Goal: Task Accomplishment & Management: Manage account settings

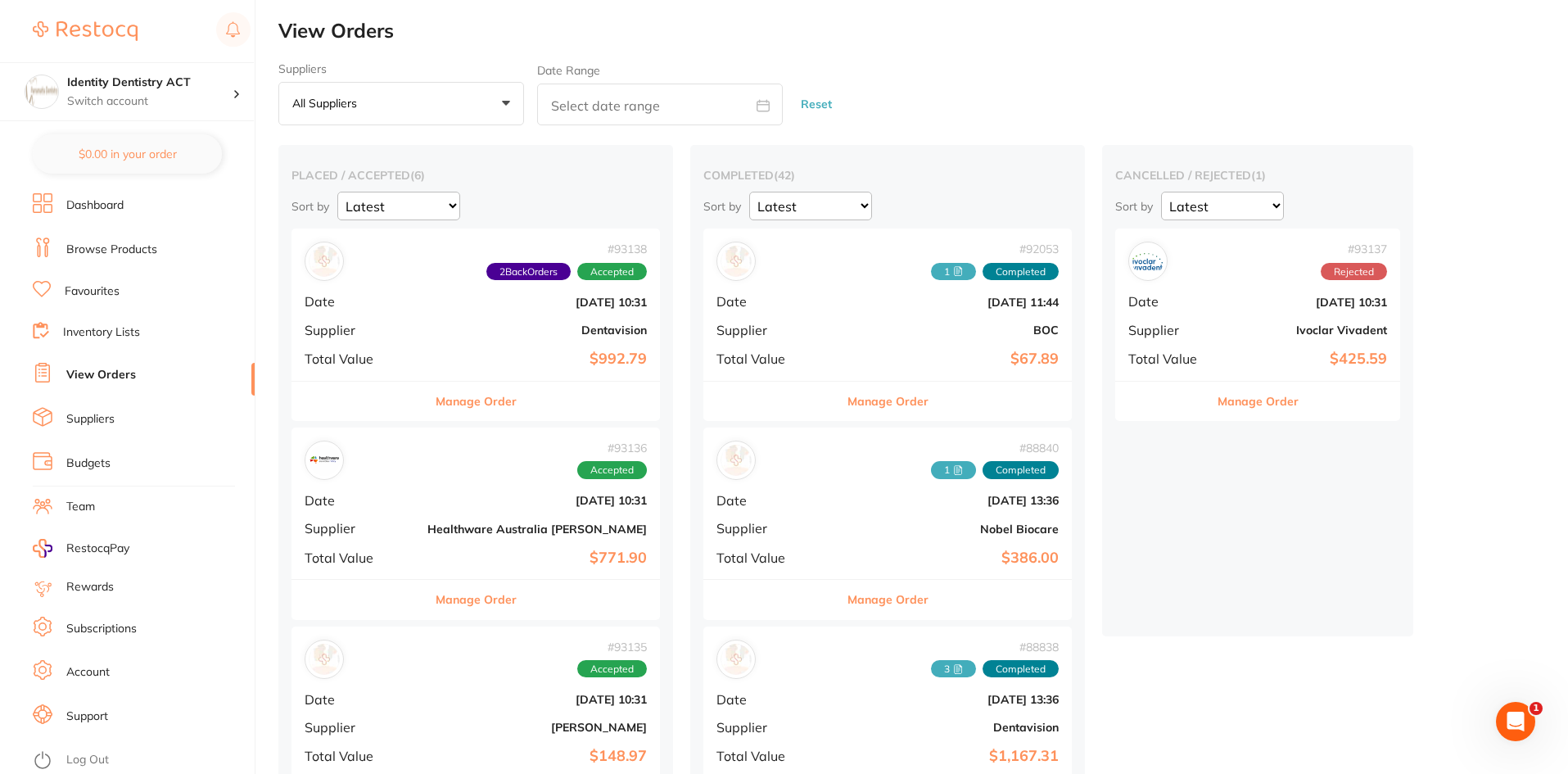
click at [582, 98] on input "text" at bounding box center [659, 104] width 246 height 42
select select "8"
select select "2025"
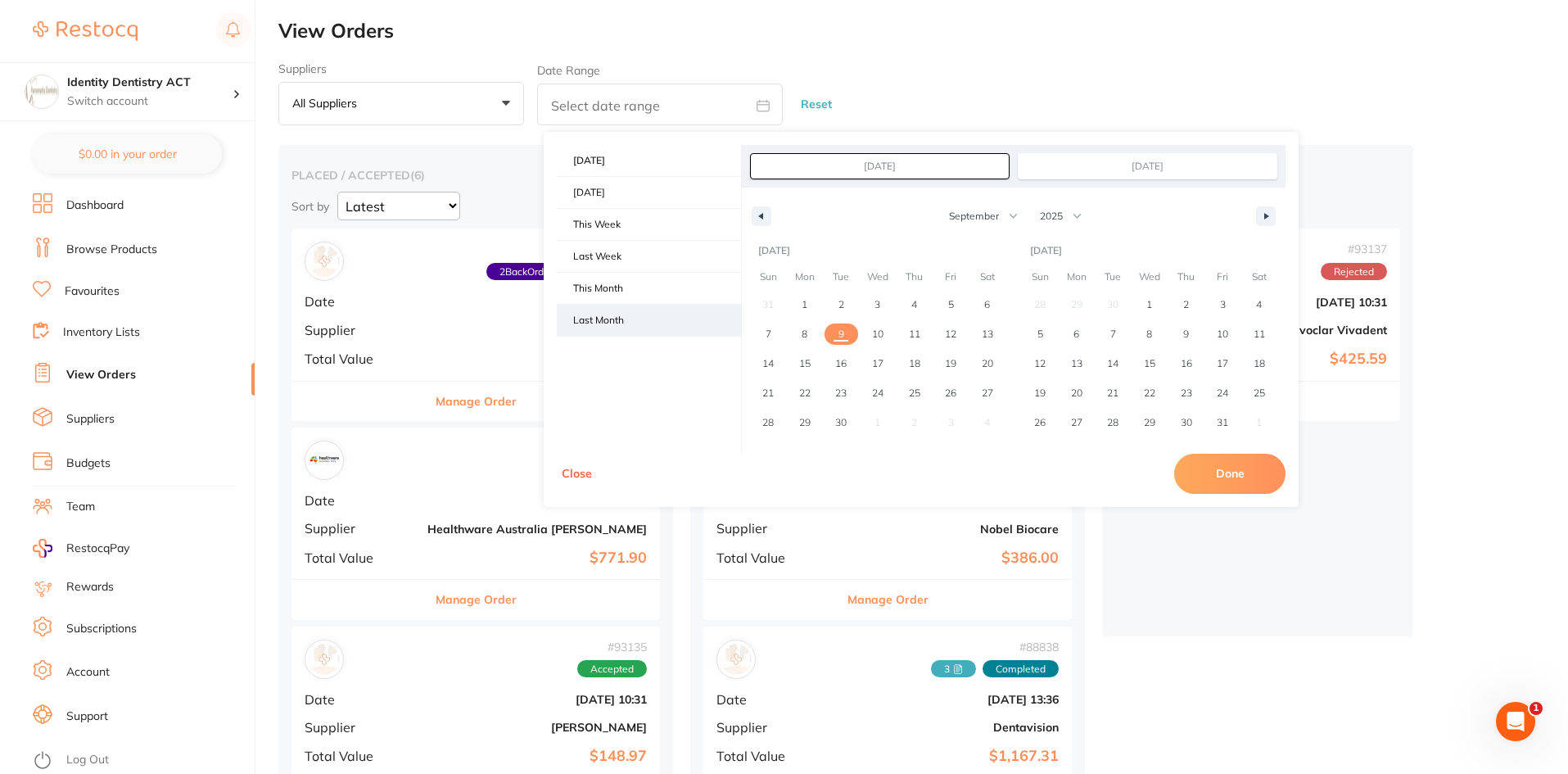
click at [586, 314] on span "Last Month" at bounding box center [648, 320] width 184 height 31
type input "[DATE]"
select select "7"
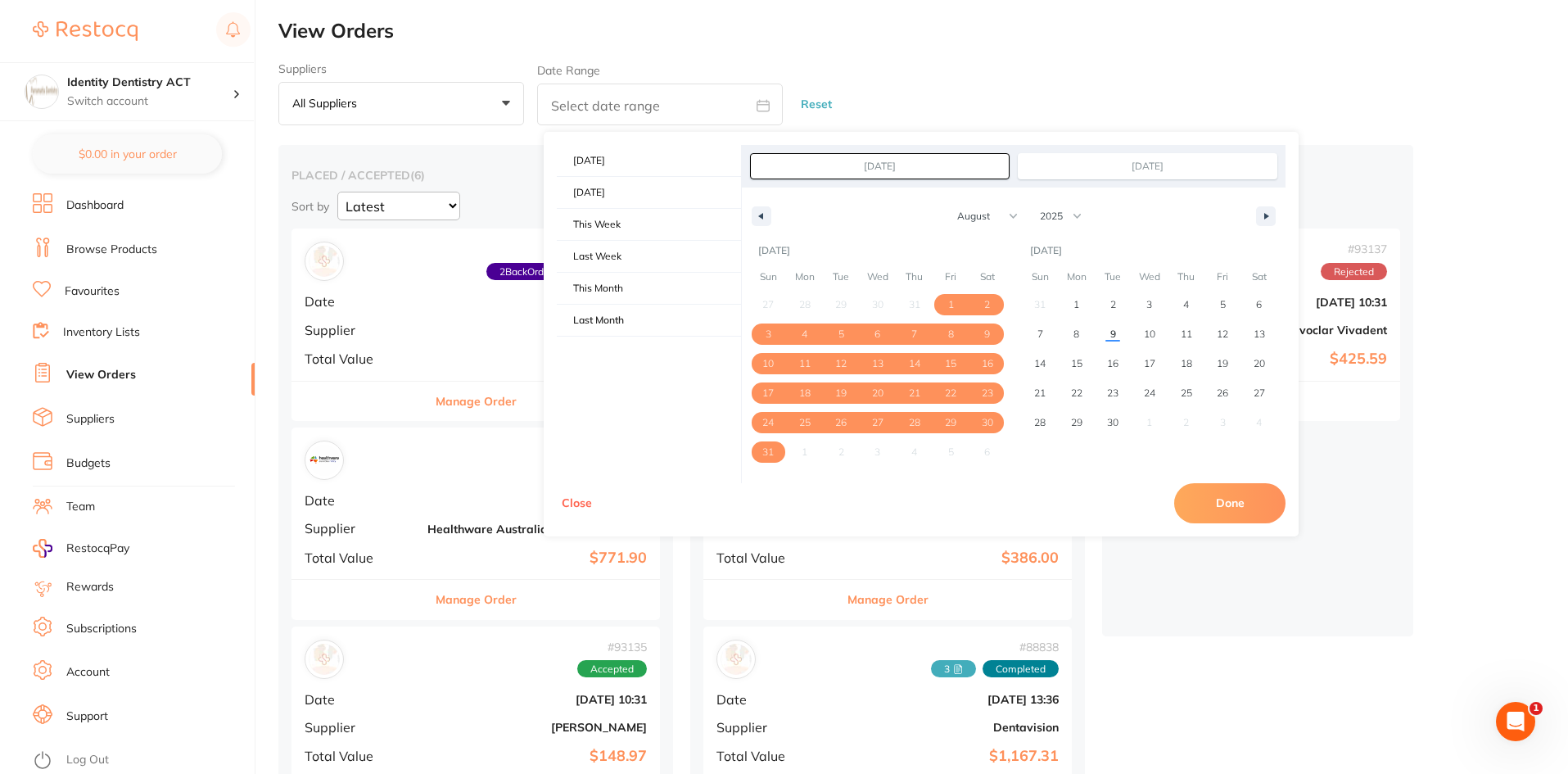
click at [1262, 496] on button "Done" at bounding box center [1229, 503] width 111 height 39
type input "[DATE] to [DATE]"
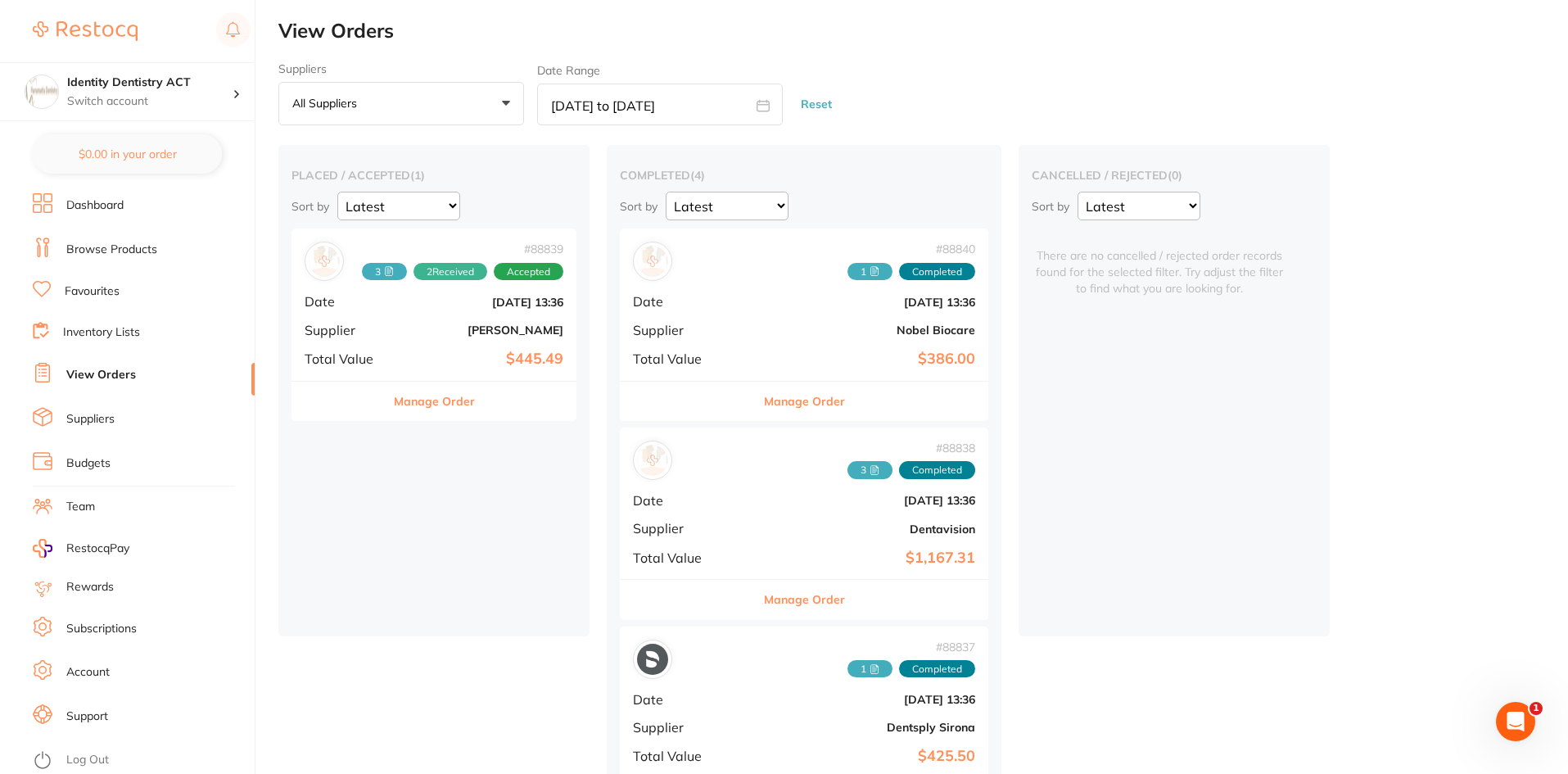
click at [394, 277] on span "3" at bounding box center [384, 271] width 45 height 18
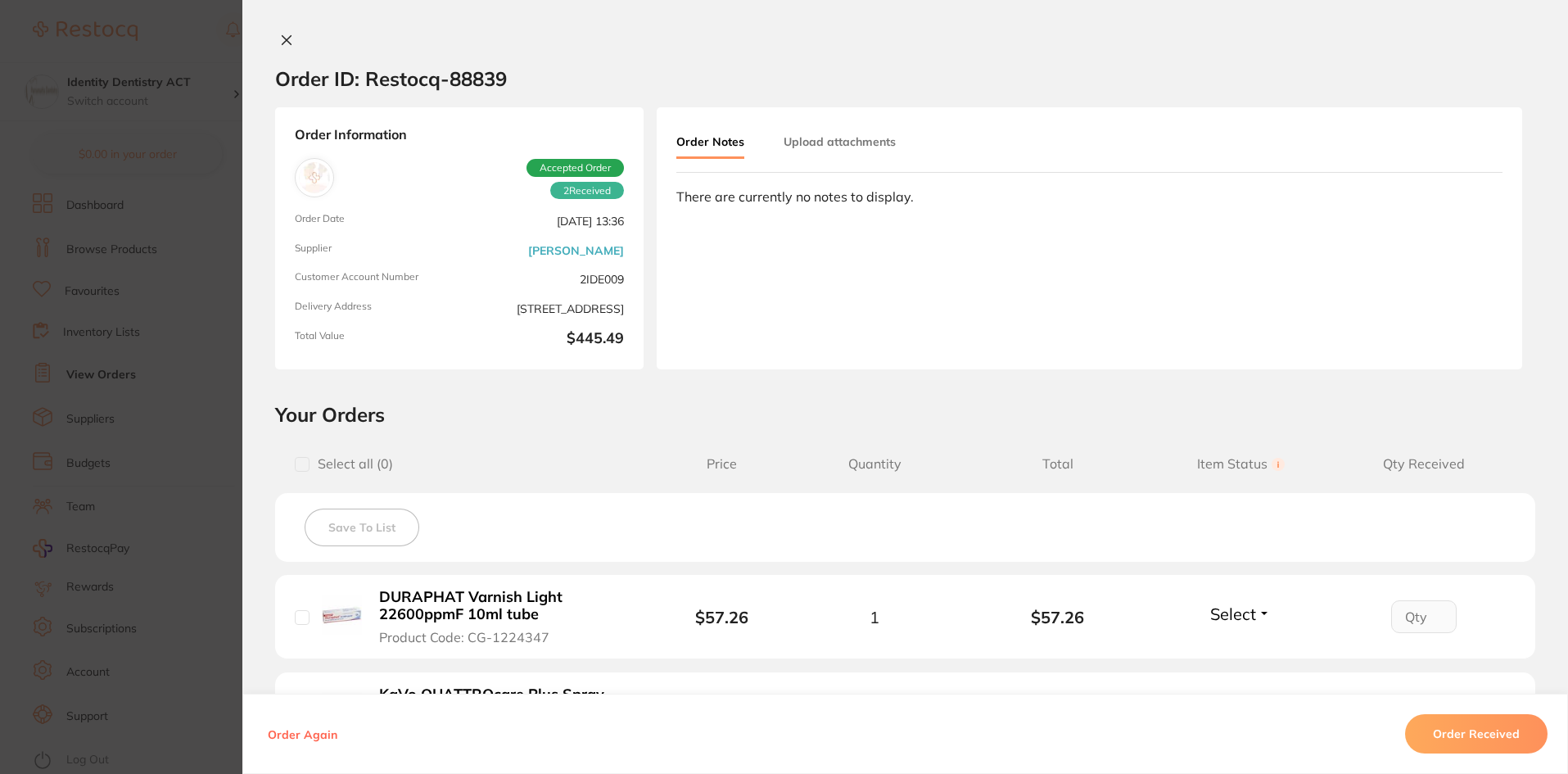
click at [834, 142] on button "Upload attachments" at bounding box center [839, 142] width 112 height 30
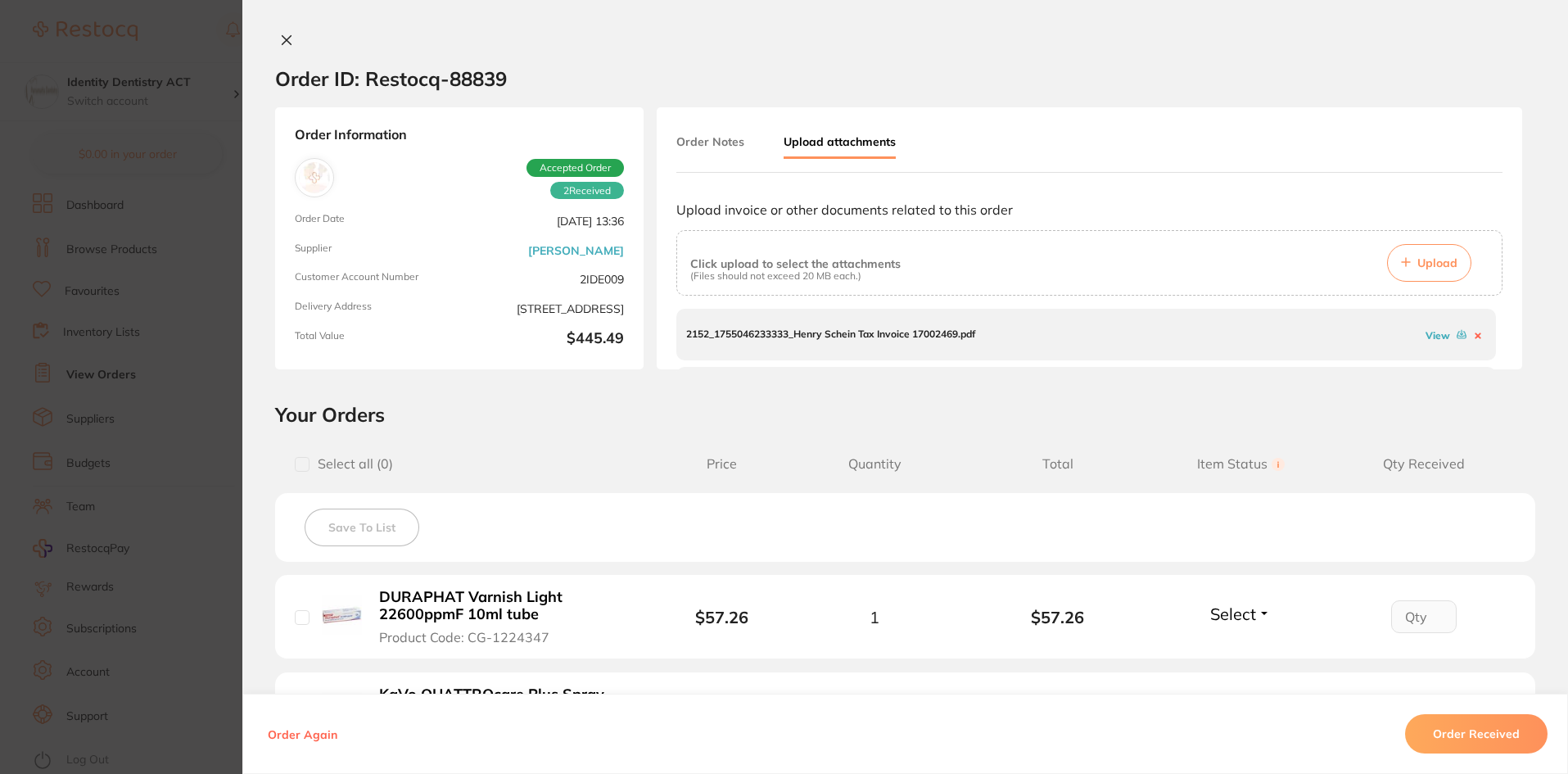
click at [1426, 334] on link "View" at bounding box center [1437, 335] width 25 height 12
click at [1430, 348] on link "View" at bounding box center [1437, 347] width 25 height 12
click at [1427, 345] on link "View" at bounding box center [1437, 343] width 25 height 12
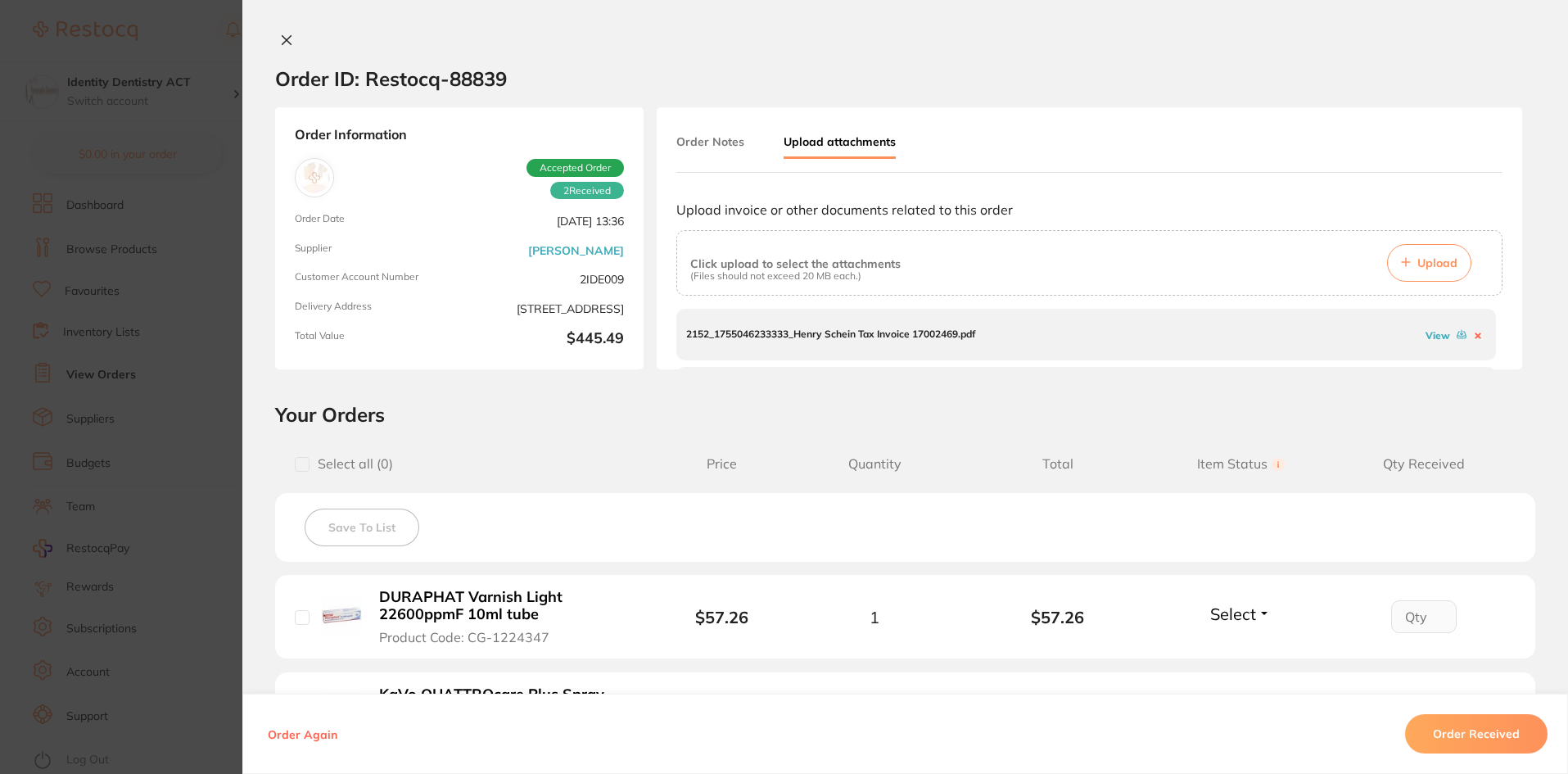
click at [182, 265] on section "Order ID: Restocq- 88839 Order Information 2 Received Accepted Order Order Date…" at bounding box center [784, 387] width 1568 height 774
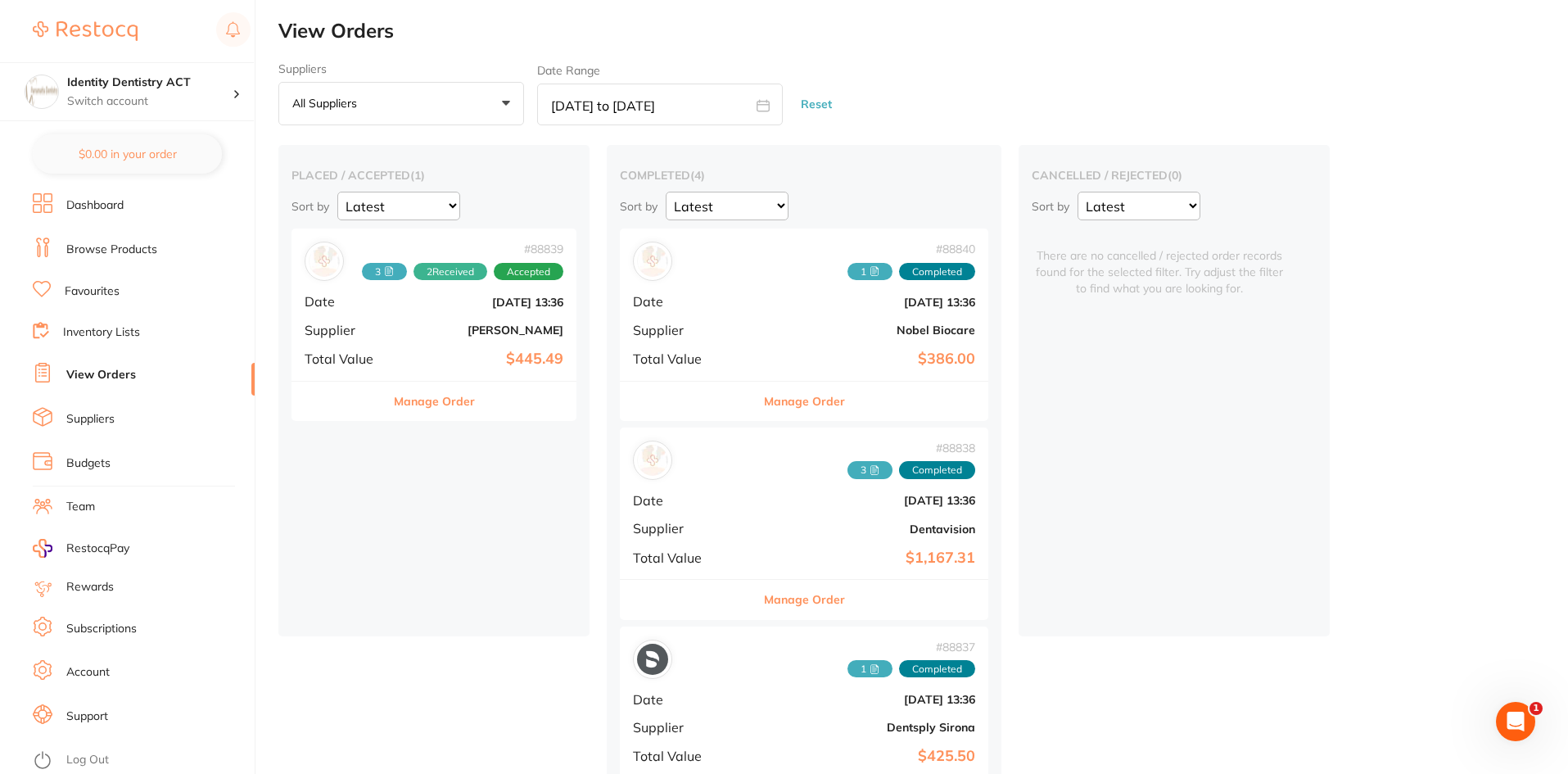
click at [869, 271] on icon at bounding box center [874, 271] width 10 height 10
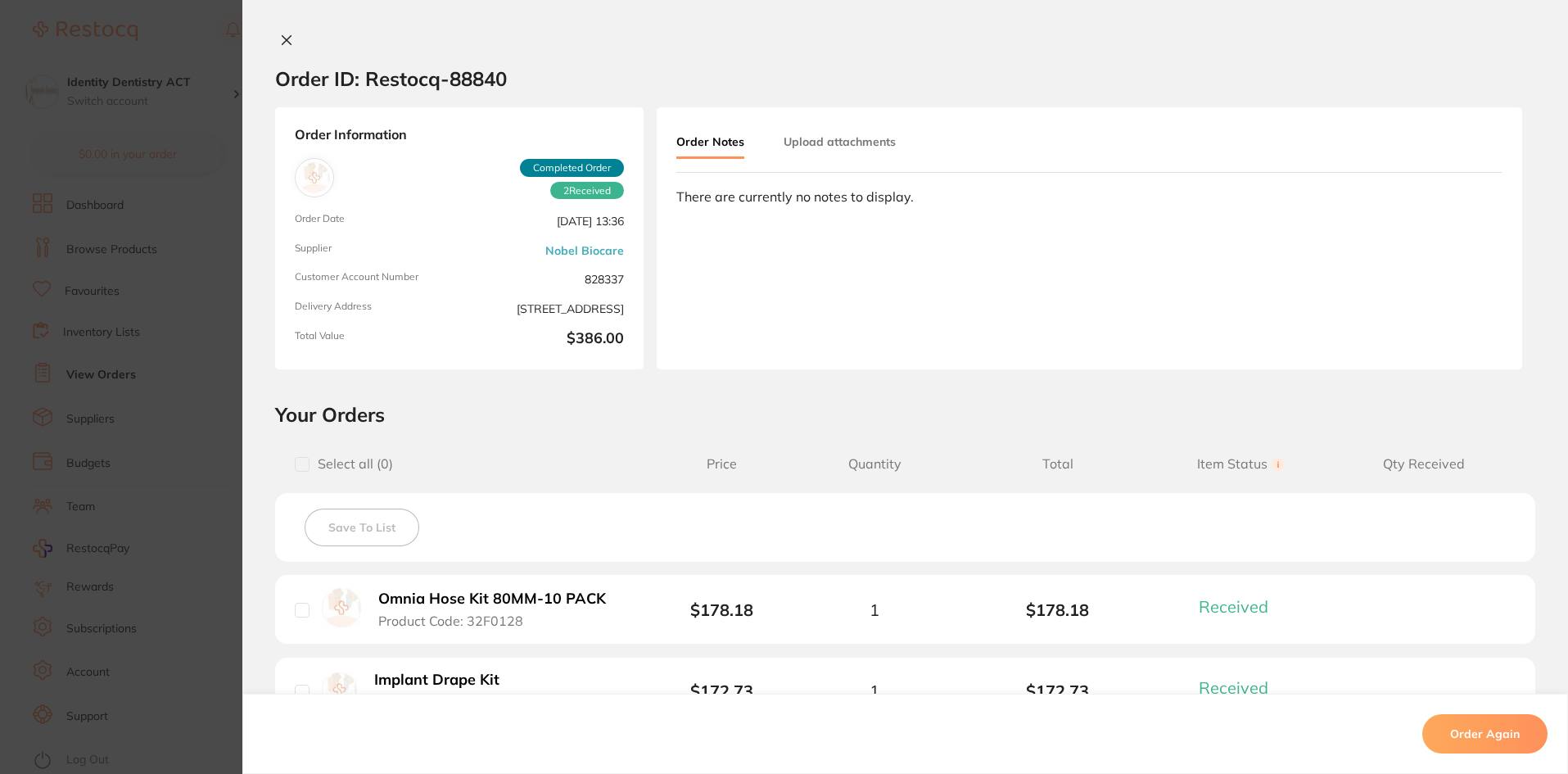
click at [868, 143] on button "Upload attachments" at bounding box center [839, 142] width 112 height 30
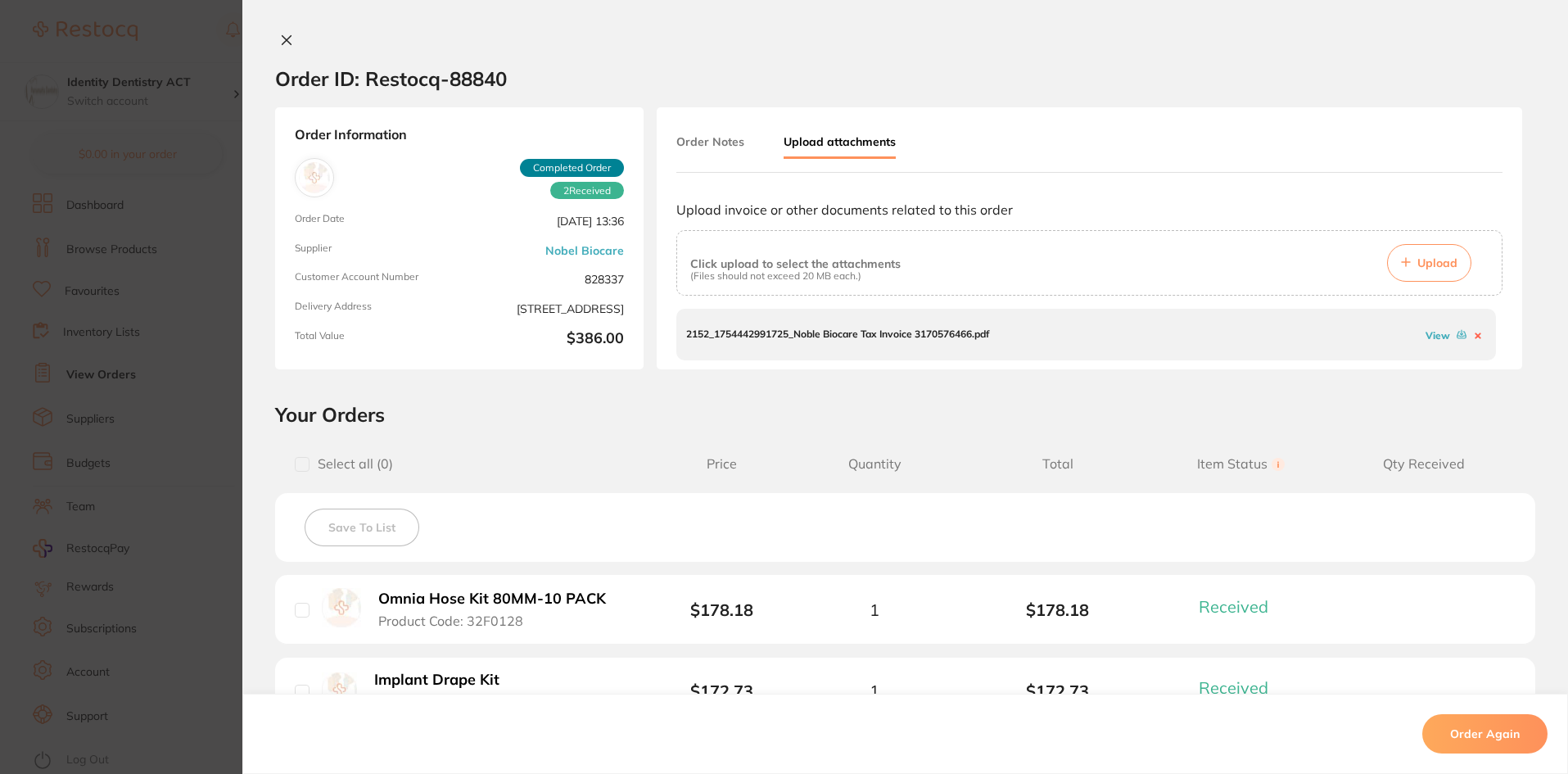
click at [1432, 333] on link "View" at bounding box center [1437, 335] width 25 height 12
click at [290, 35] on button at bounding box center [286, 41] width 23 height 17
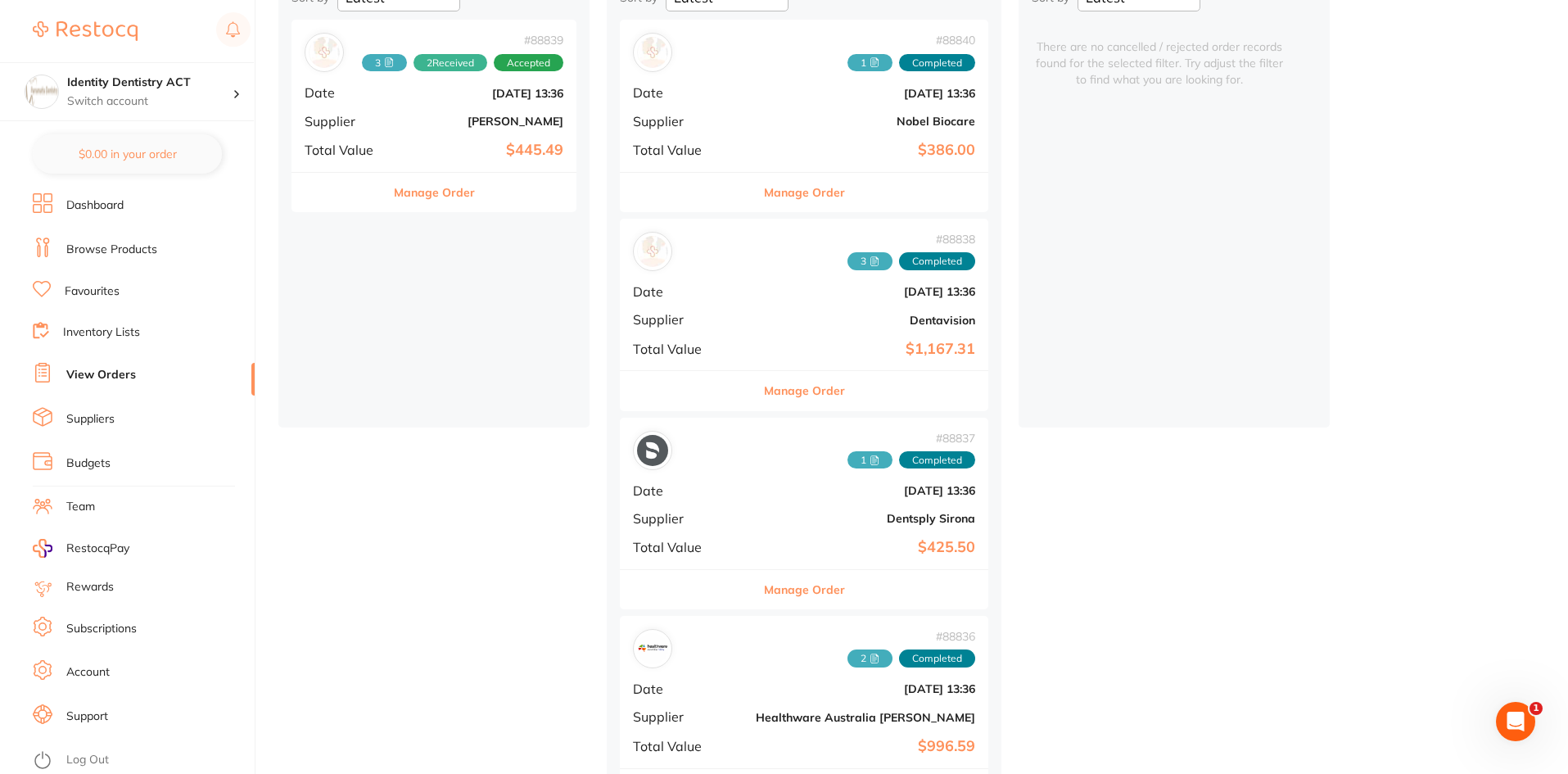
scroll to position [267, 0]
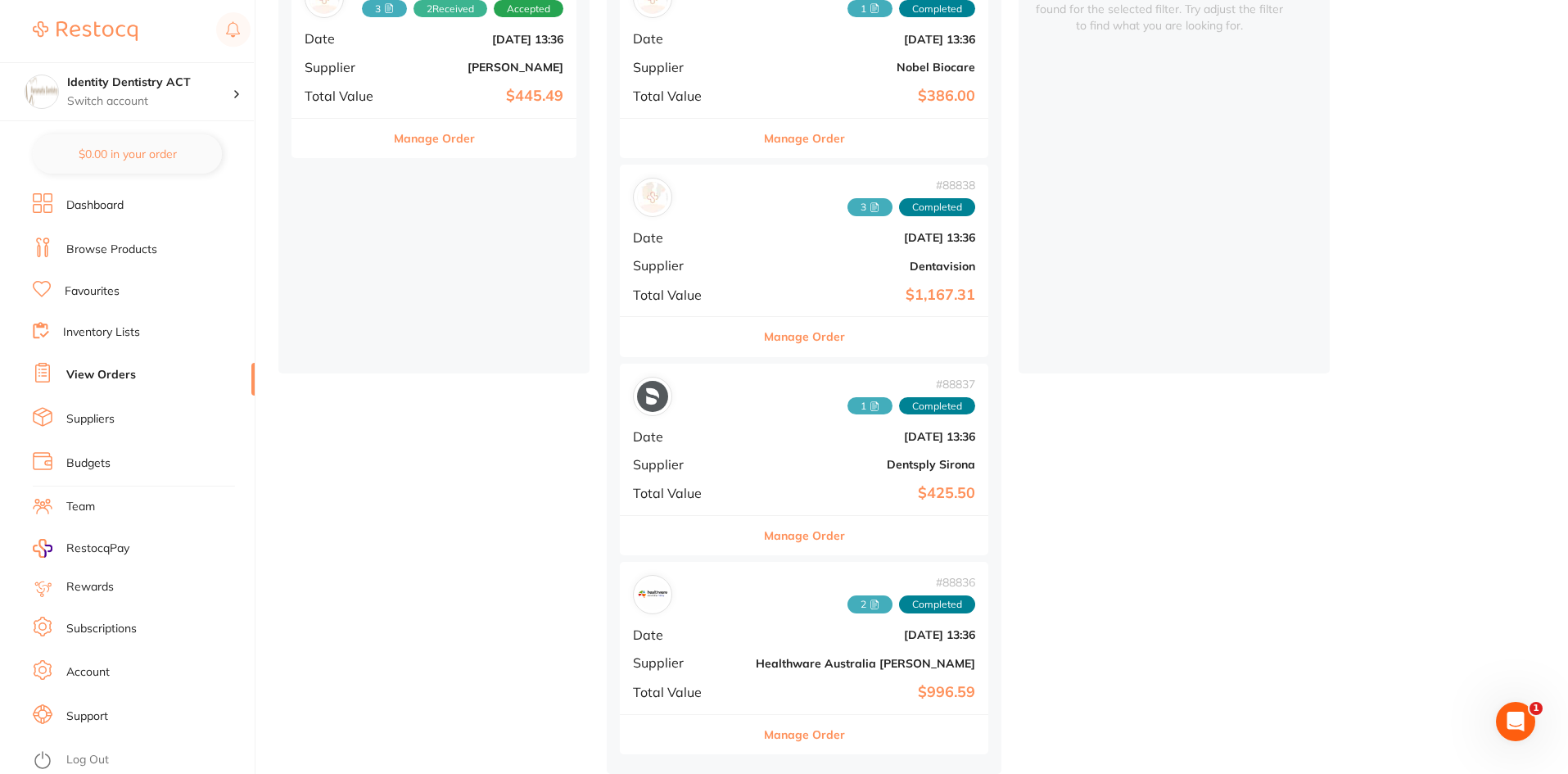
click at [847, 201] on span "3" at bounding box center [869, 207] width 45 height 18
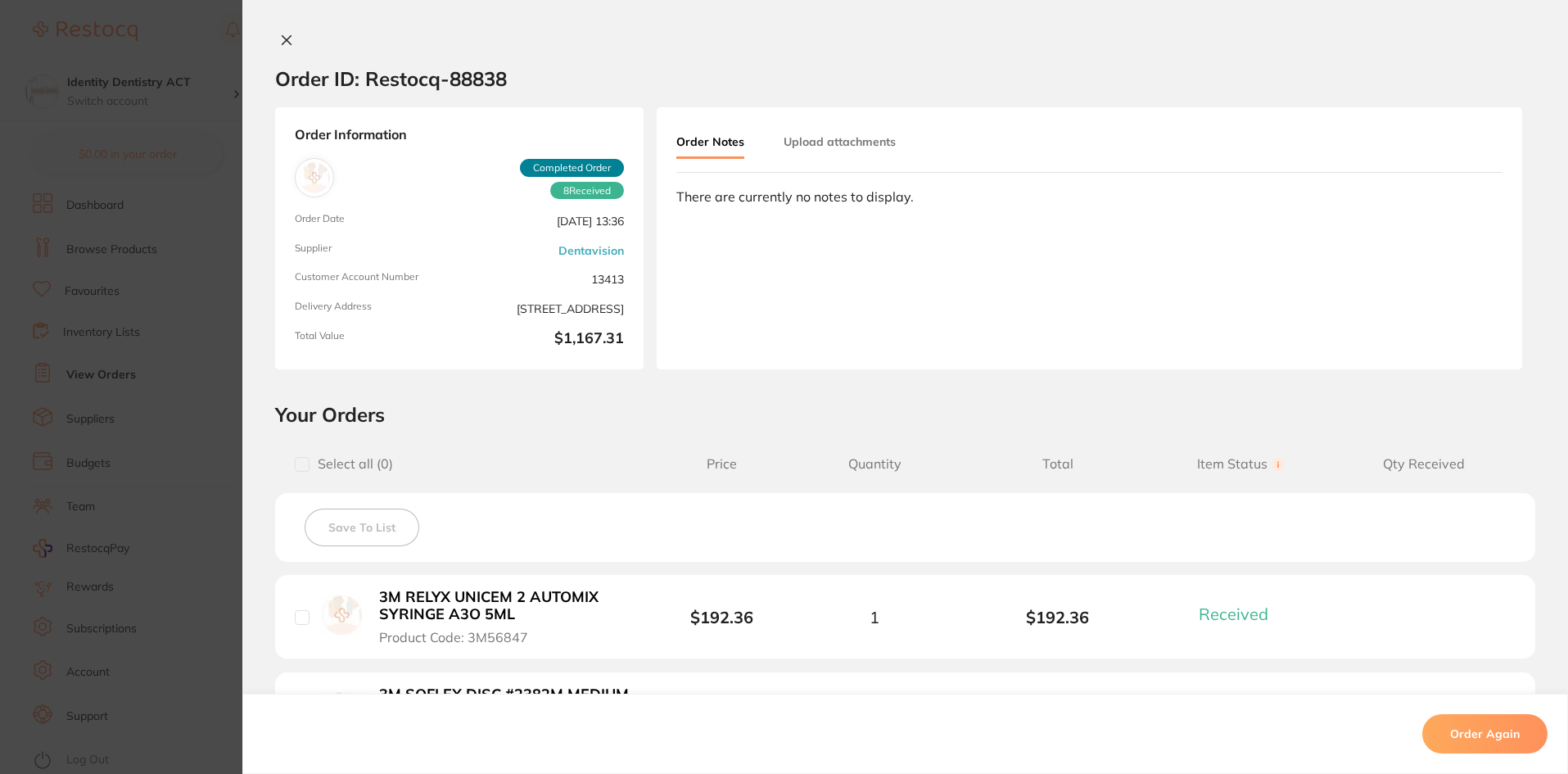
click at [853, 135] on button "Upload attachments" at bounding box center [839, 142] width 112 height 30
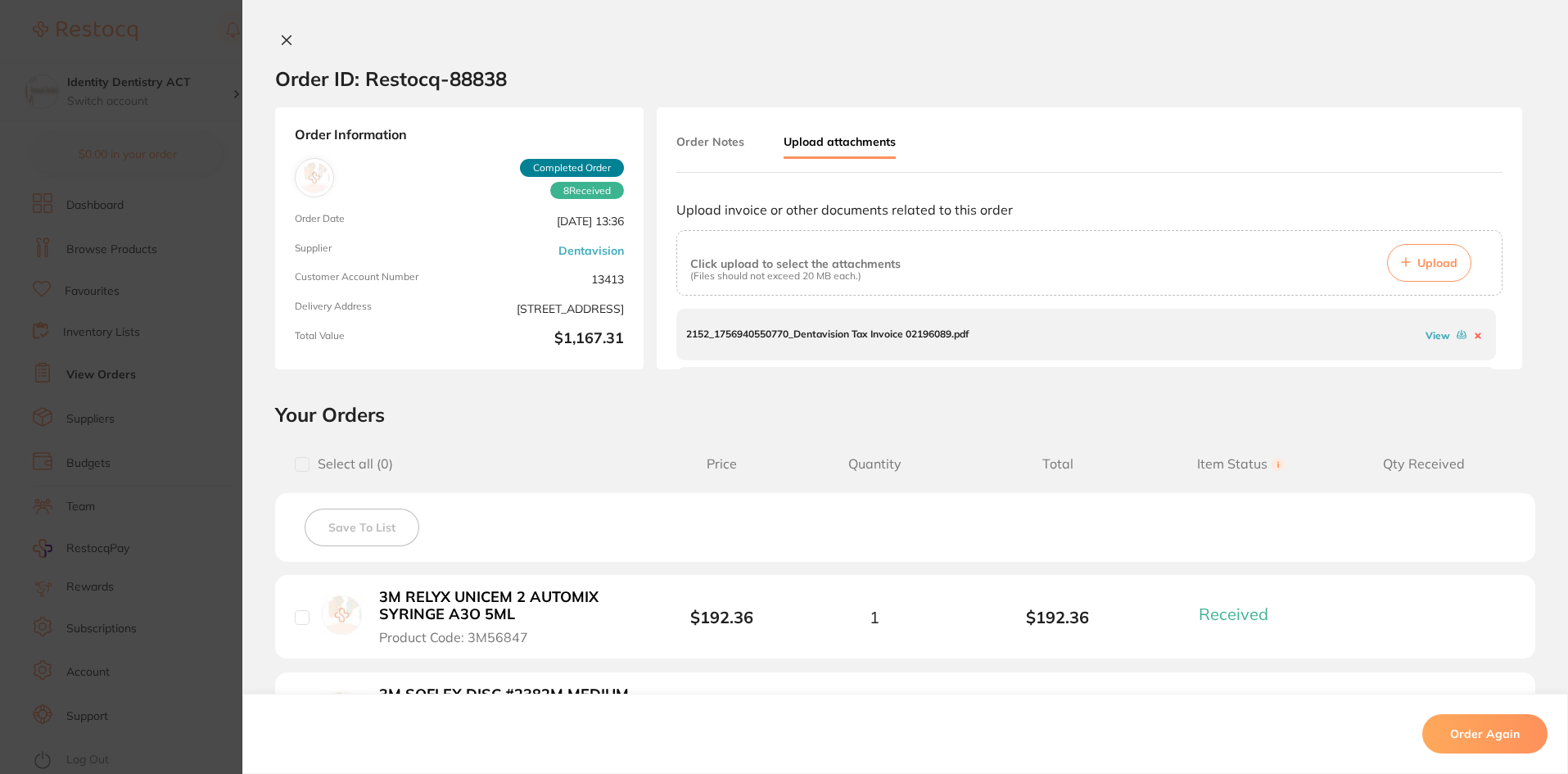
click at [1430, 335] on link "View" at bounding box center [1437, 335] width 25 height 12
drag, startPoint x: 1498, startPoint y: 320, endPoint x: 1497, endPoint y: 331, distance: 11.0
click at [1497, 331] on div "Order Notes Upload attachments Upload invoice or other documents related to thi…" at bounding box center [1089, 238] width 865 height 262
drag, startPoint x: 1493, startPoint y: 320, endPoint x: 1493, endPoint y: 338, distance: 18.0
click at [1493, 338] on div "2152_1756940550770_Dentavision Tax Invoice 02196089.pdf View 2152_1756775028885…" at bounding box center [1089, 341] width 826 height 66
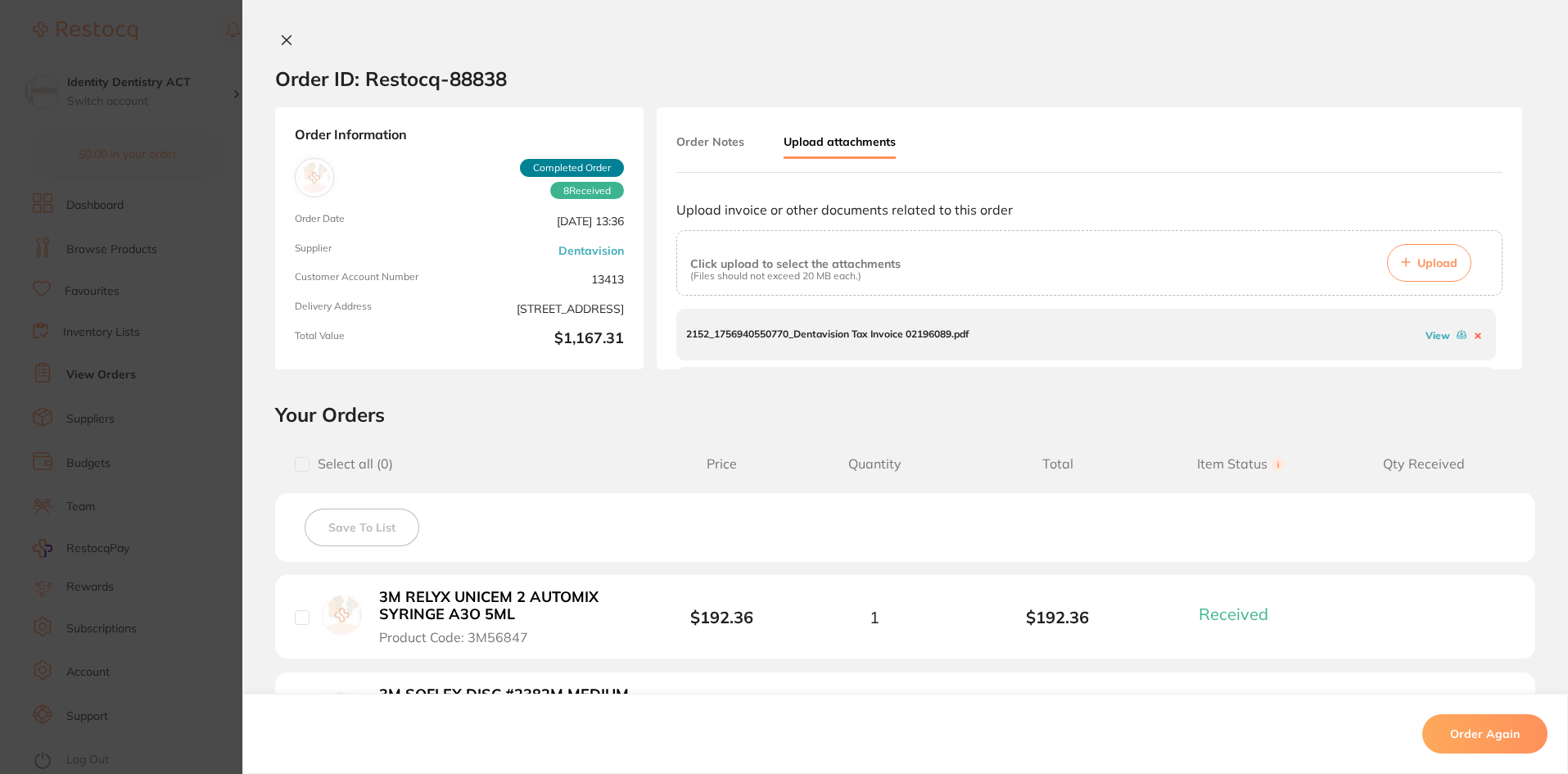
drag, startPoint x: 1497, startPoint y: 316, endPoint x: 1495, endPoint y: 335, distance: 19.1
click at [1497, 322] on div "Order Notes Upload attachments Upload invoice or other documents related to thi…" at bounding box center [1089, 238] width 865 height 262
click at [1433, 336] on link "View" at bounding box center [1437, 333] width 25 height 12
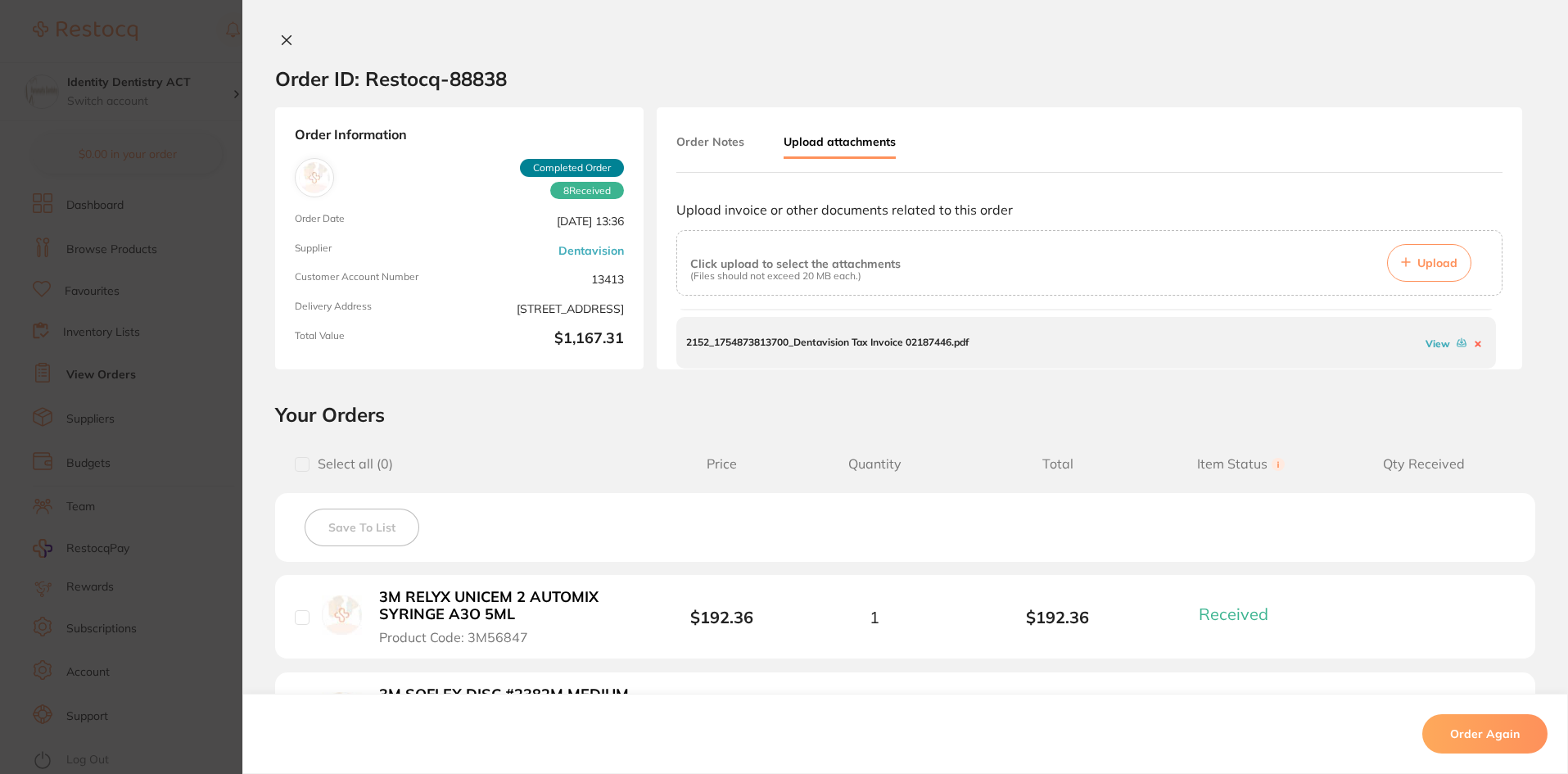
click at [1426, 340] on link "View" at bounding box center [1437, 343] width 25 height 12
click at [1495, 324] on div "2152_1756940550770_Dentavision Tax Invoice 02196089.pdf View 2152_1756775028885…" at bounding box center [1089, 341] width 826 height 66
click at [280, 44] on icon at bounding box center [286, 39] width 13 height 13
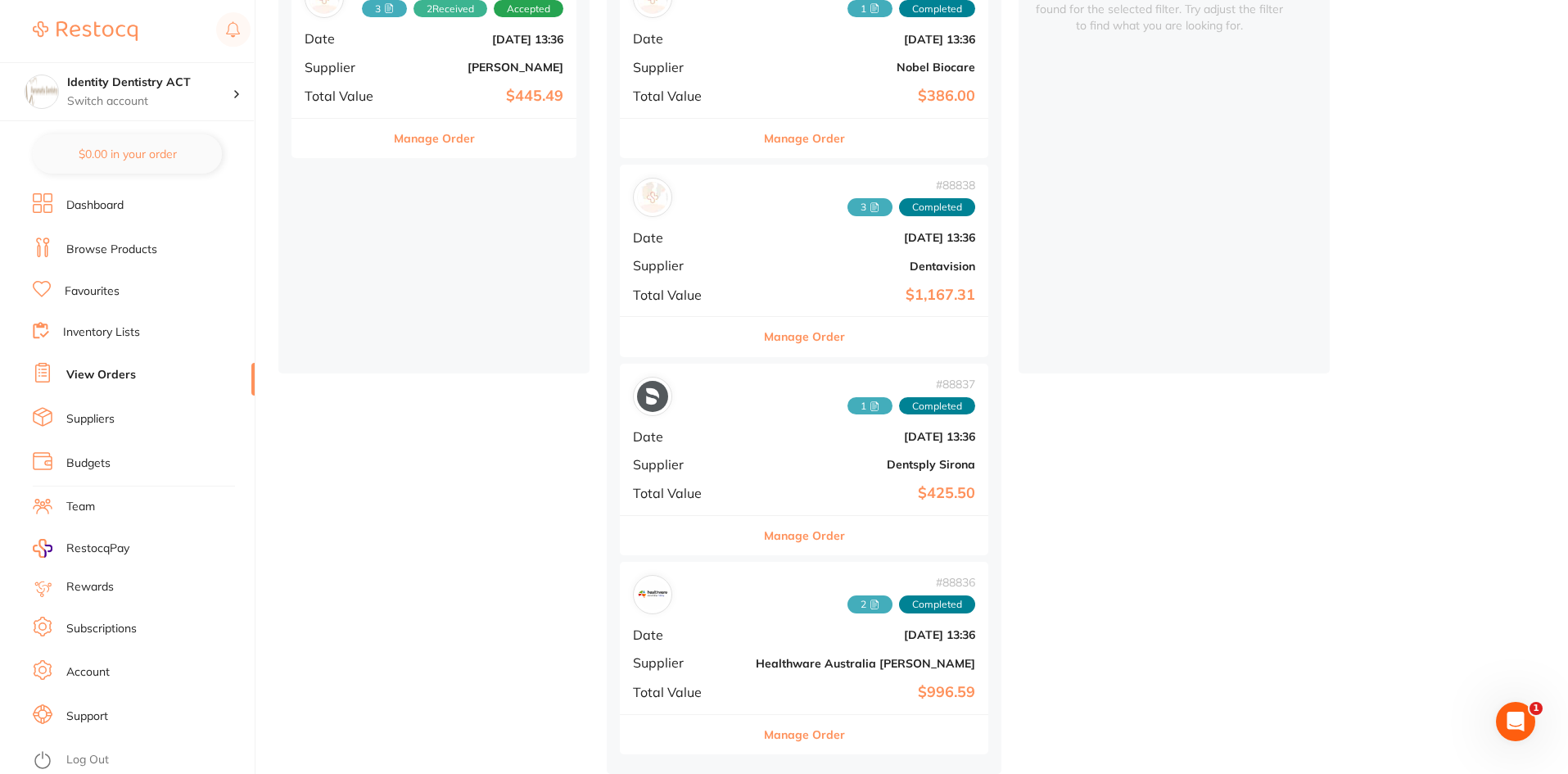
click at [847, 402] on span "1" at bounding box center [869, 405] width 45 height 18
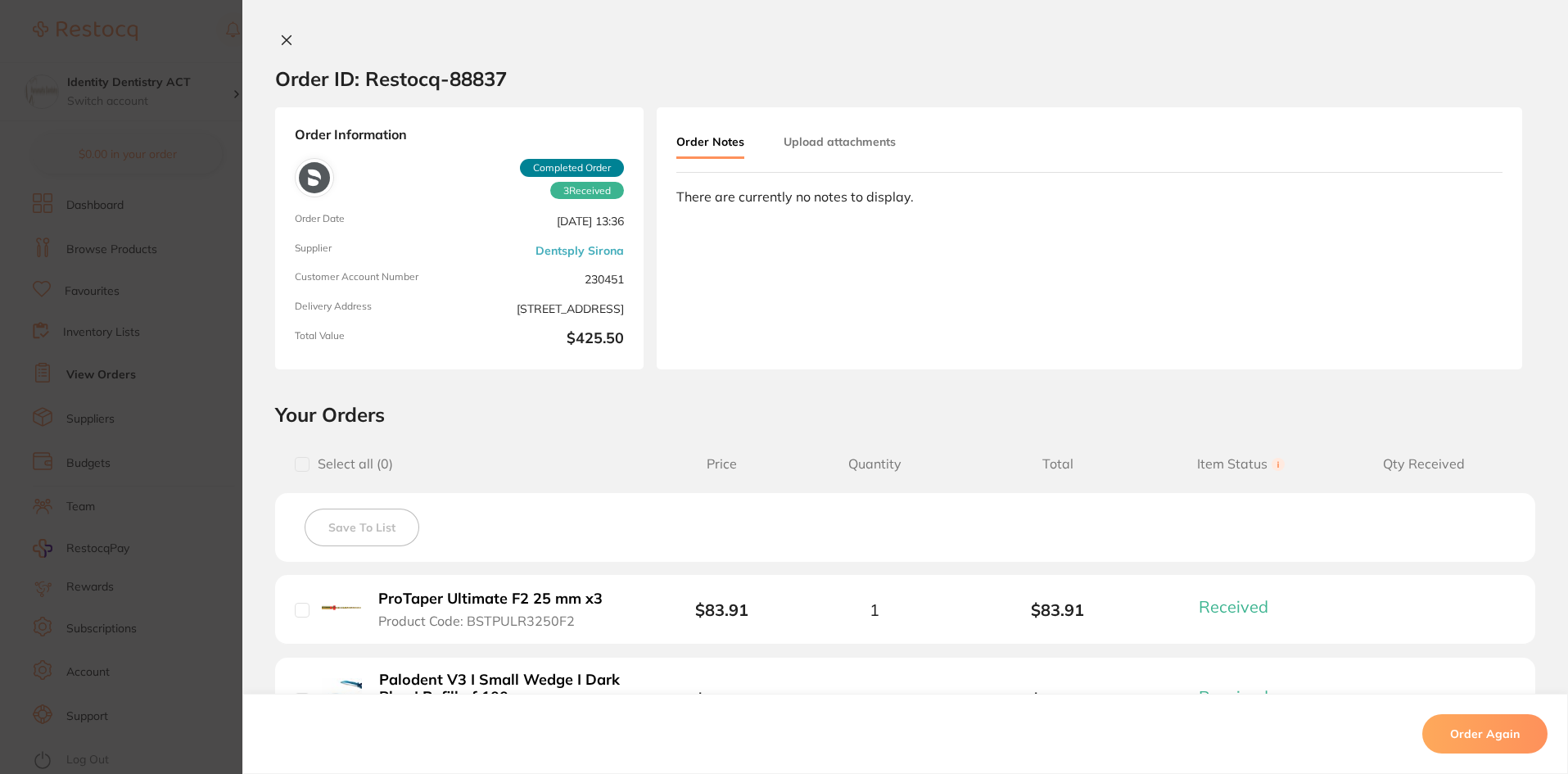
click at [822, 141] on button "Upload attachments" at bounding box center [839, 142] width 112 height 30
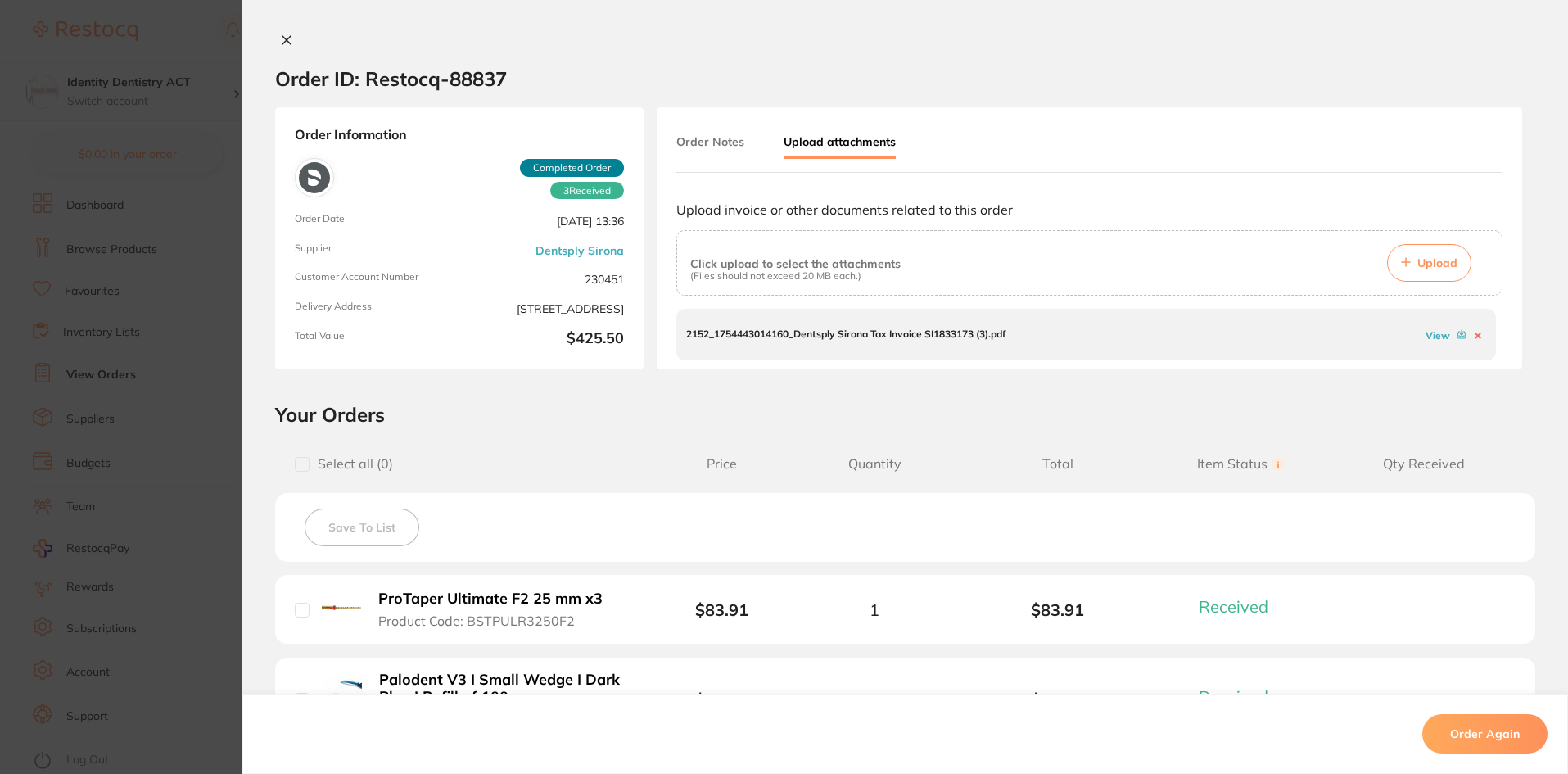
click at [1430, 334] on link "View" at bounding box center [1437, 335] width 25 height 12
click at [280, 36] on icon at bounding box center [286, 39] width 13 height 13
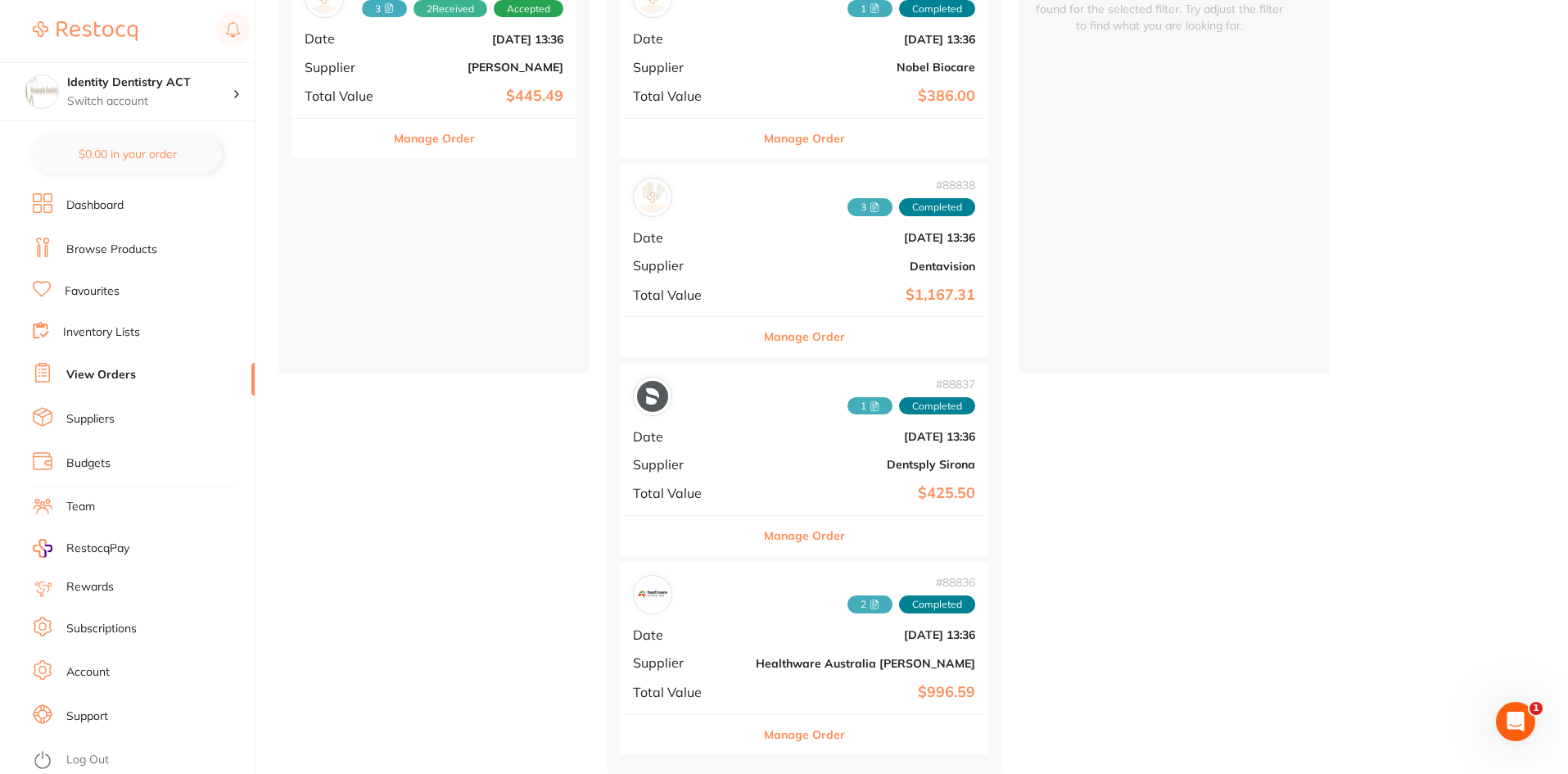
click at [873, 602] on icon at bounding box center [874, 602] width 3 height 0
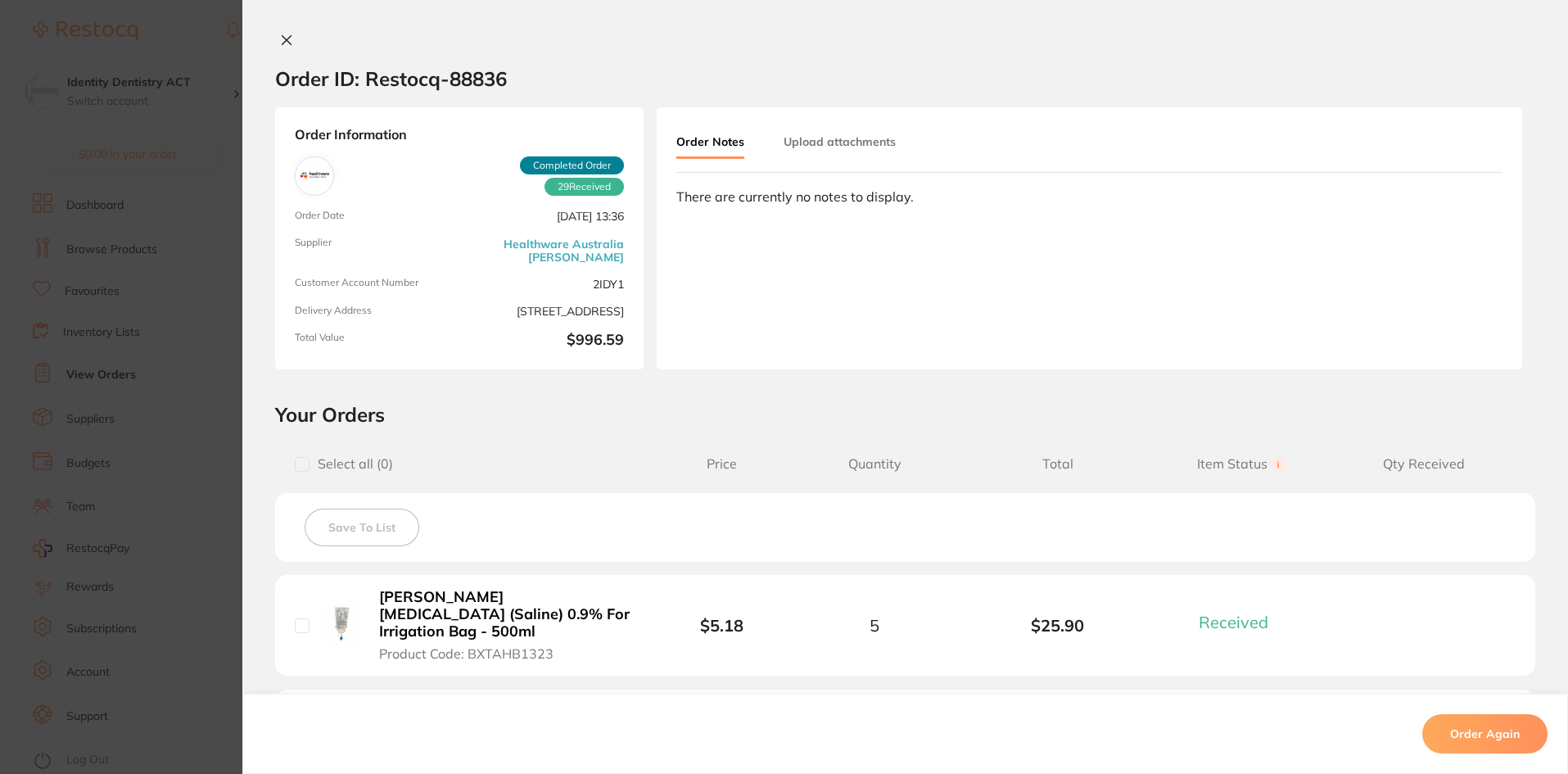
click at [795, 135] on button "Upload attachments" at bounding box center [839, 142] width 112 height 30
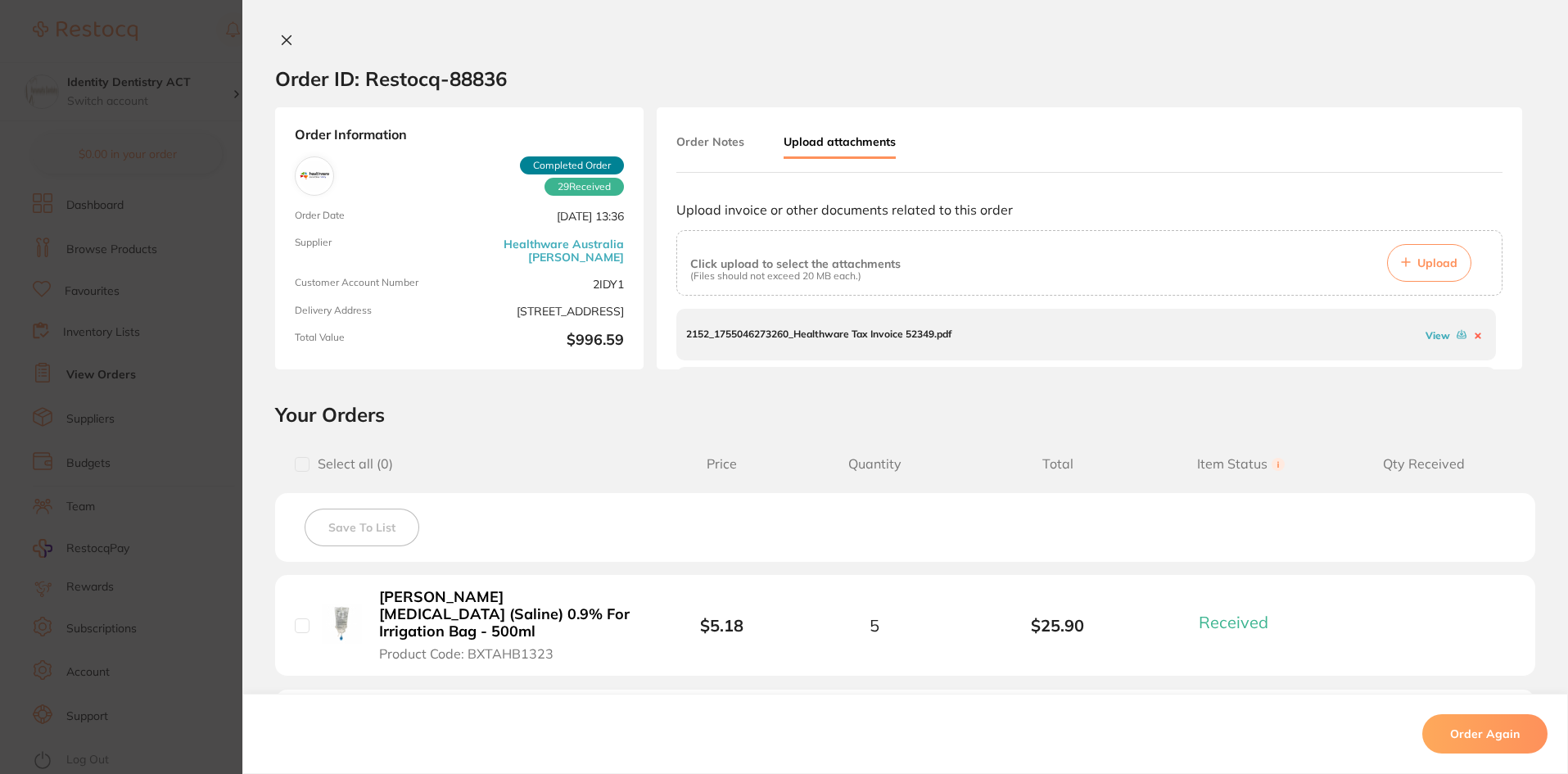
click at [1426, 332] on link "View" at bounding box center [1437, 335] width 25 height 12
click at [1433, 344] on link "View" at bounding box center [1437, 344] width 25 height 12
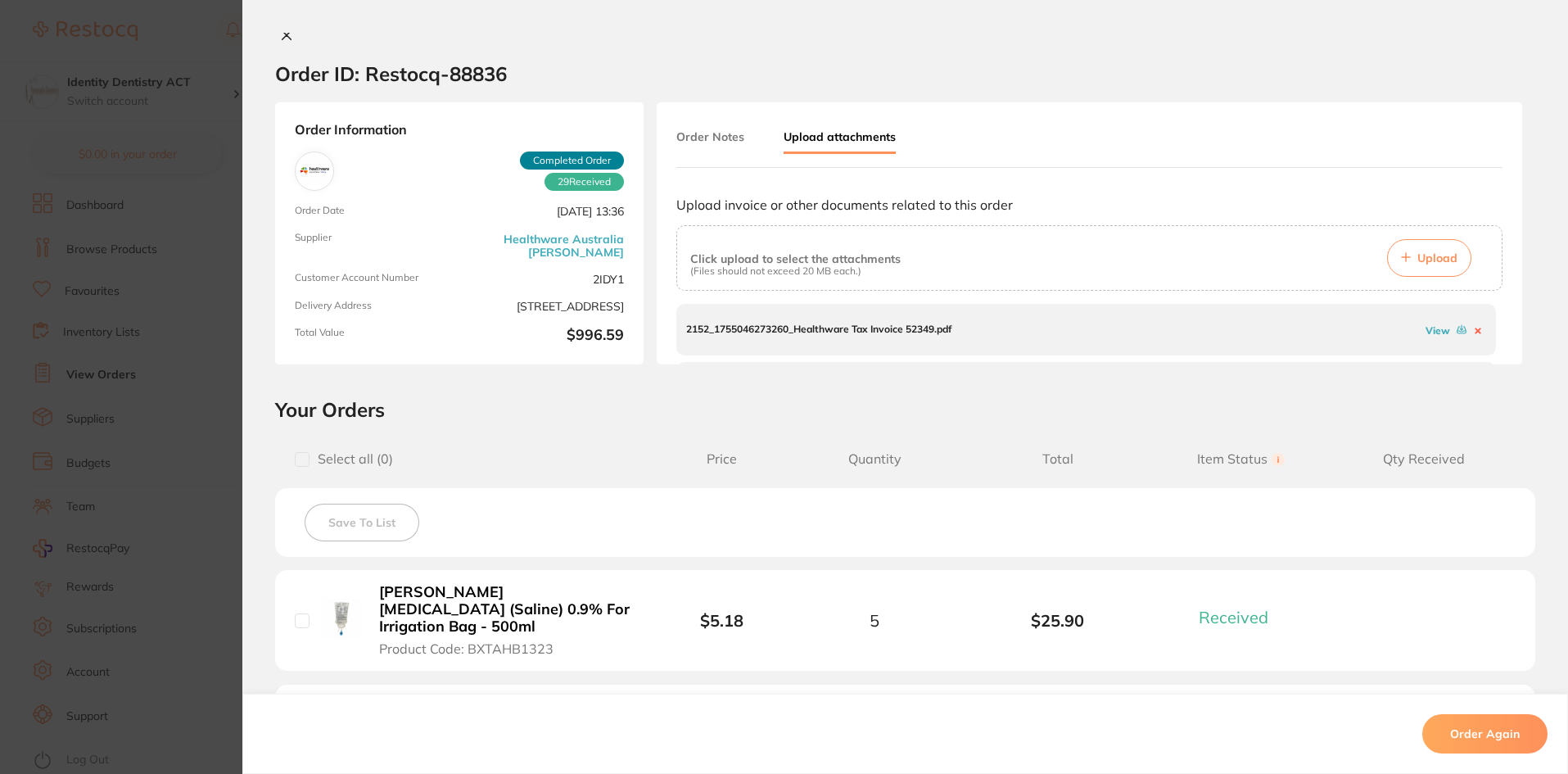
scroll to position [0, 0]
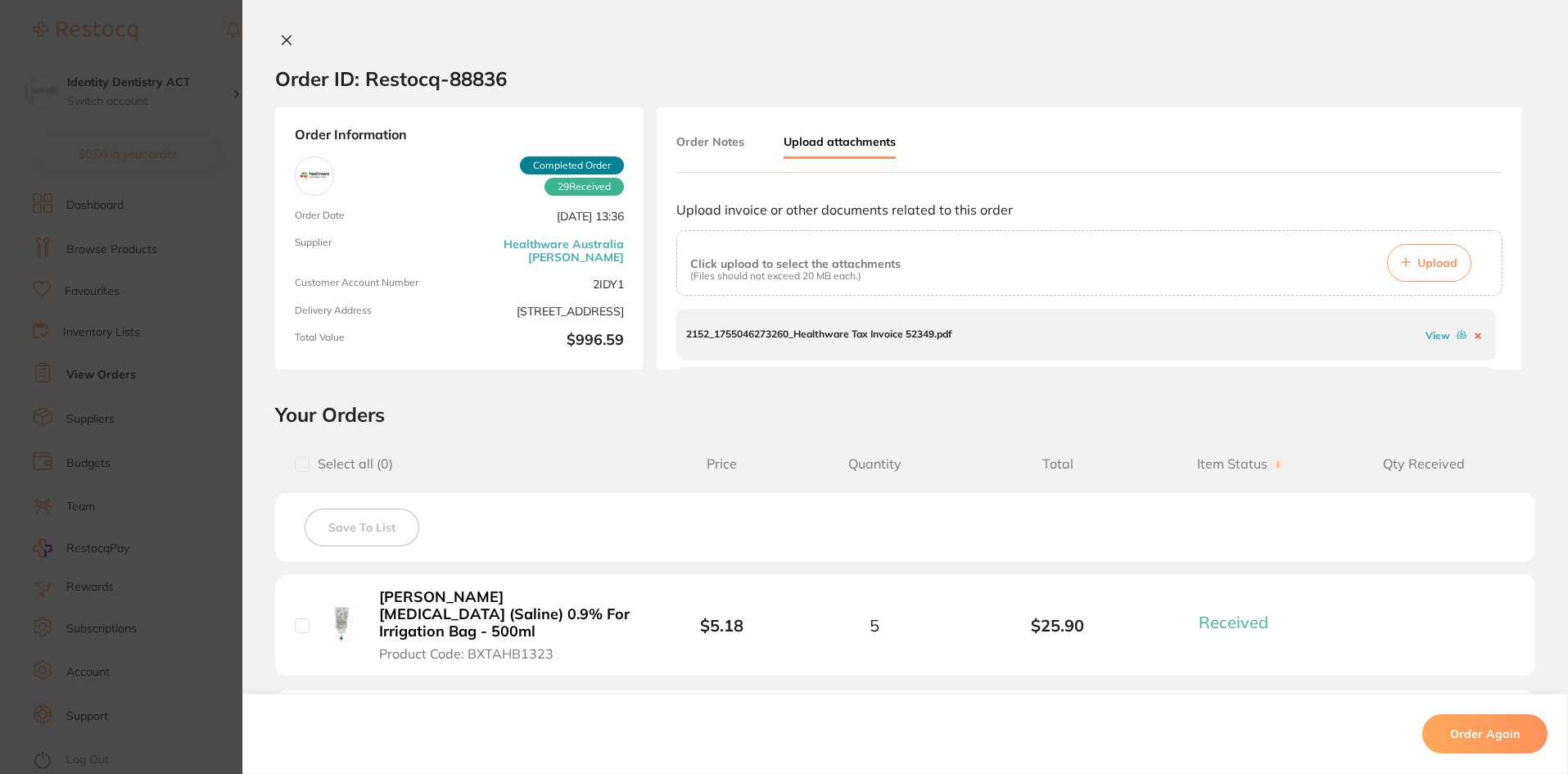
click at [280, 43] on icon at bounding box center [286, 39] width 13 height 13
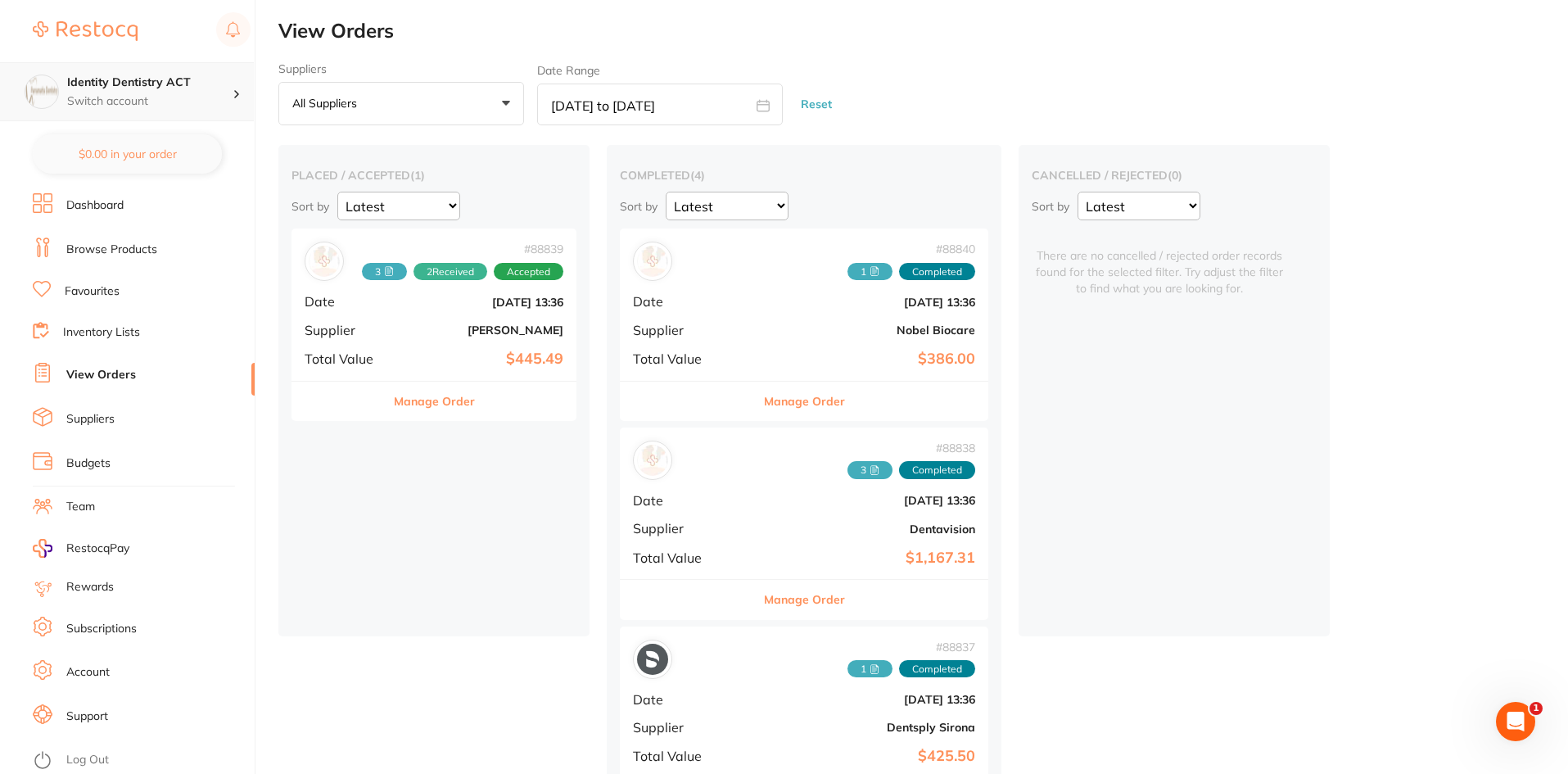
click at [194, 99] on p "Switch account" at bounding box center [150, 101] width 166 height 16
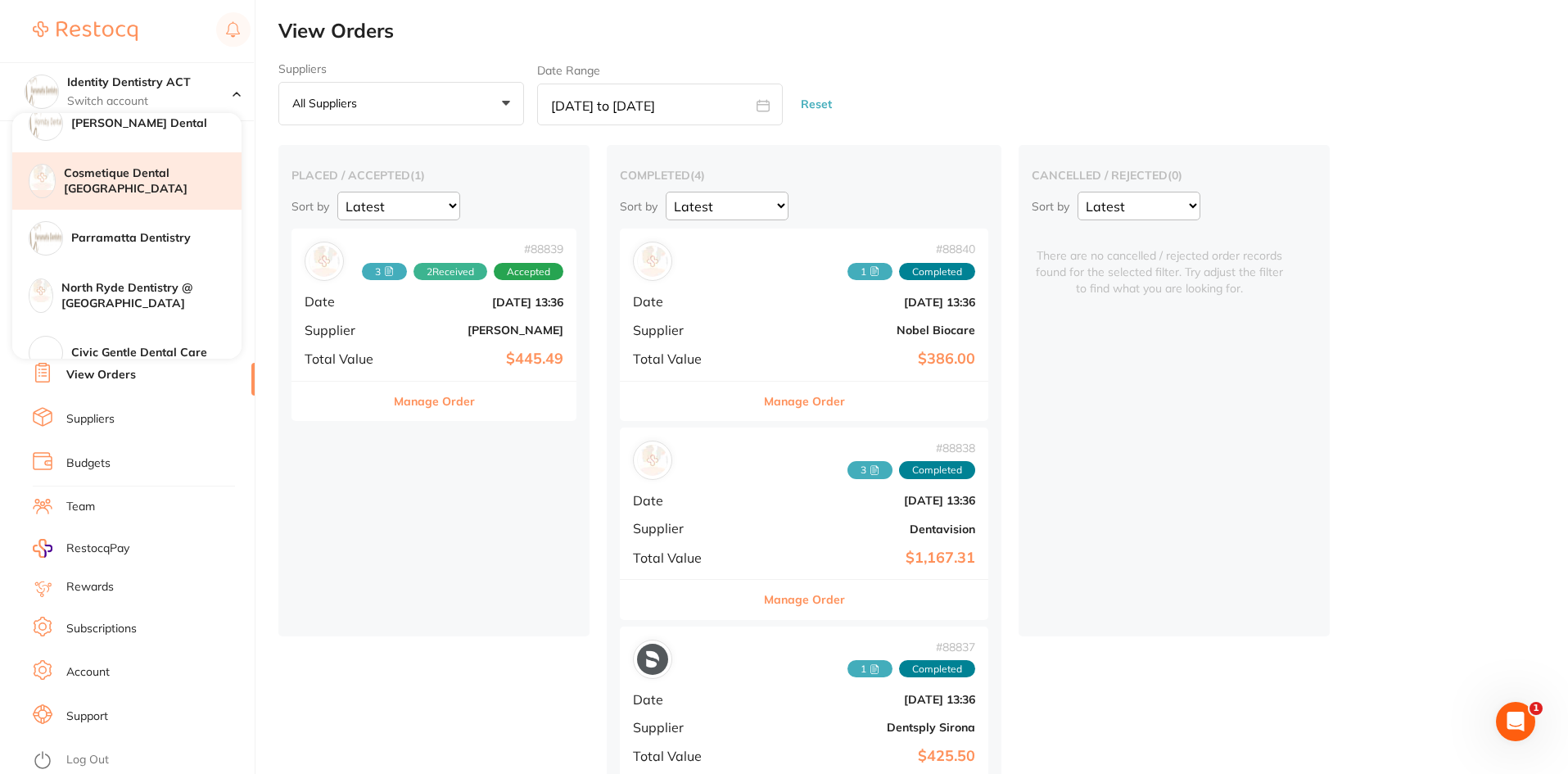
scroll to position [164, 0]
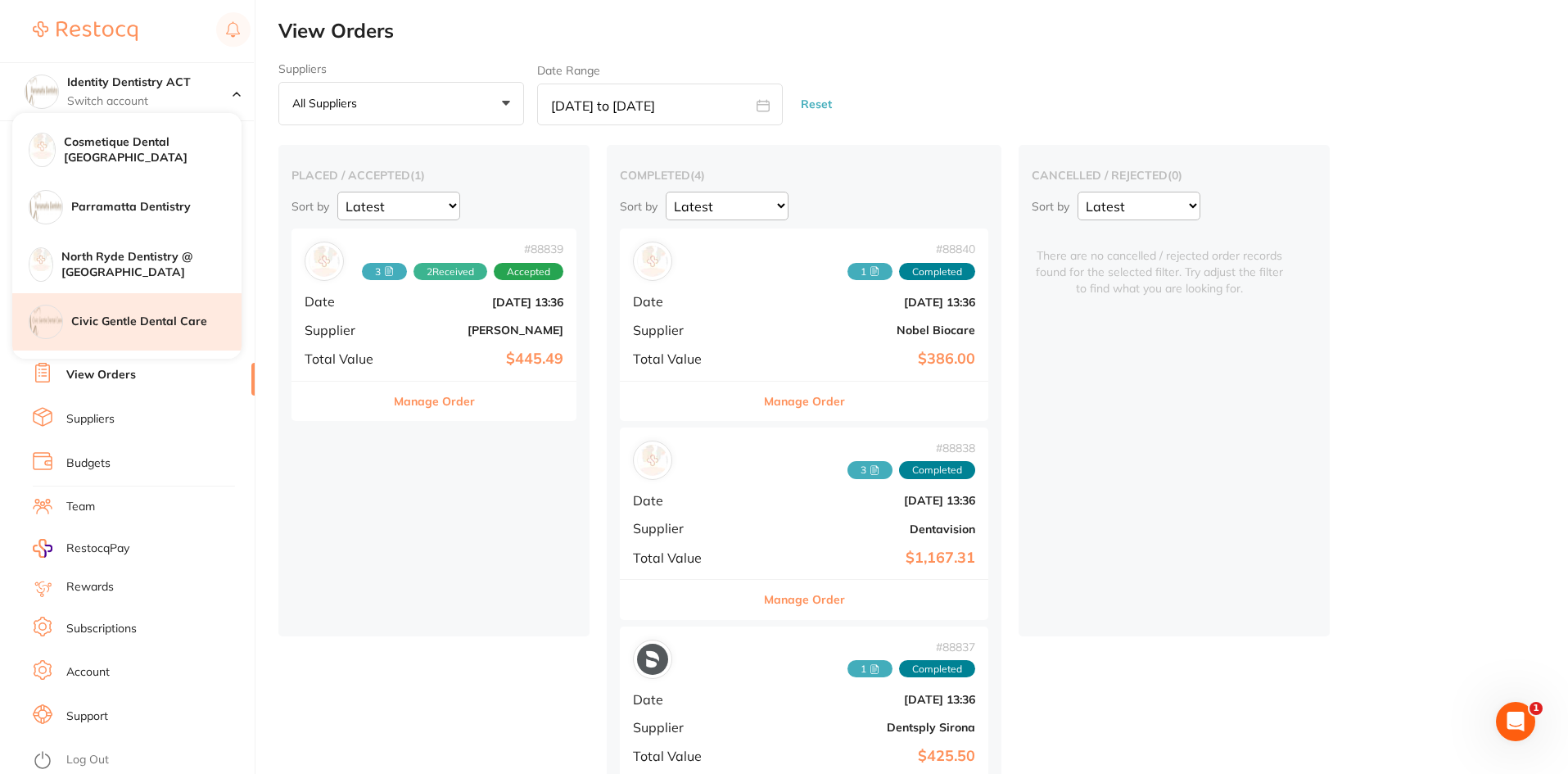
click at [125, 311] on div "Civic Gentle Dental Care" at bounding box center [126, 322] width 229 height 57
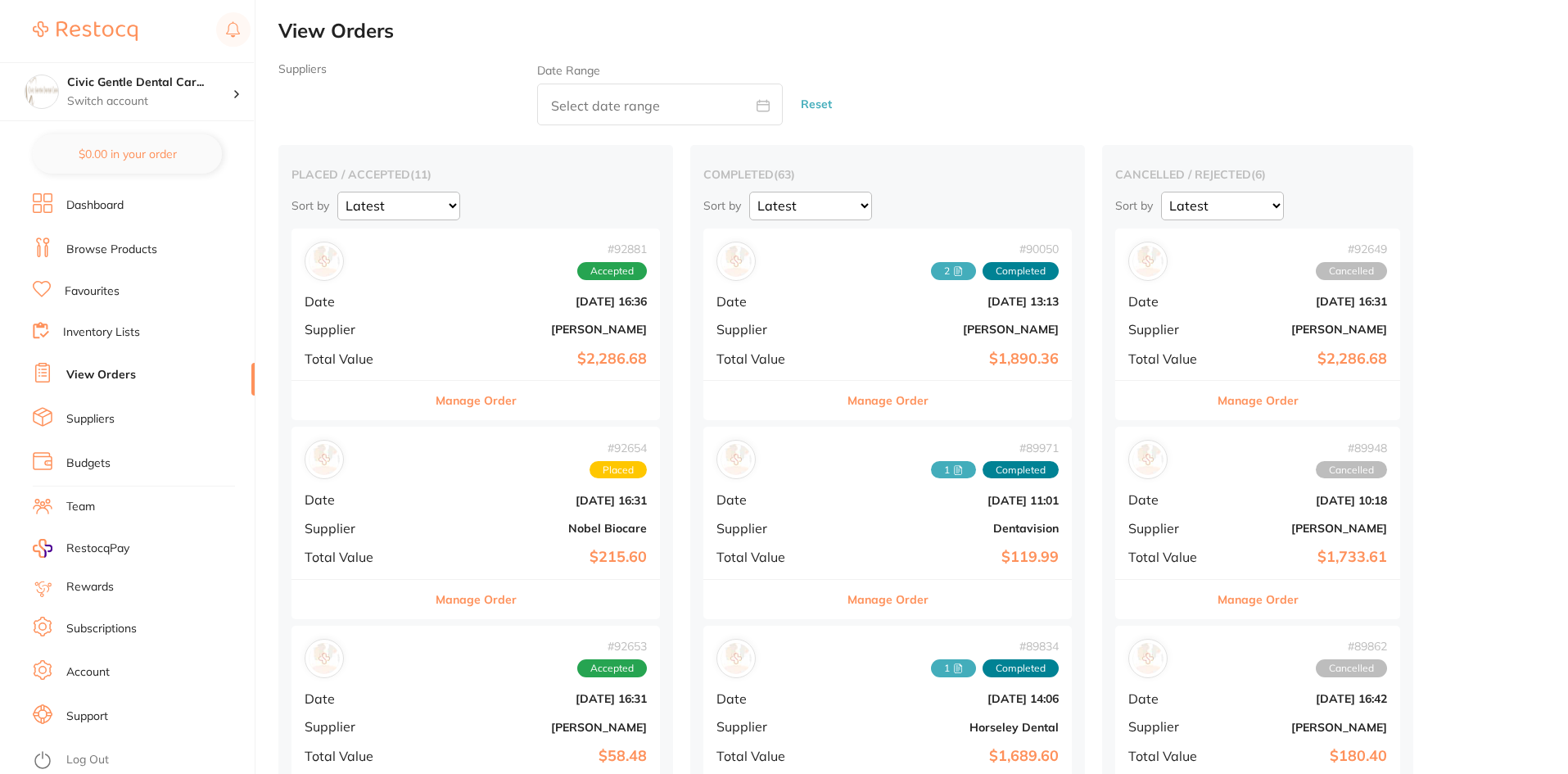
click at [590, 109] on input "text" at bounding box center [659, 104] width 246 height 42
select select "8"
select select "2025"
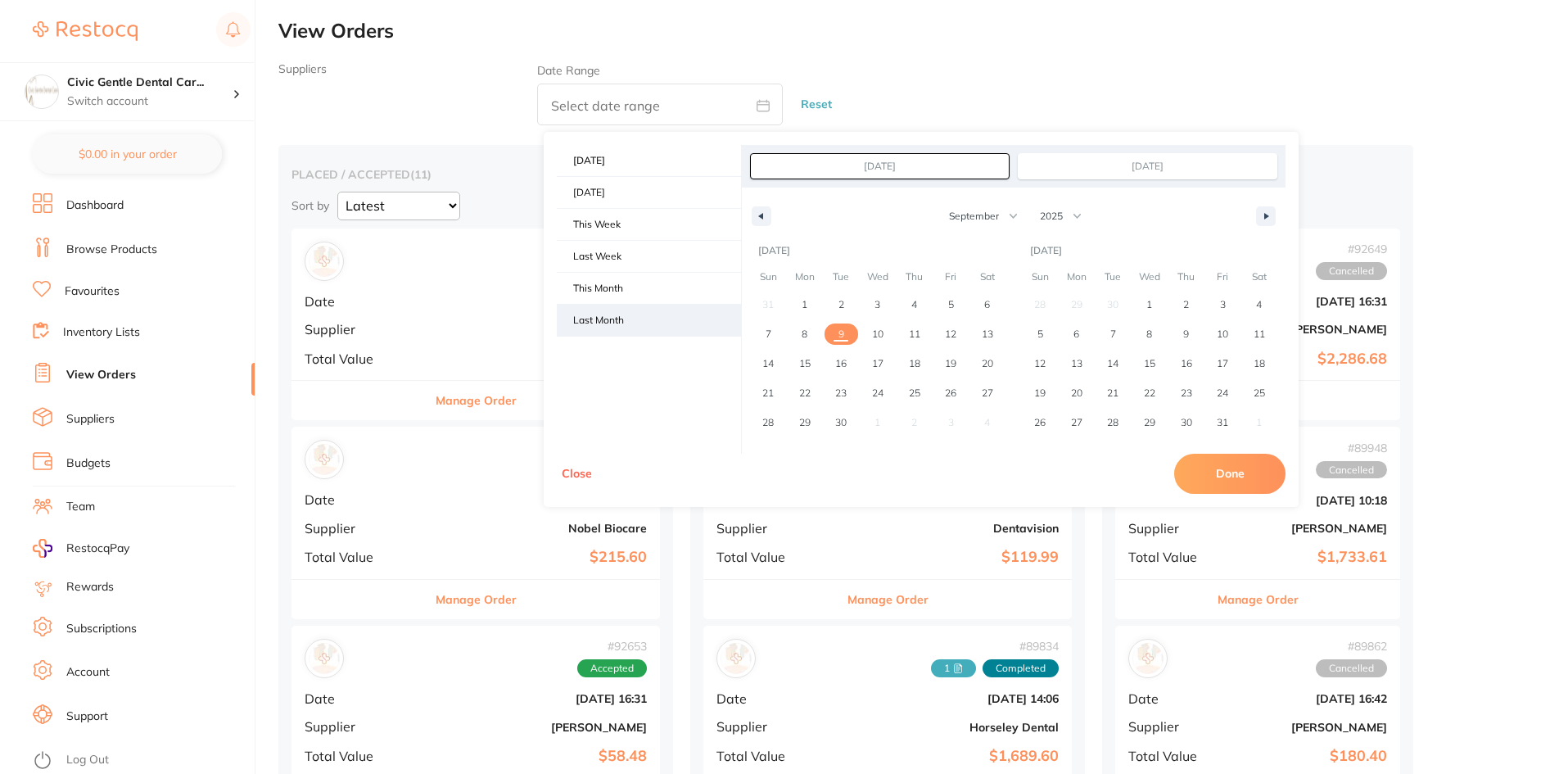
click at [614, 323] on span "Last Month" at bounding box center [648, 320] width 184 height 31
type input "[DATE]"
select select "7"
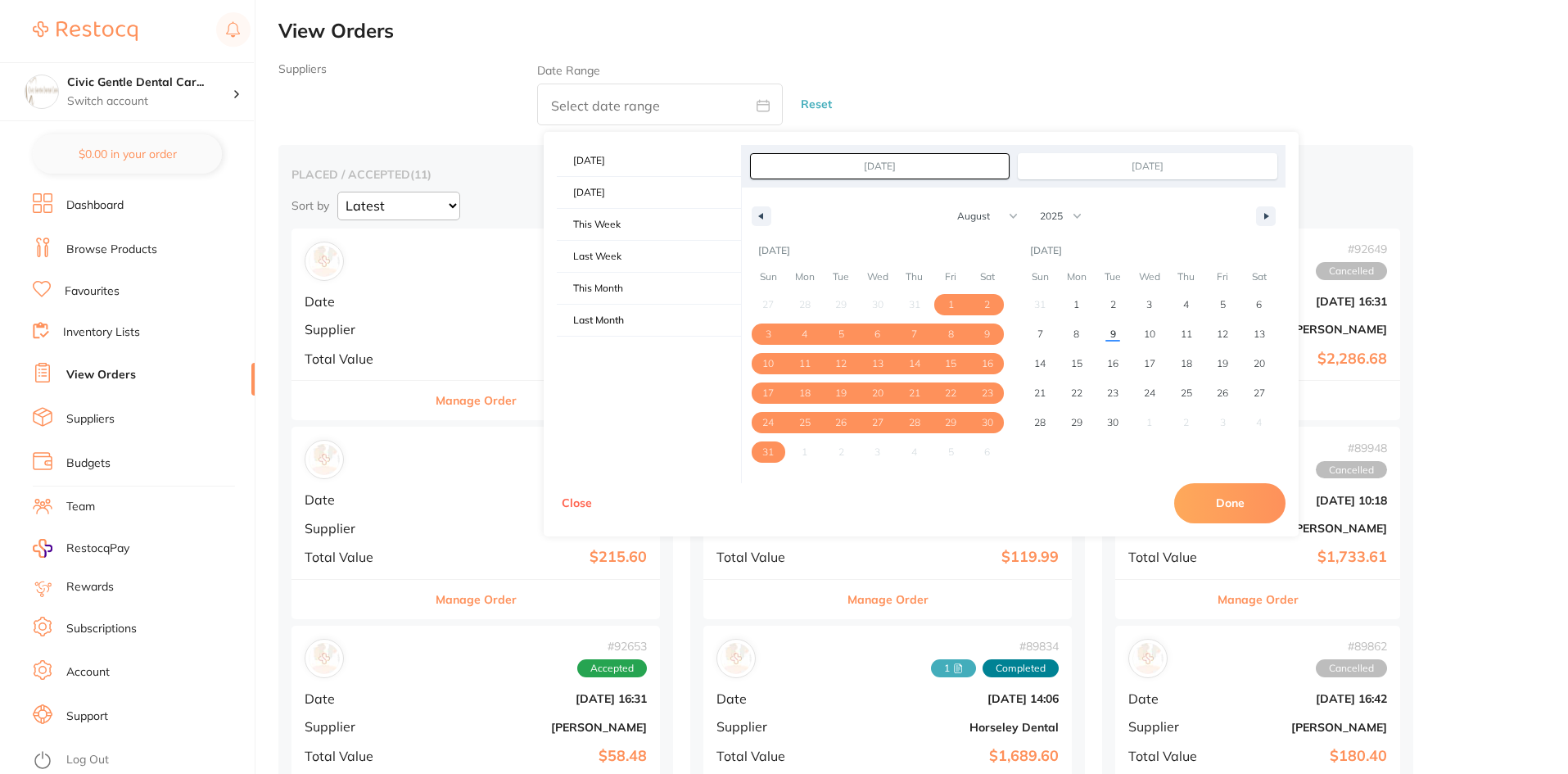
click at [1199, 501] on button "Done" at bounding box center [1229, 503] width 111 height 39
type input "[DATE] to [DATE]"
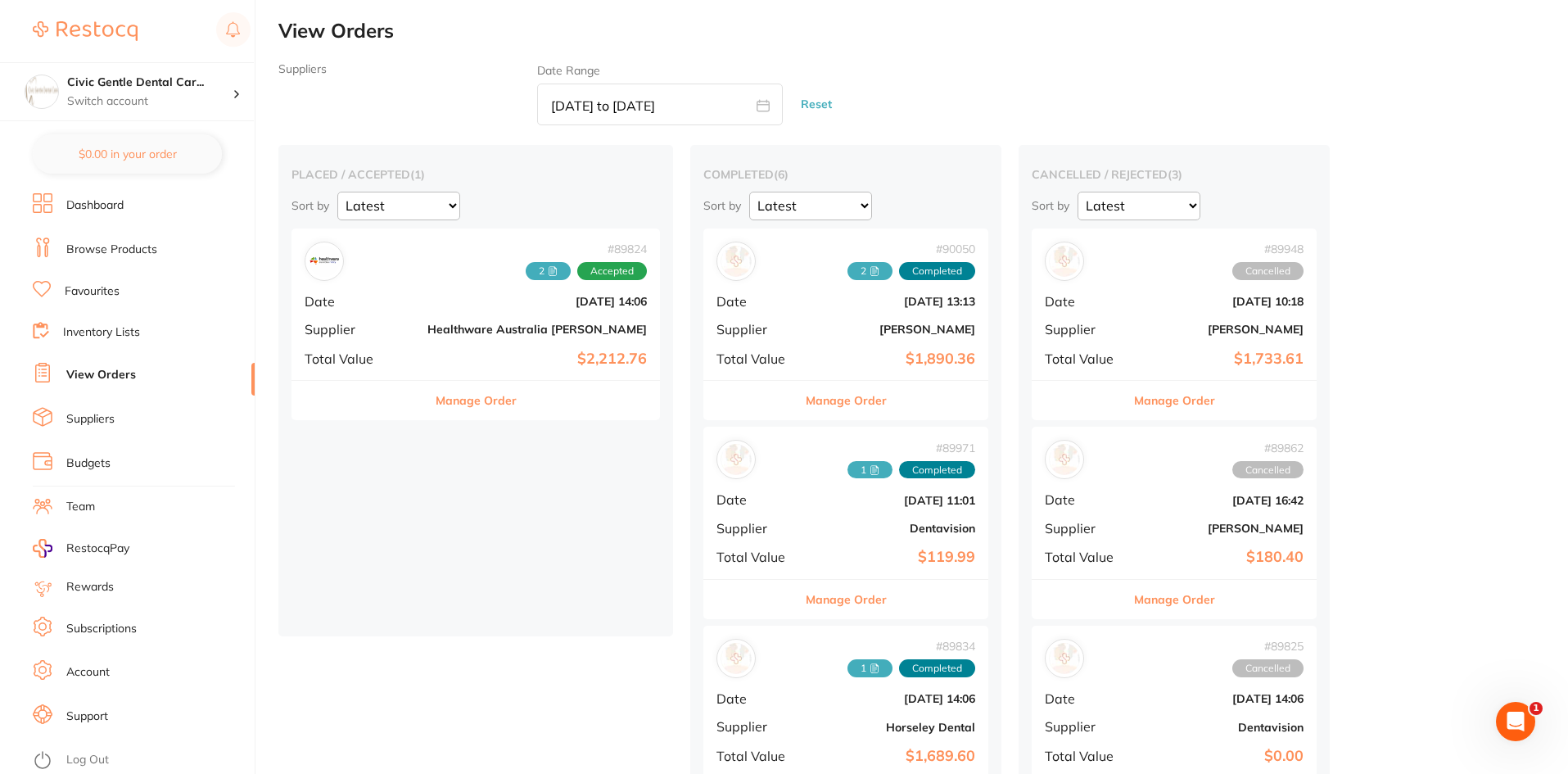
click at [698, 107] on input "[DATE] to [DATE]" at bounding box center [659, 104] width 246 height 42
select select "7"
select select "2025"
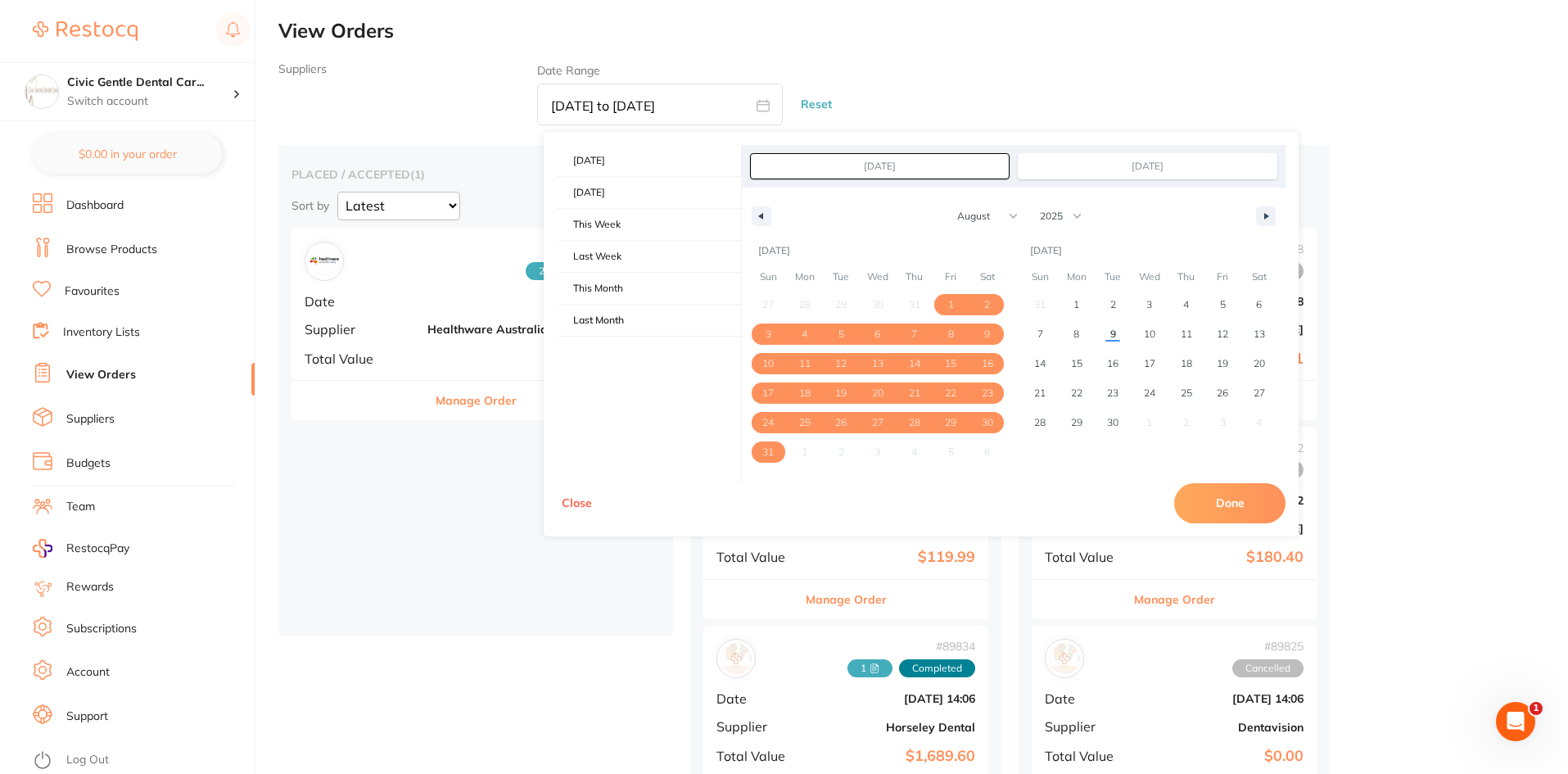
click at [1227, 508] on button "Done" at bounding box center [1229, 503] width 111 height 39
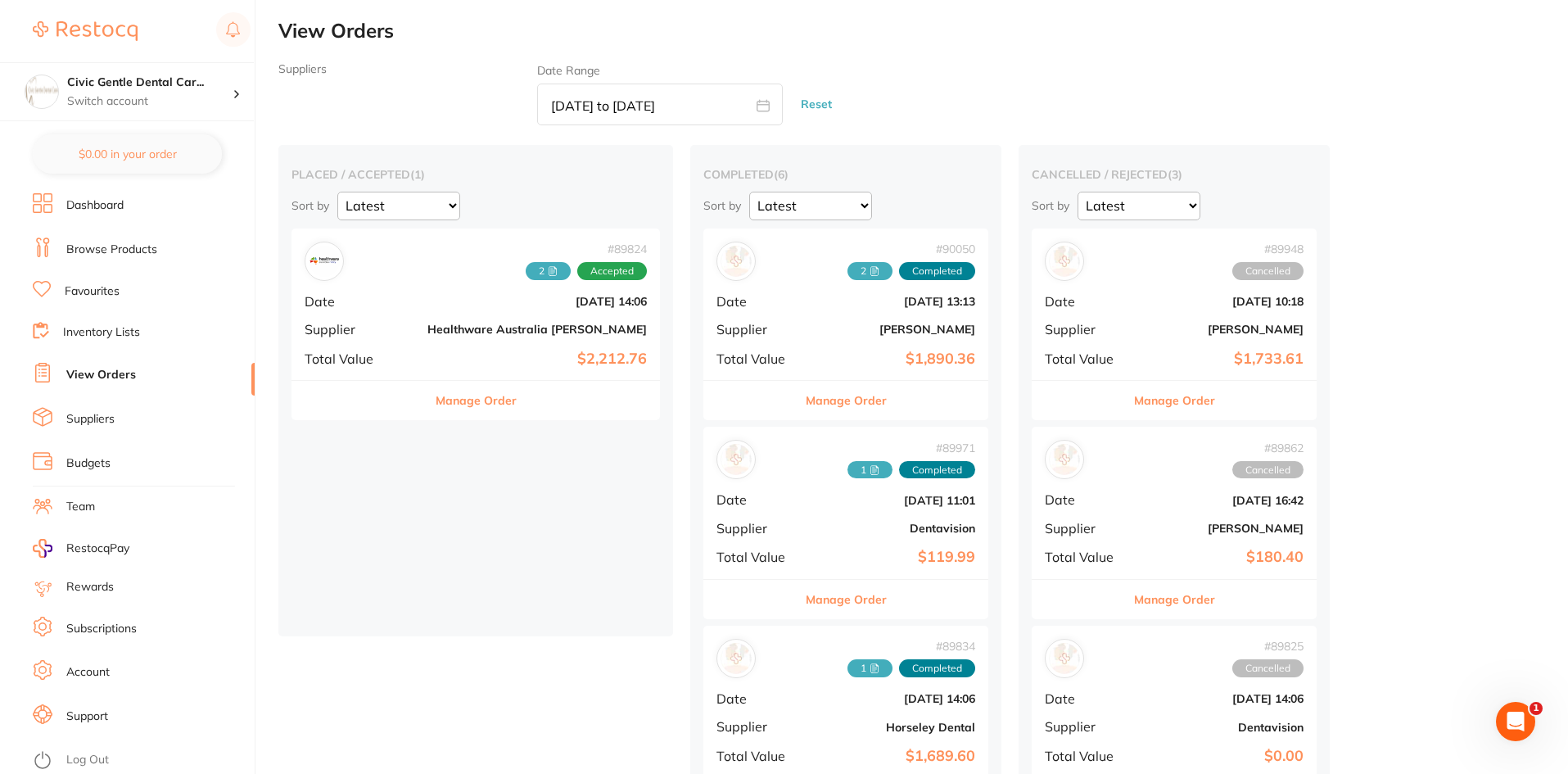
click at [548, 273] on icon at bounding box center [553, 271] width 10 height 10
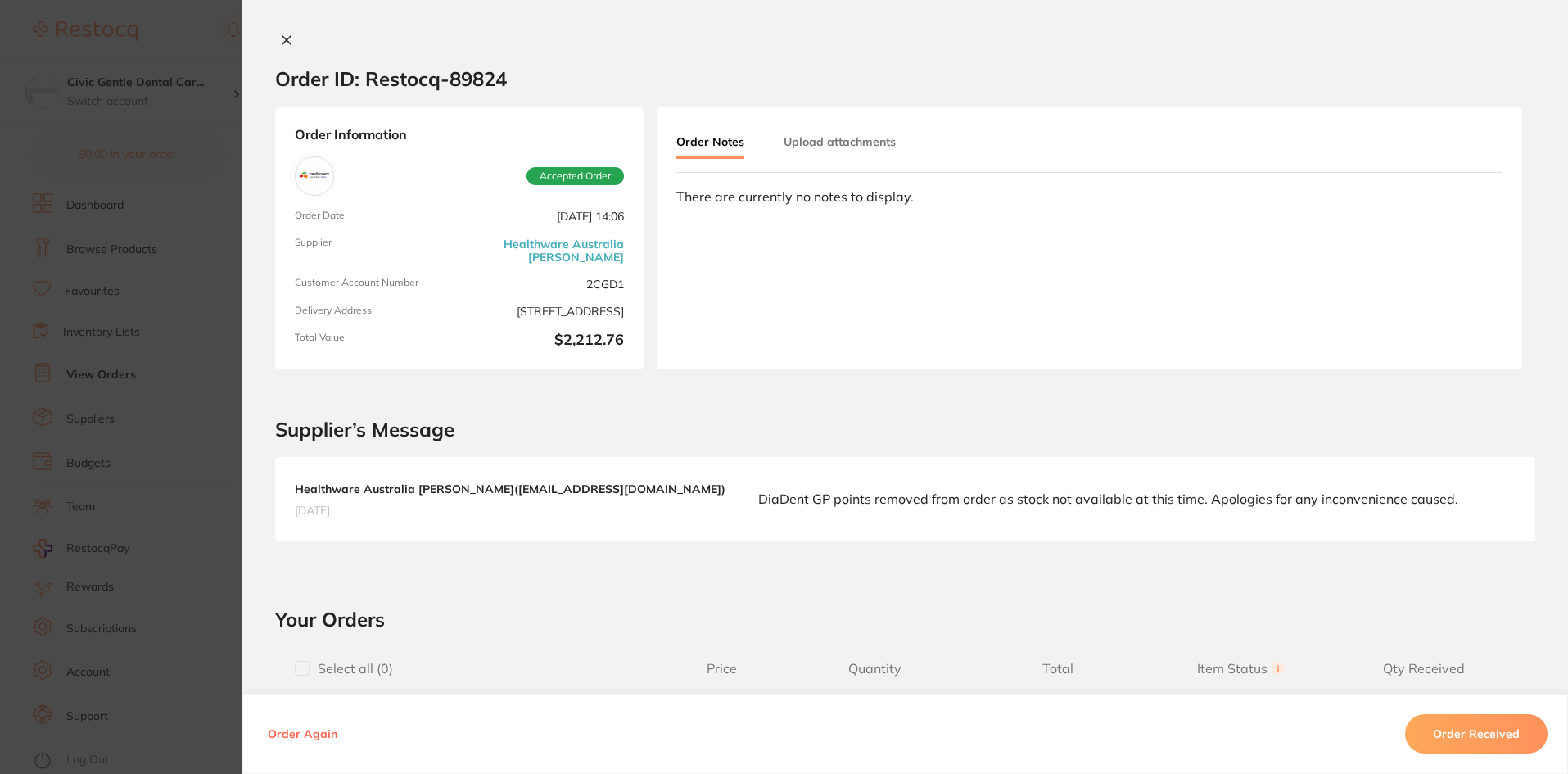
click at [822, 148] on button "Upload attachments" at bounding box center [839, 142] width 112 height 30
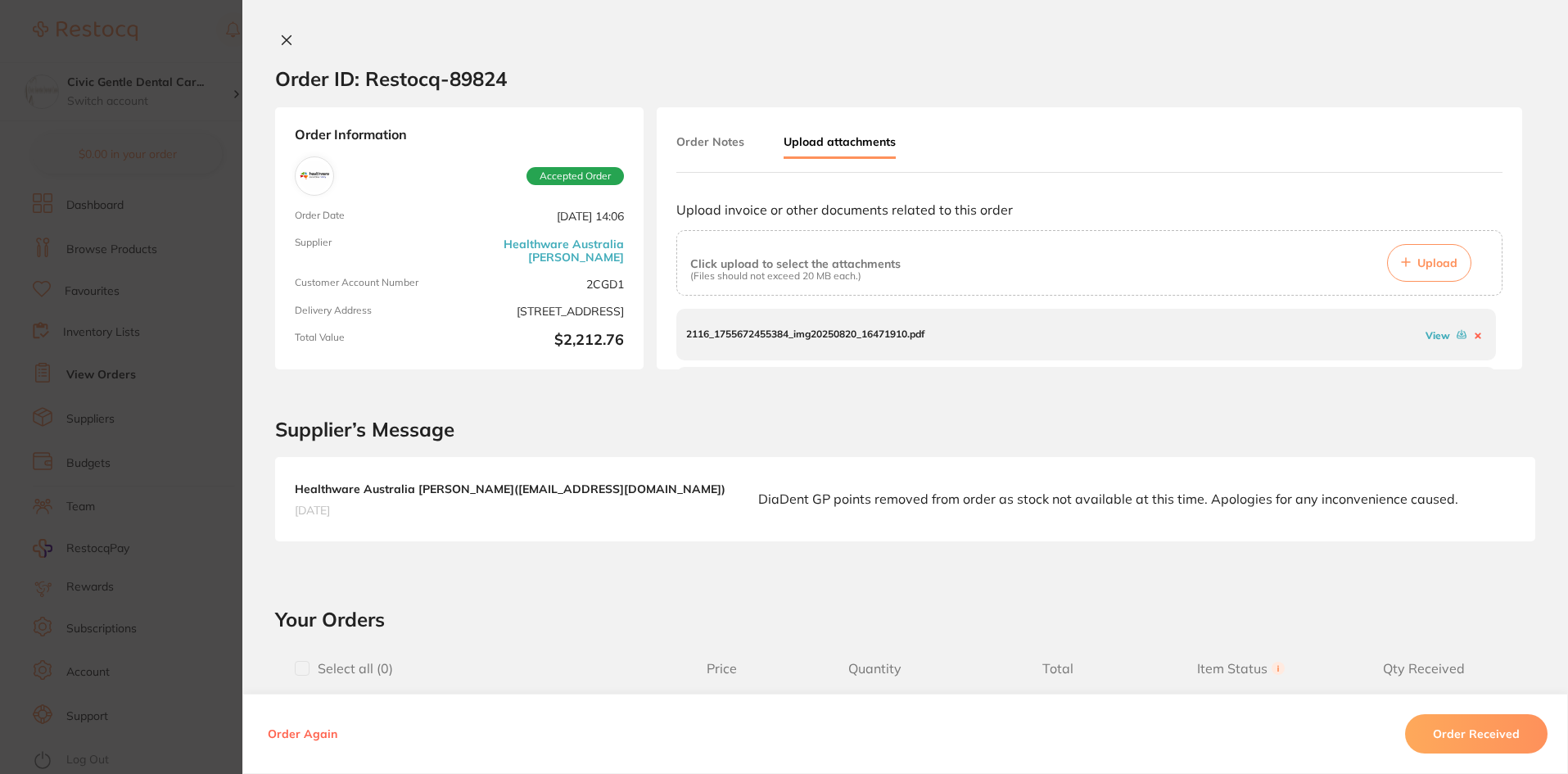
click at [1427, 332] on link "View" at bounding box center [1437, 335] width 25 height 12
click at [1426, 340] on link "View" at bounding box center [1437, 342] width 25 height 12
click at [275, 42] on button at bounding box center [286, 41] width 23 height 17
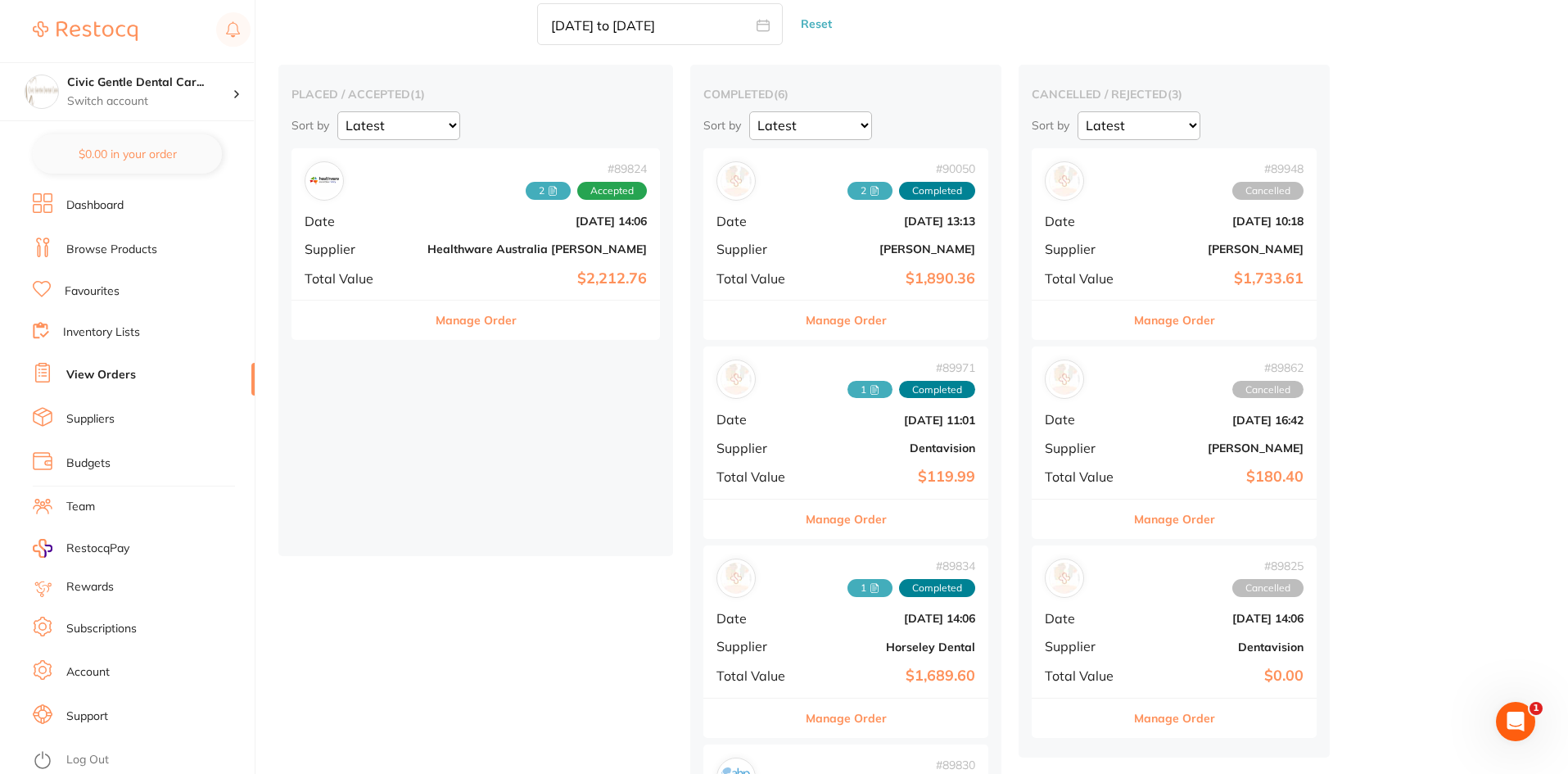
scroll to position [90, 0]
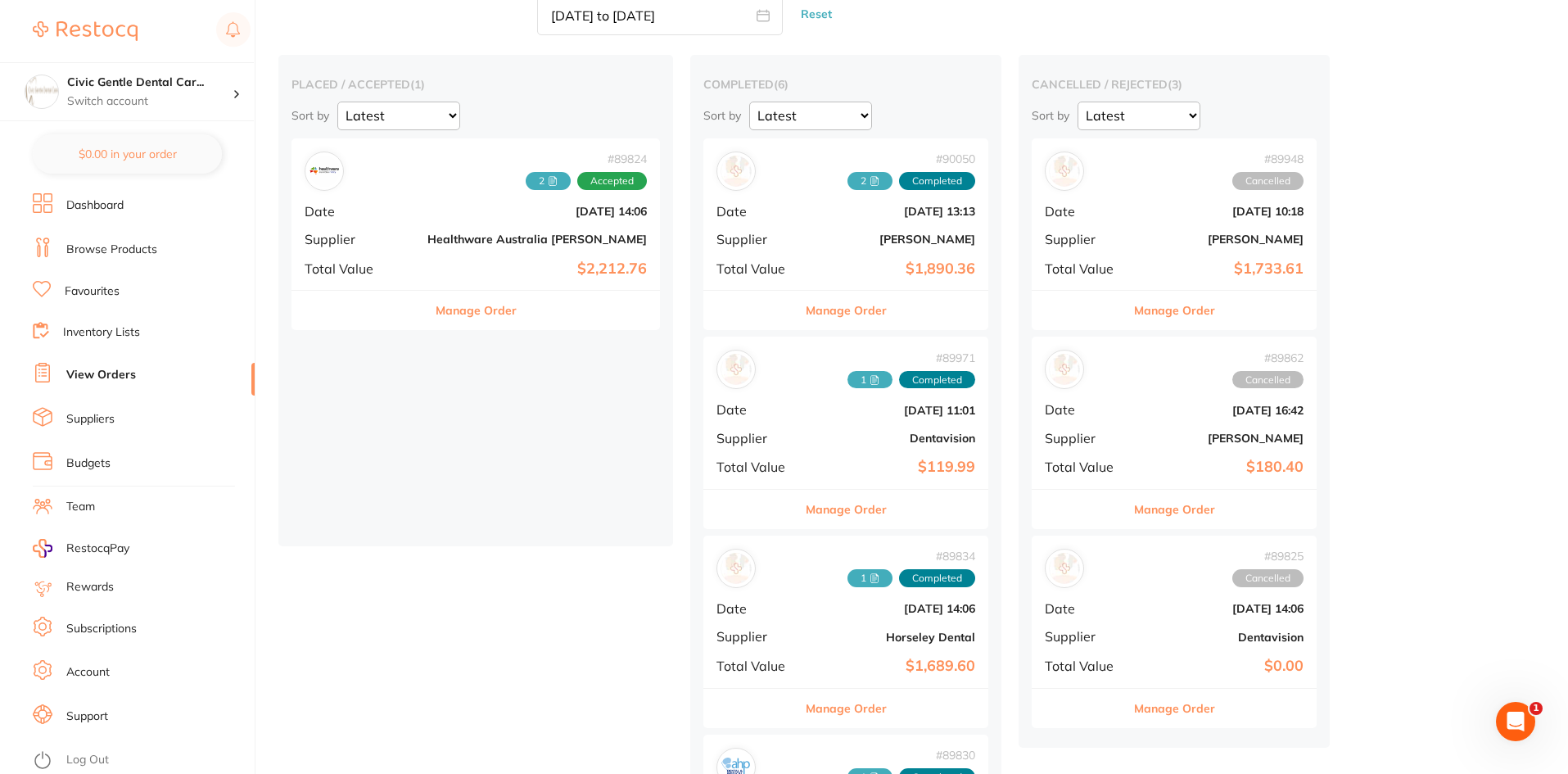
click at [871, 180] on icon at bounding box center [874, 181] width 8 height 9
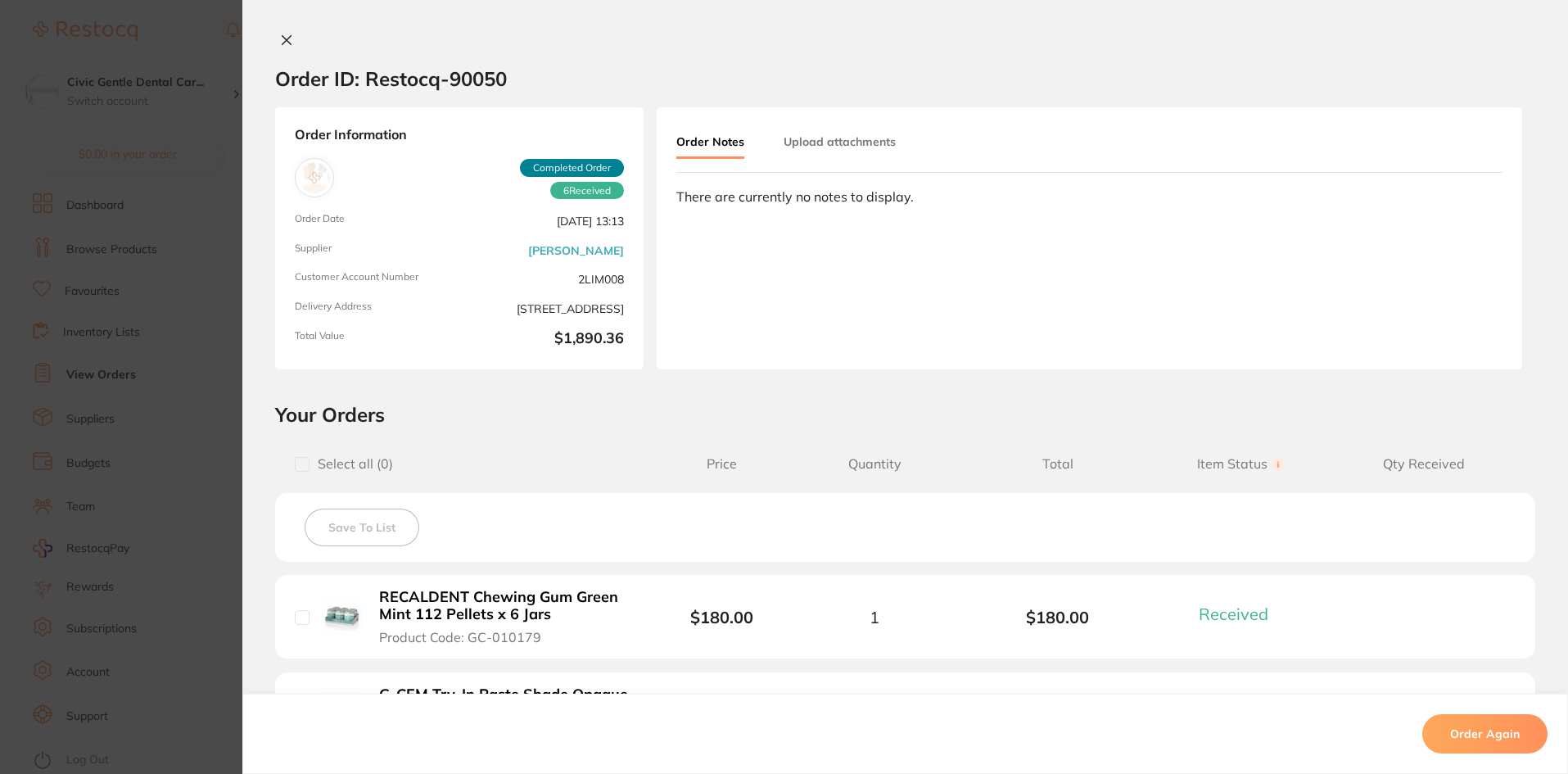
click at [839, 144] on button "Upload attachments" at bounding box center [839, 142] width 112 height 30
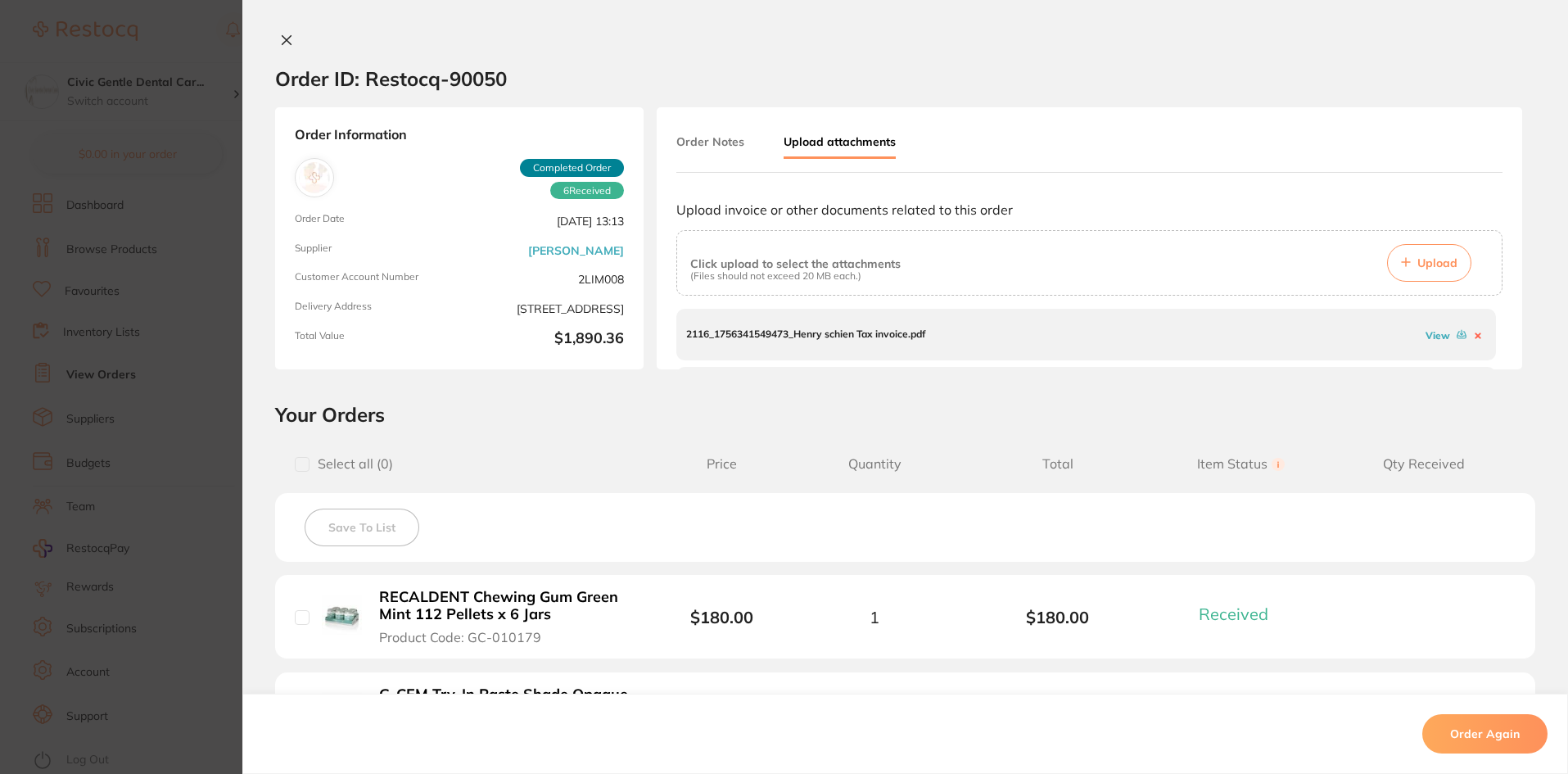
click at [1430, 337] on link "View" at bounding box center [1437, 335] width 25 height 12
click at [1426, 346] on link "View" at bounding box center [1437, 342] width 25 height 12
click at [290, 39] on button at bounding box center [286, 41] width 23 height 17
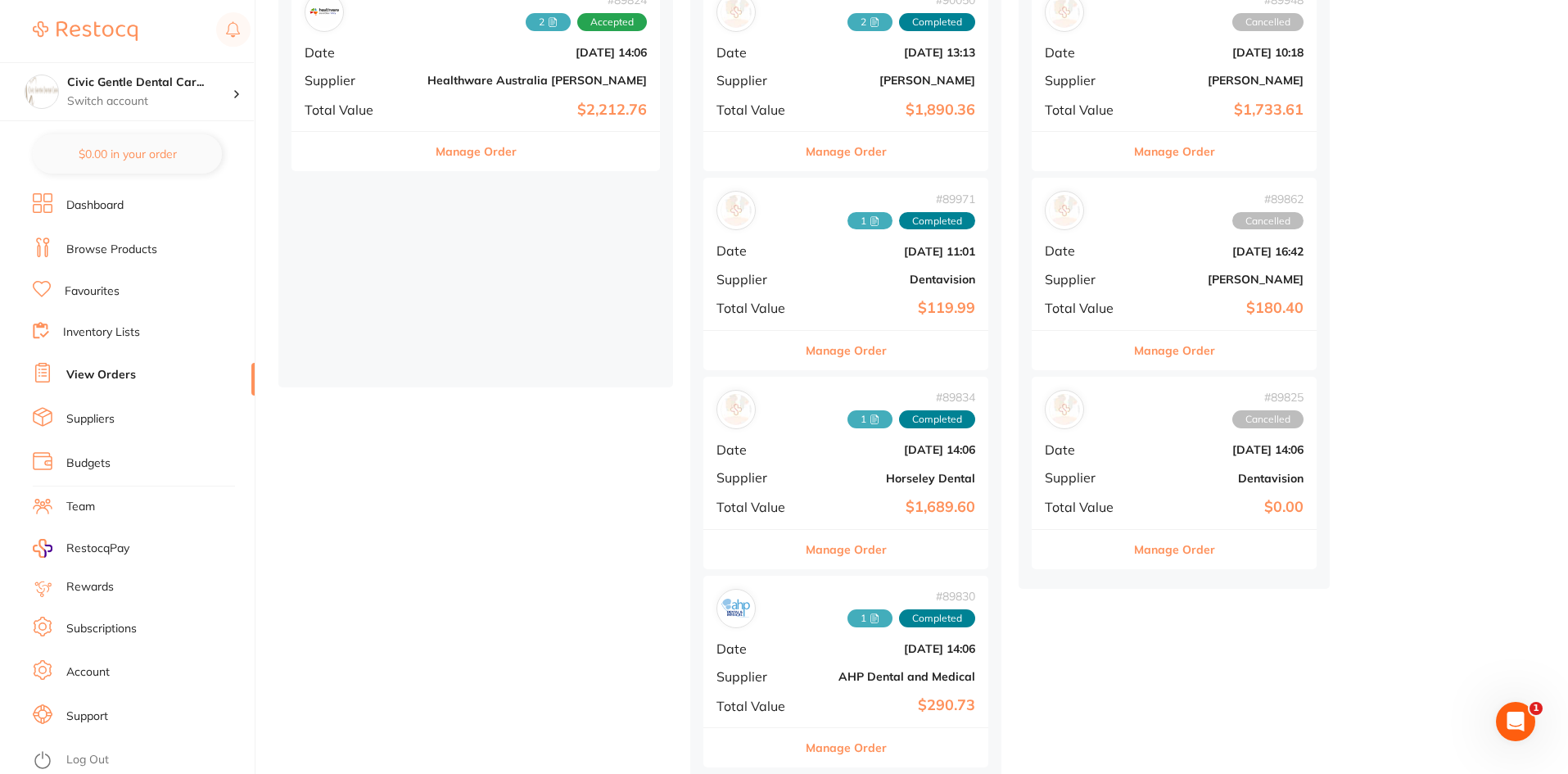
scroll to position [253, 0]
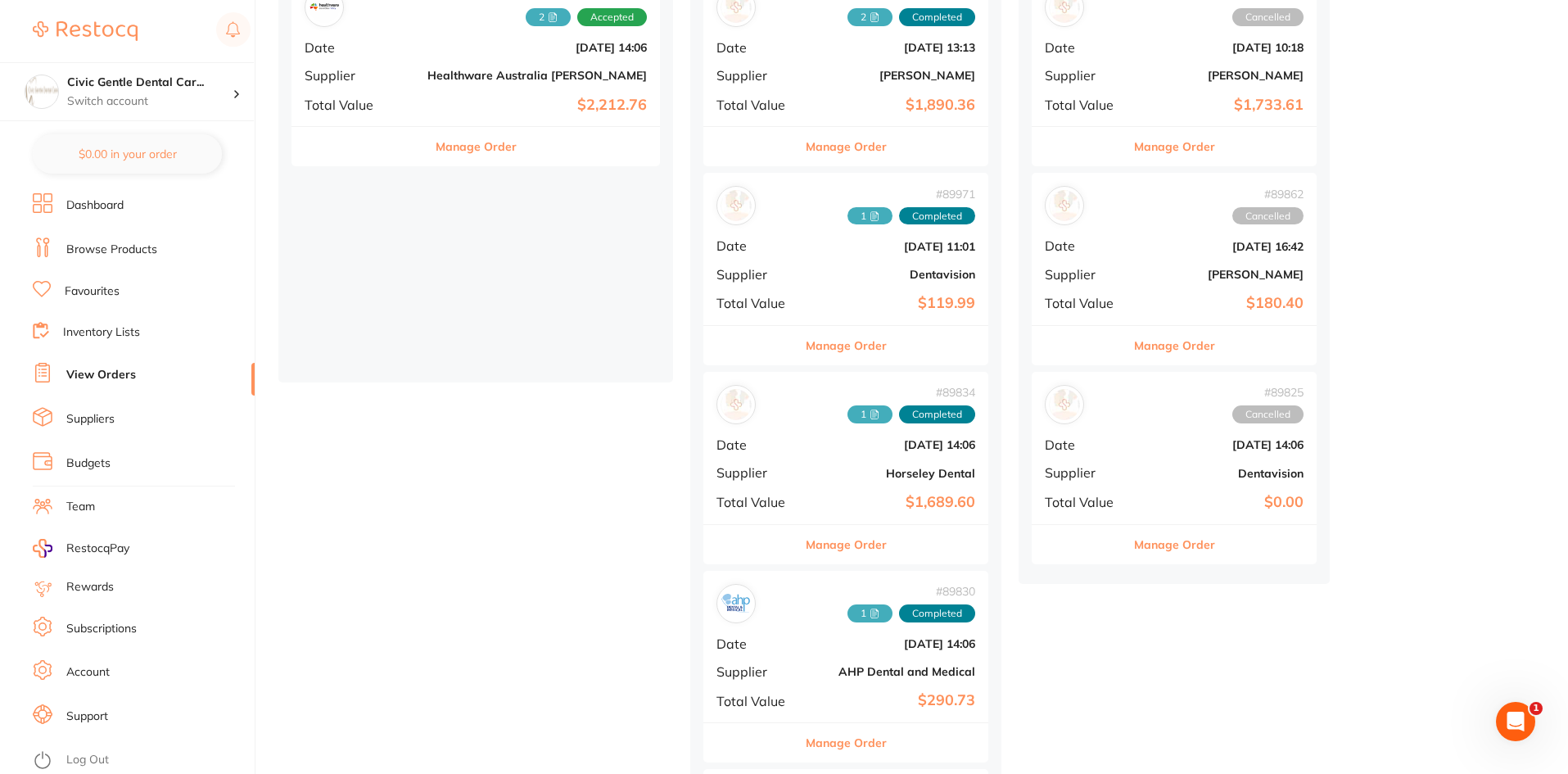
click at [789, 226] on div "# 89971 1 Completed Date Aug 12 2025, 11:01 Supplier Dentavision Total Value $1…" at bounding box center [845, 248] width 285 height 152
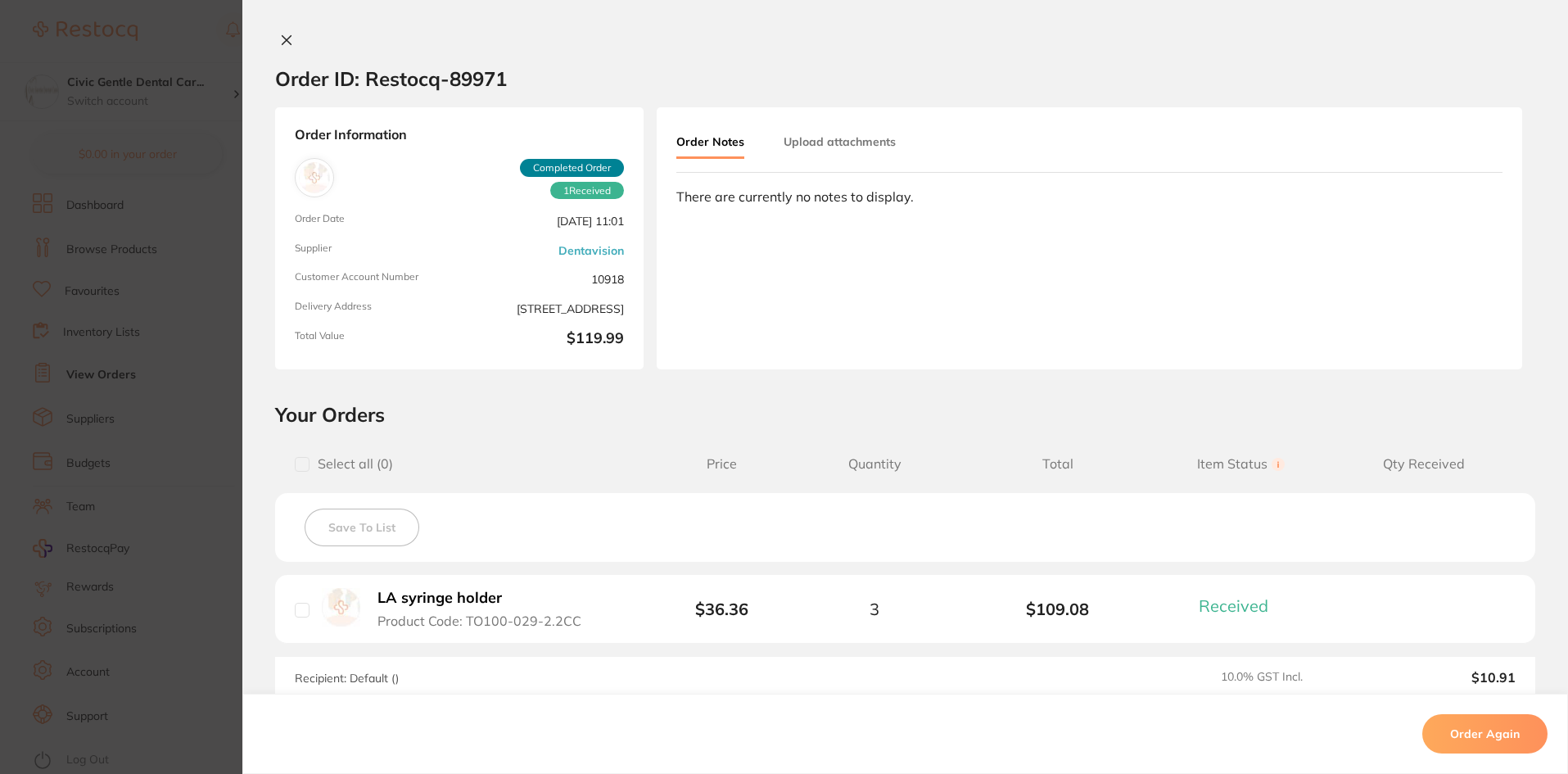
click at [844, 145] on button "Upload attachments" at bounding box center [839, 142] width 112 height 30
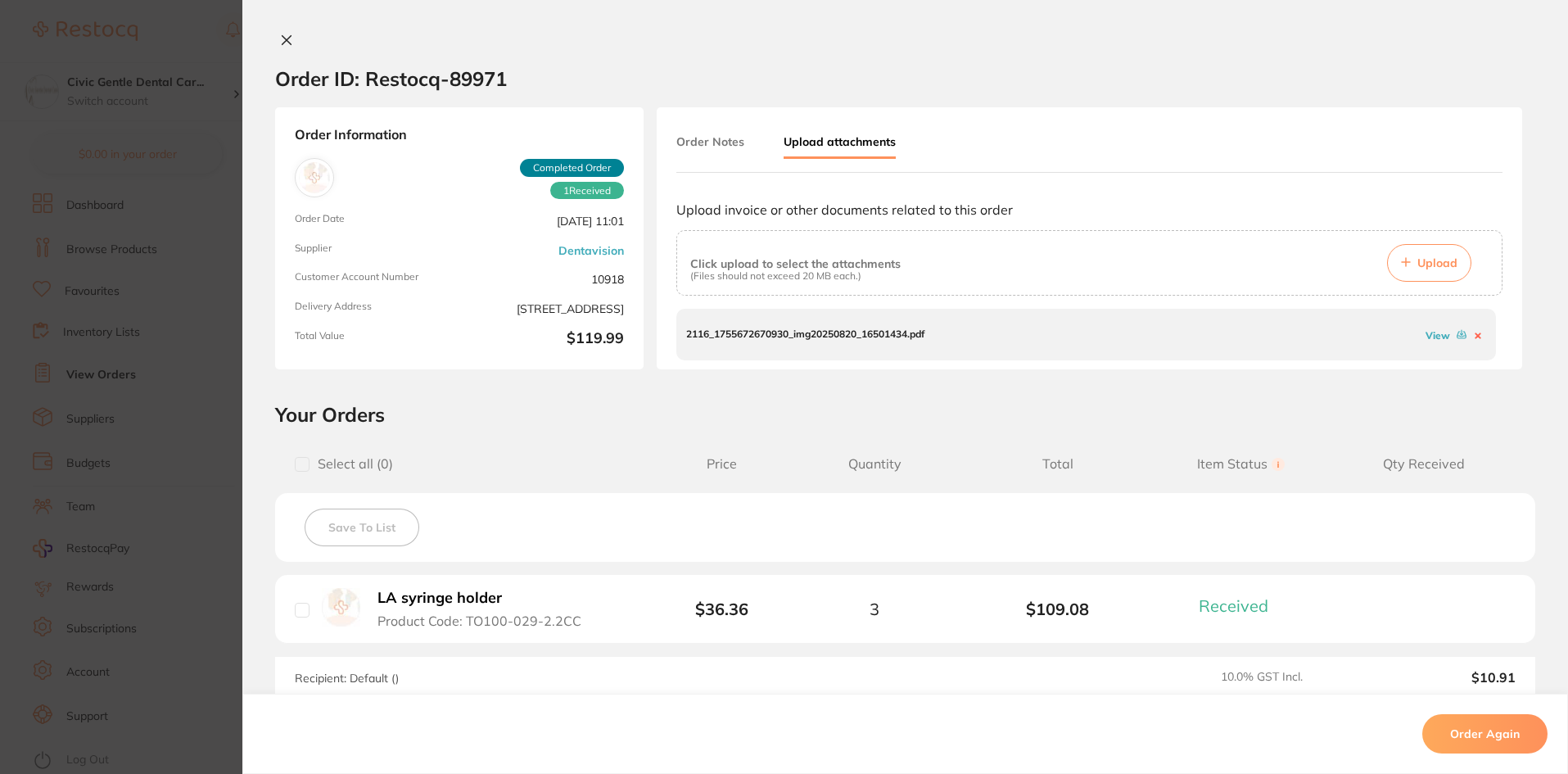
click at [1426, 340] on link "View" at bounding box center [1437, 335] width 25 height 12
click at [280, 36] on icon at bounding box center [286, 39] width 13 height 13
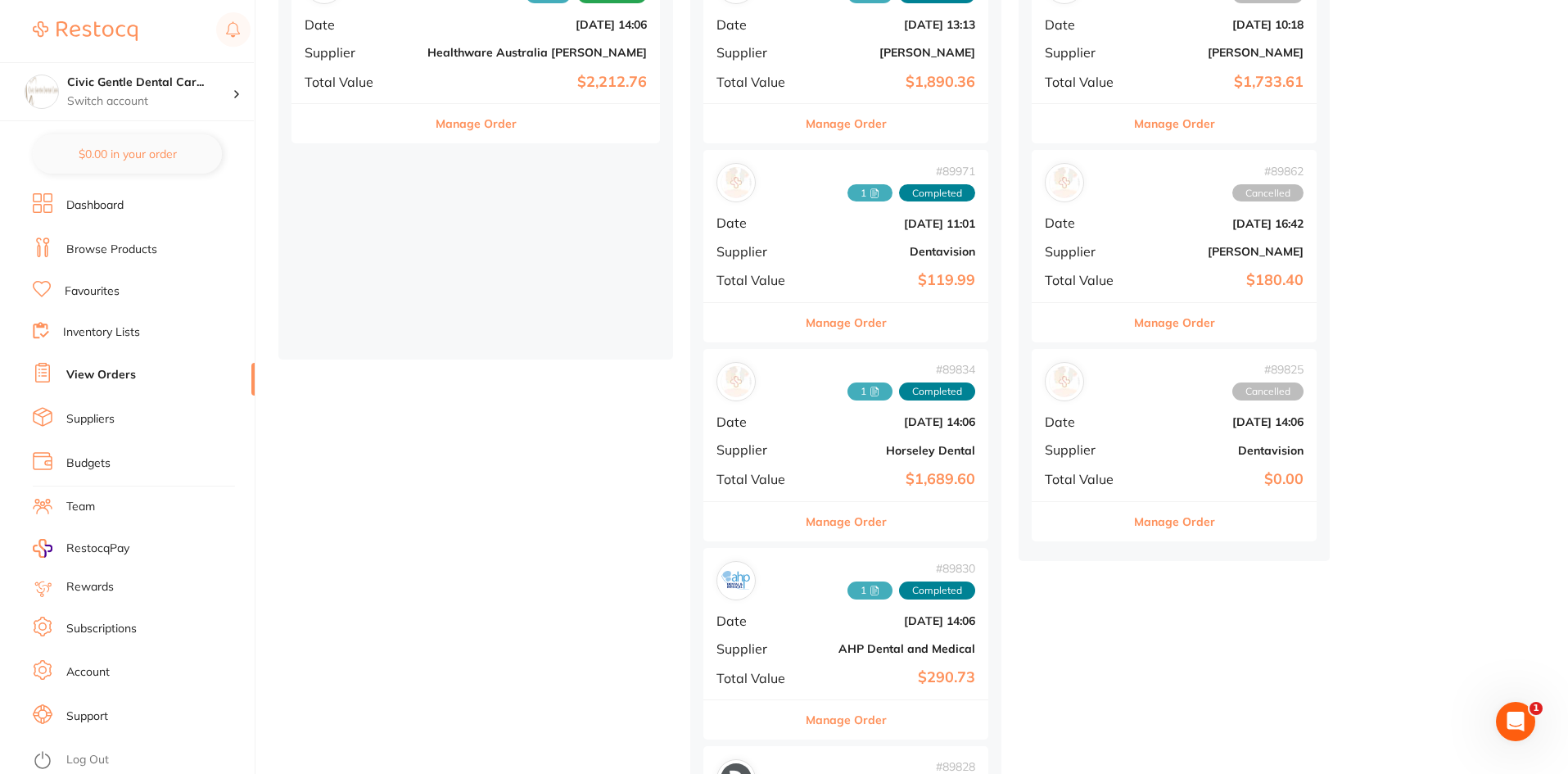
scroll to position [335, 0]
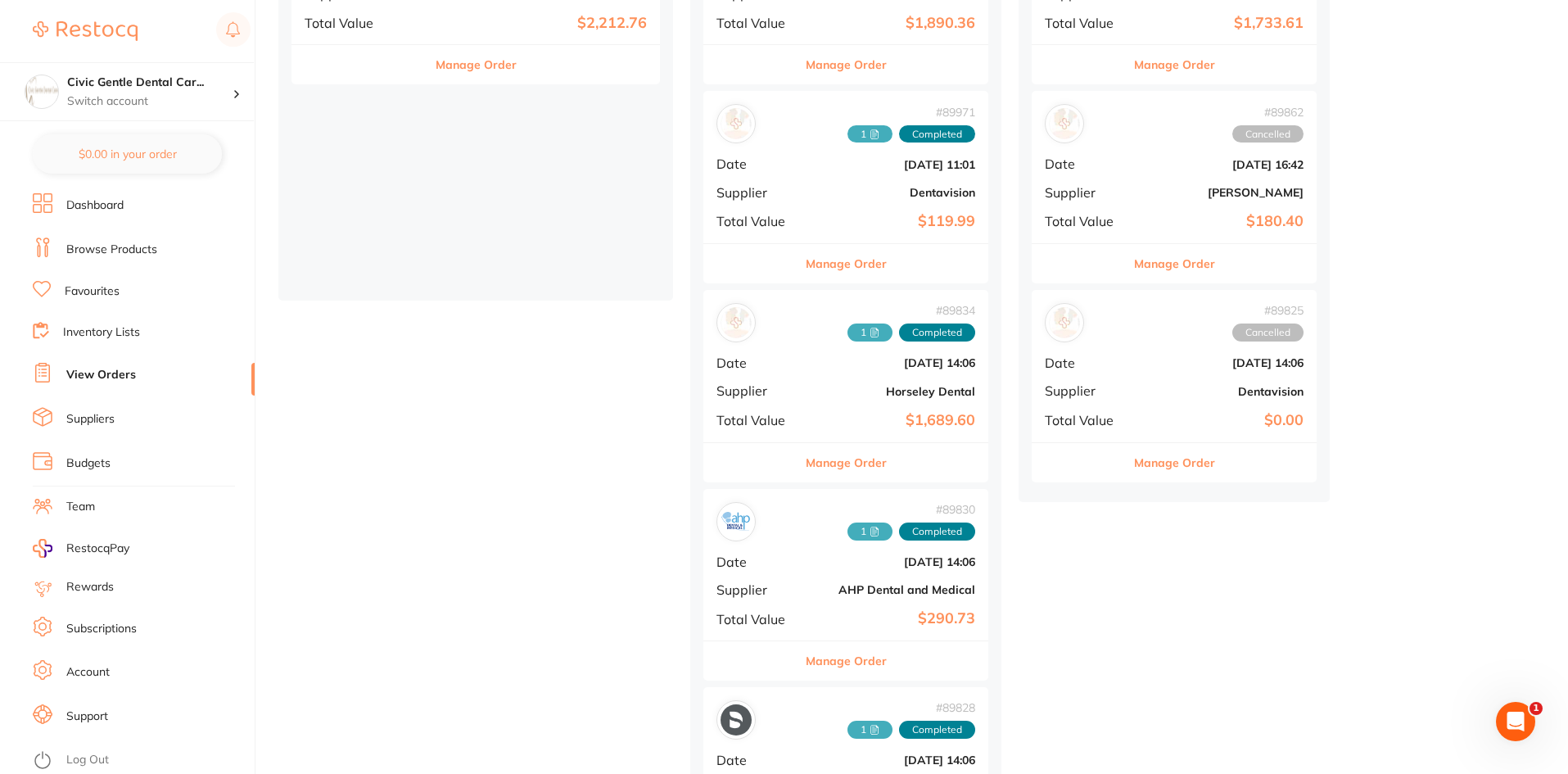
click at [871, 329] on icon at bounding box center [874, 333] width 8 height 9
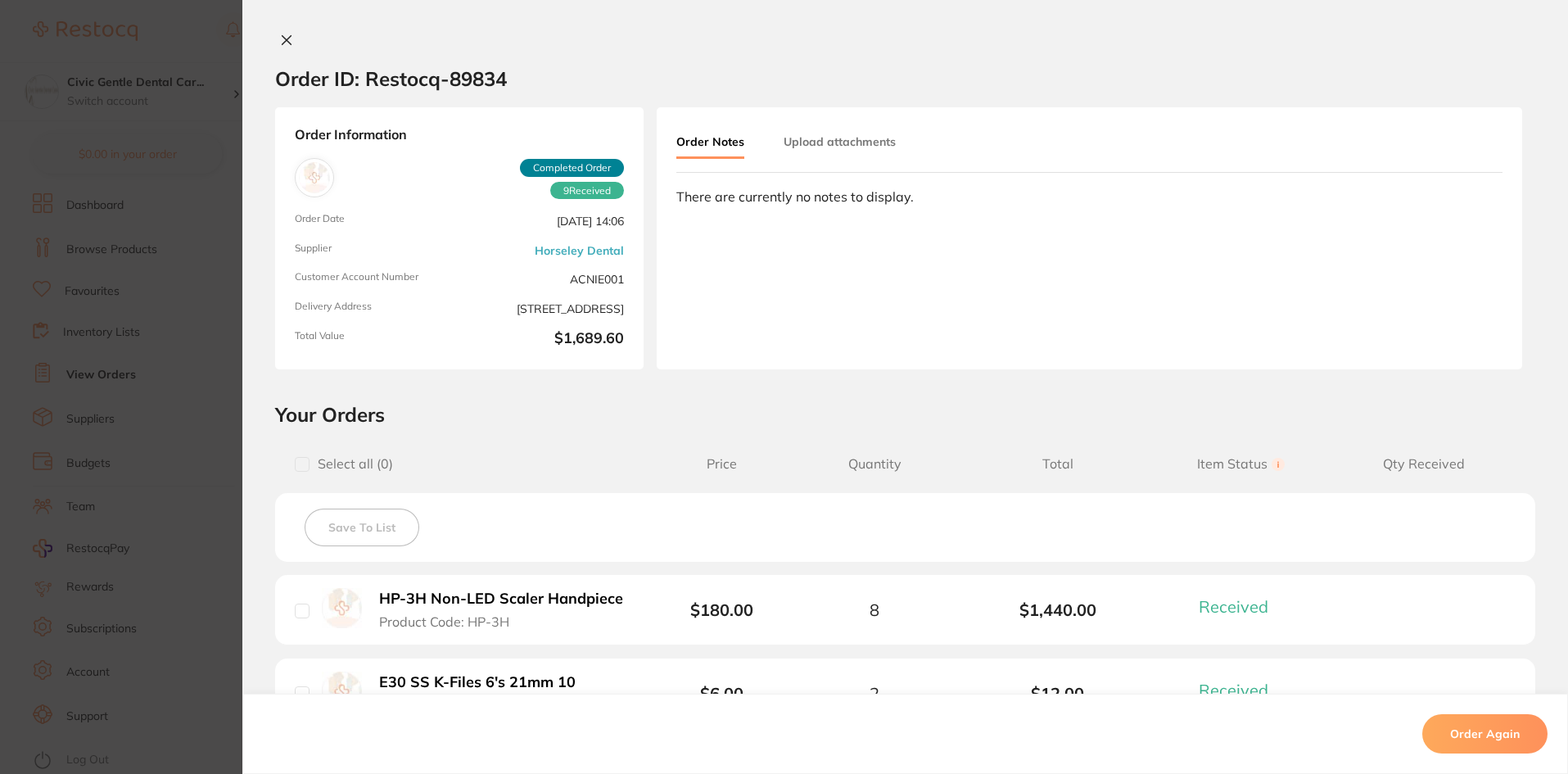
click at [857, 127] on button "Upload attachments" at bounding box center [839, 142] width 112 height 30
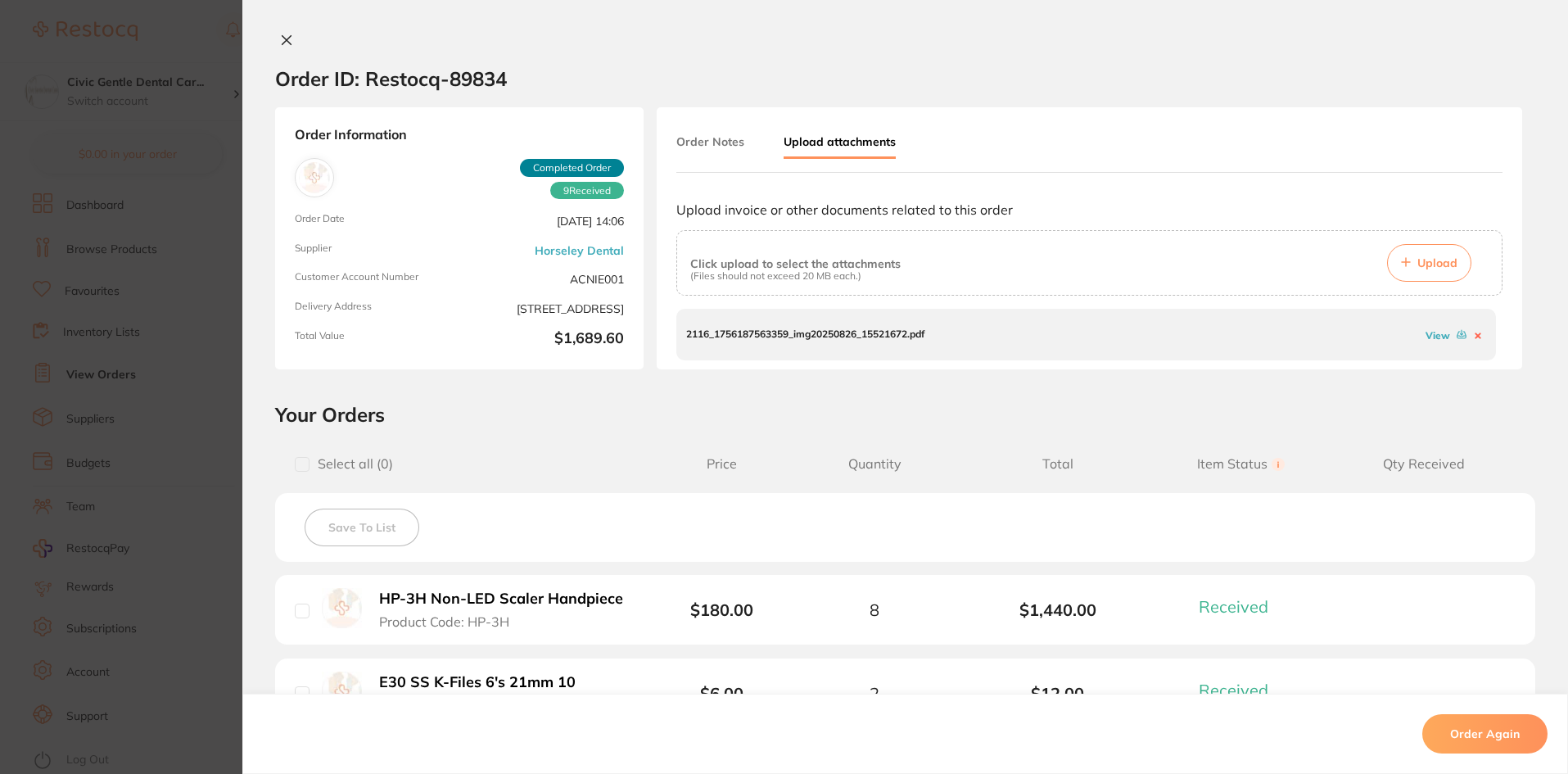
click at [1430, 335] on link "View" at bounding box center [1437, 335] width 25 height 12
click at [282, 40] on icon at bounding box center [287, 40] width 9 height 9
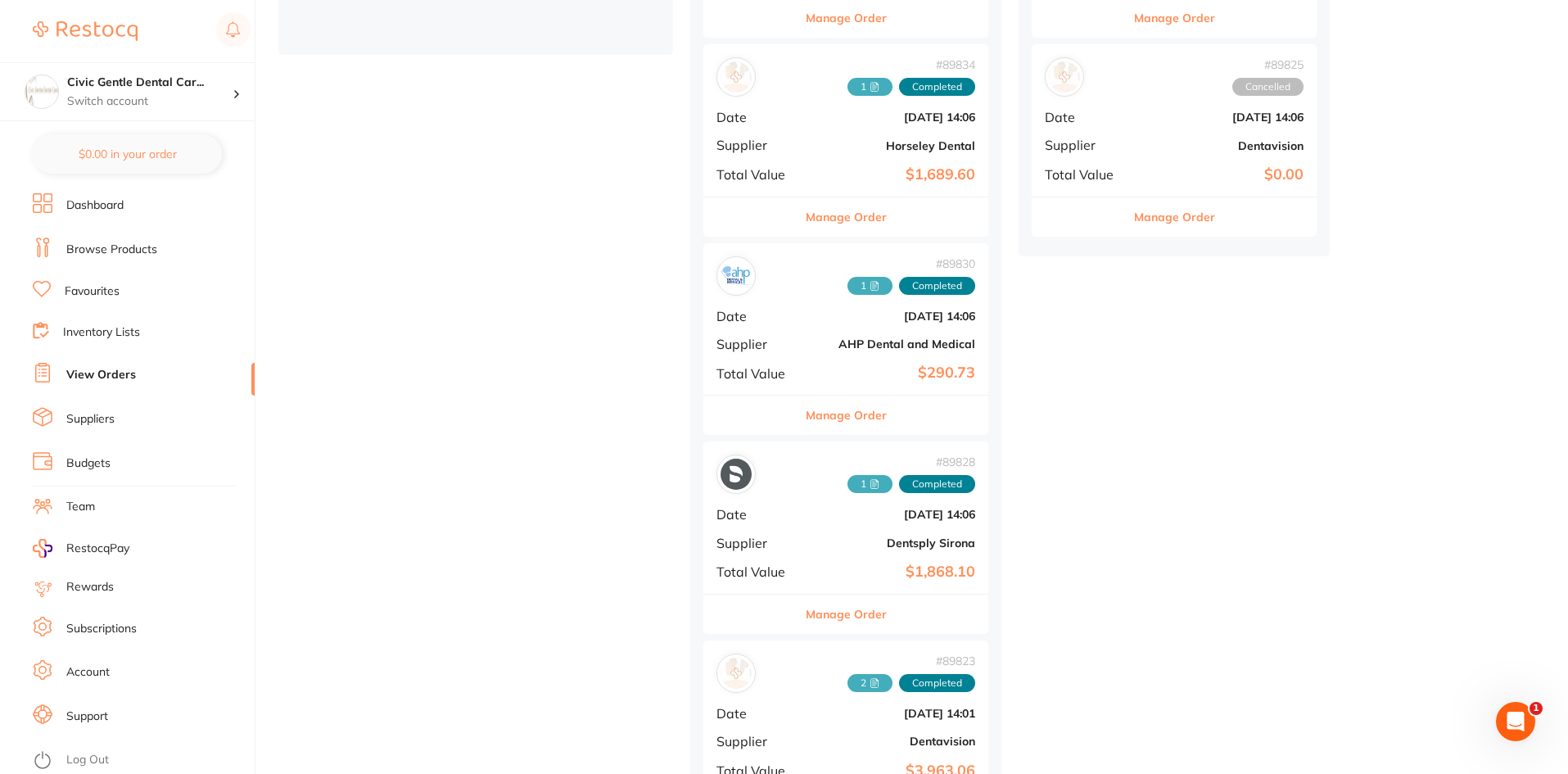
scroll to position [663, 0]
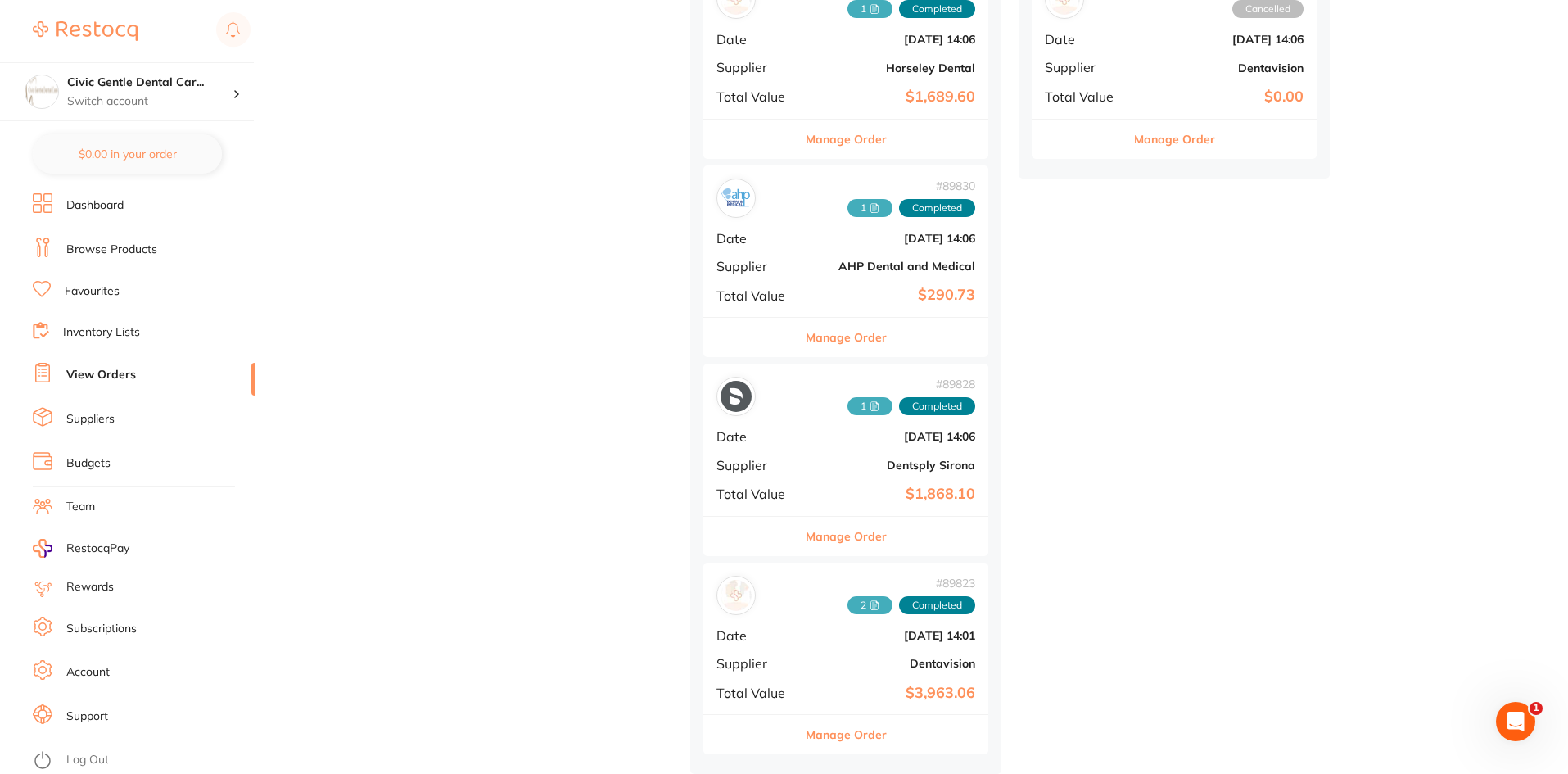
click at [869, 205] on icon at bounding box center [874, 208] width 10 height 10
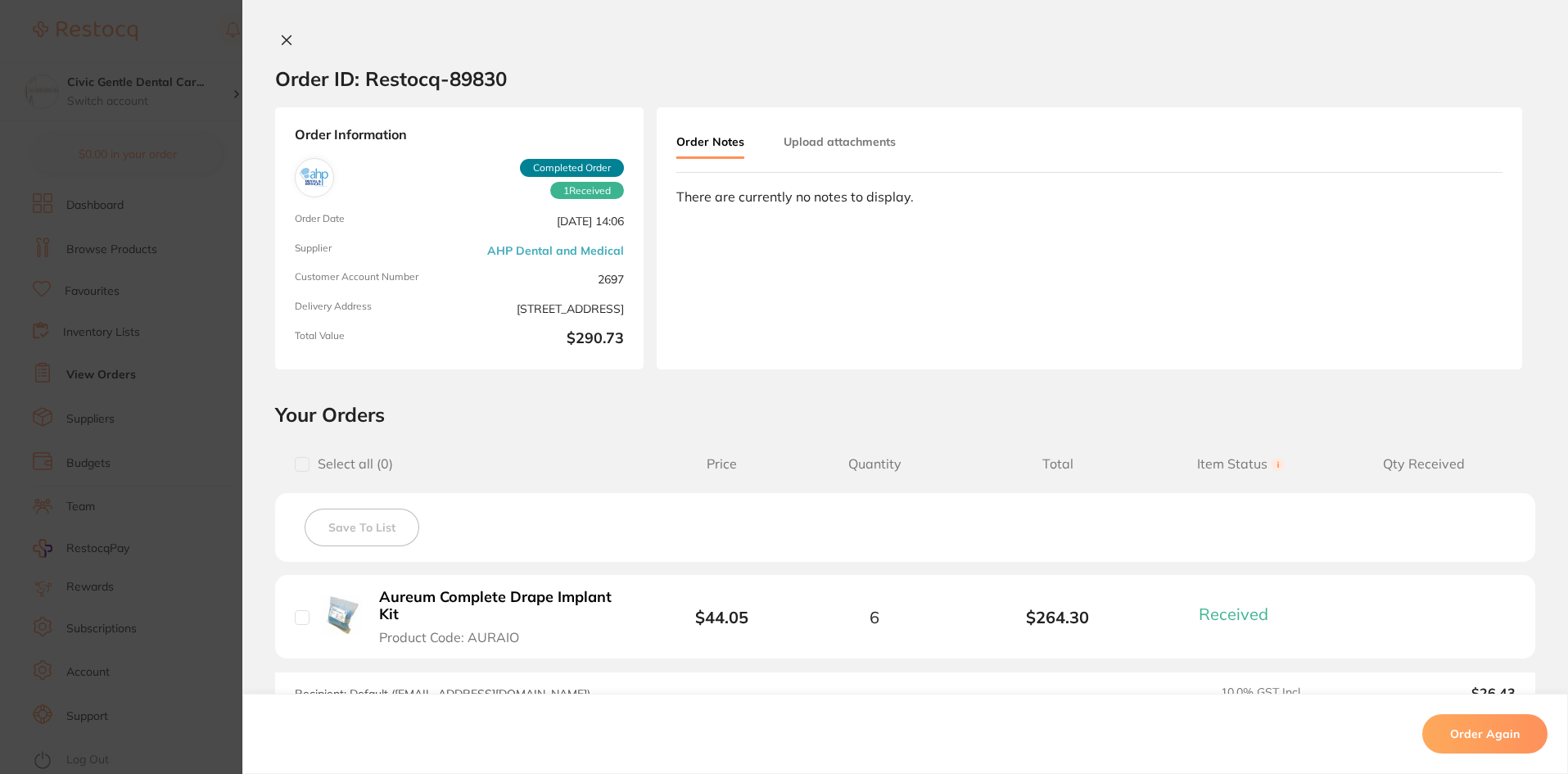
click at [822, 143] on button "Upload attachments" at bounding box center [839, 142] width 112 height 30
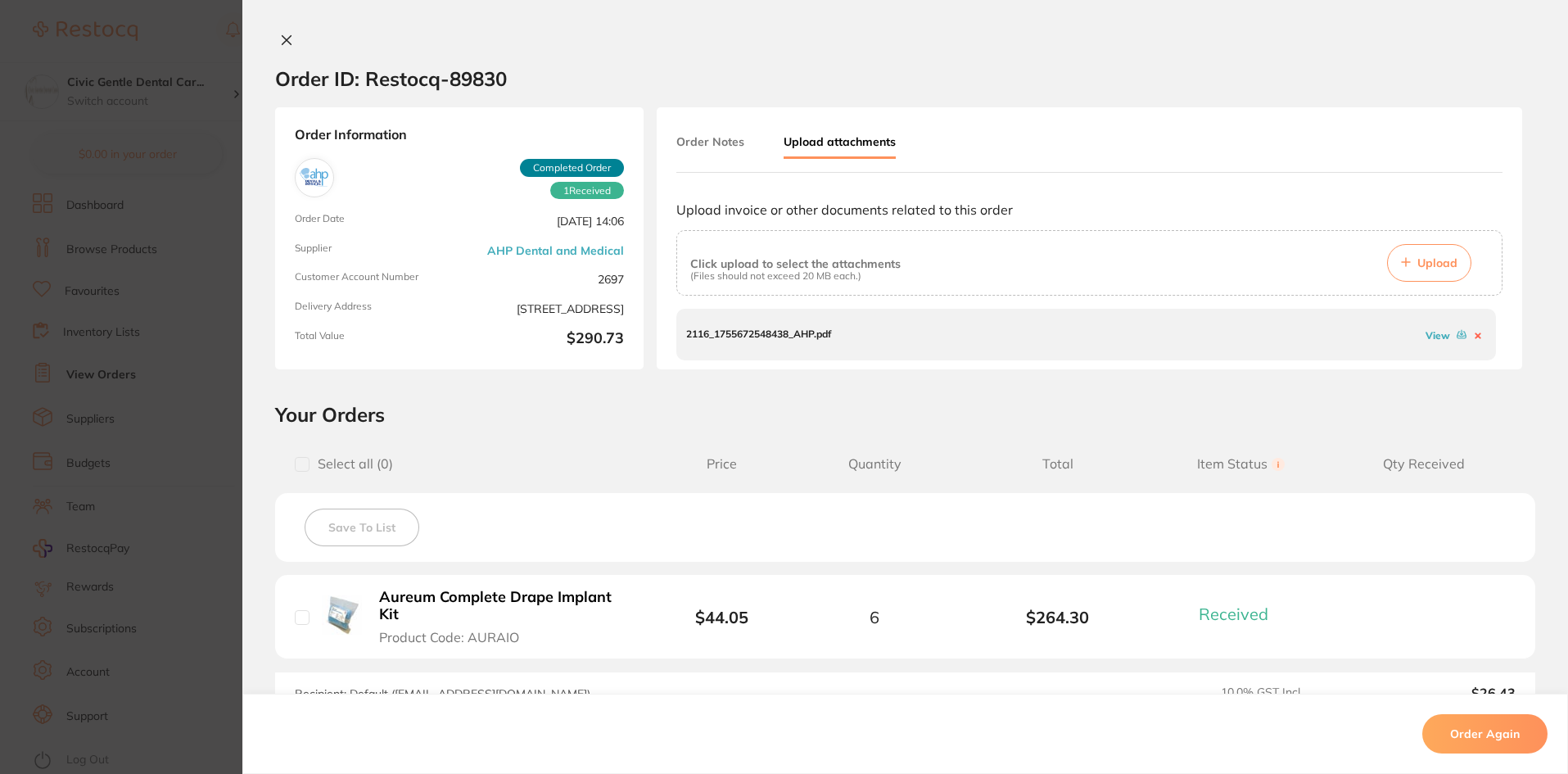
click at [1437, 335] on link "View" at bounding box center [1437, 335] width 25 height 12
click at [280, 34] on icon at bounding box center [286, 39] width 13 height 13
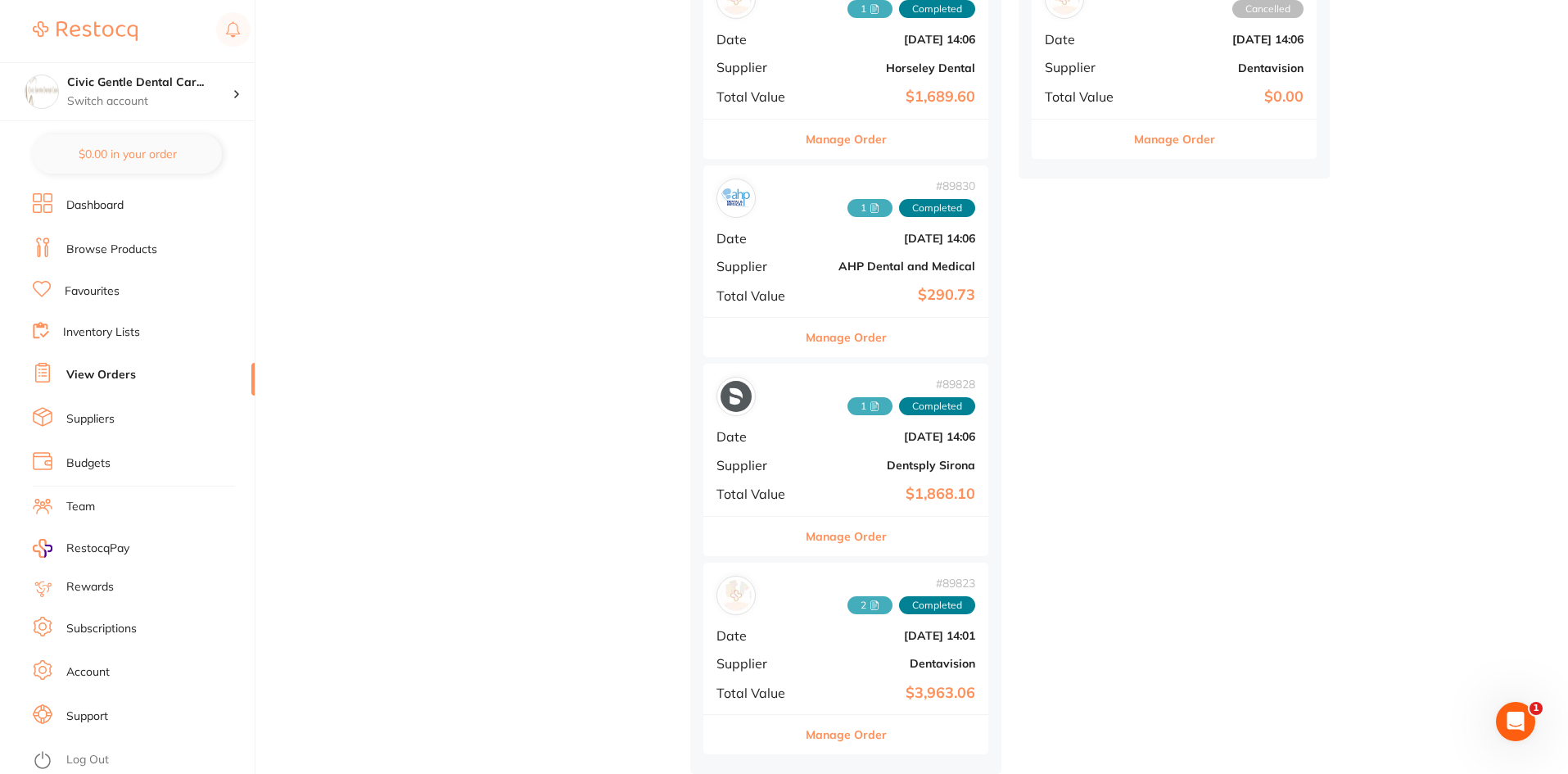
click at [847, 398] on span "1" at bounding box center [869, 405] width 45 height 18
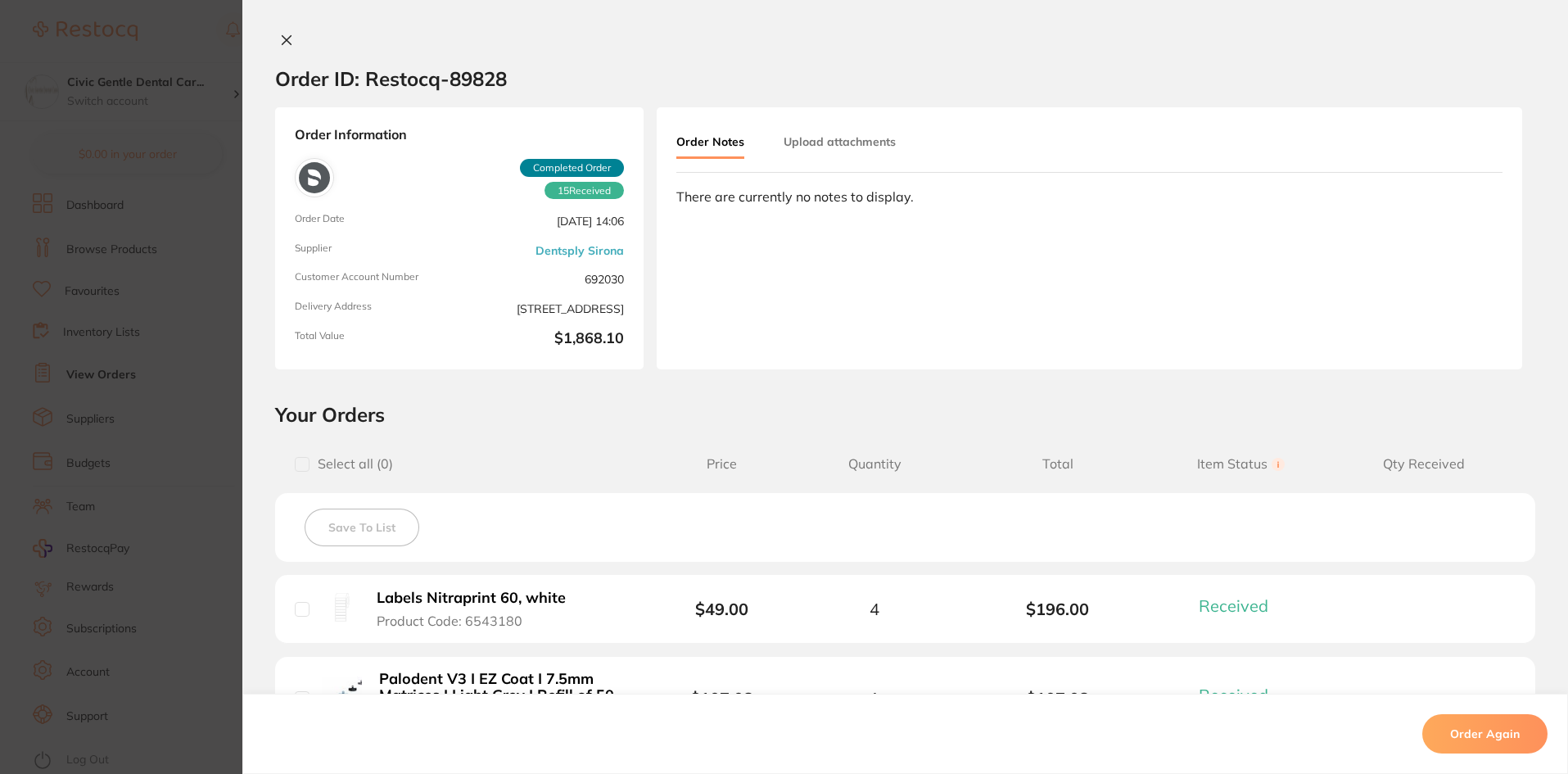
click at [834, 139] on button "Upload attachments" at bounding box center [839, 142] width 112 height 30
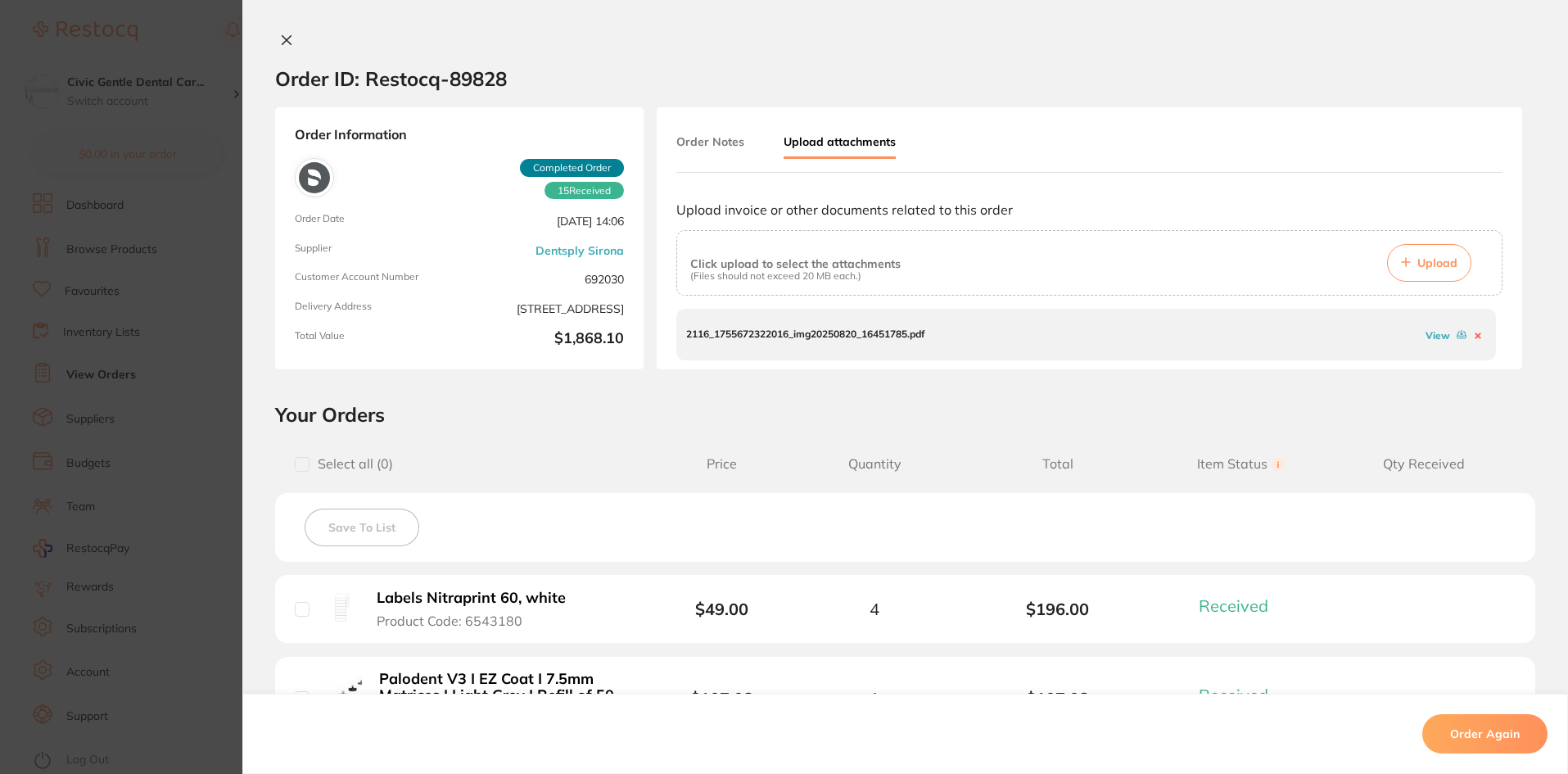
click at [1432, 340] on link "View" at bounding box center [1437, 335] width 25 height 12
click at [276, 32] on div "Order ID: Restocq- 89828 Order Information 15 Received Completed Order Order Da…" at bounding box center [904, 387] width 1325 height 774
click at [280, 36] on icon at bounding box center [286, 39] width 13 height 13
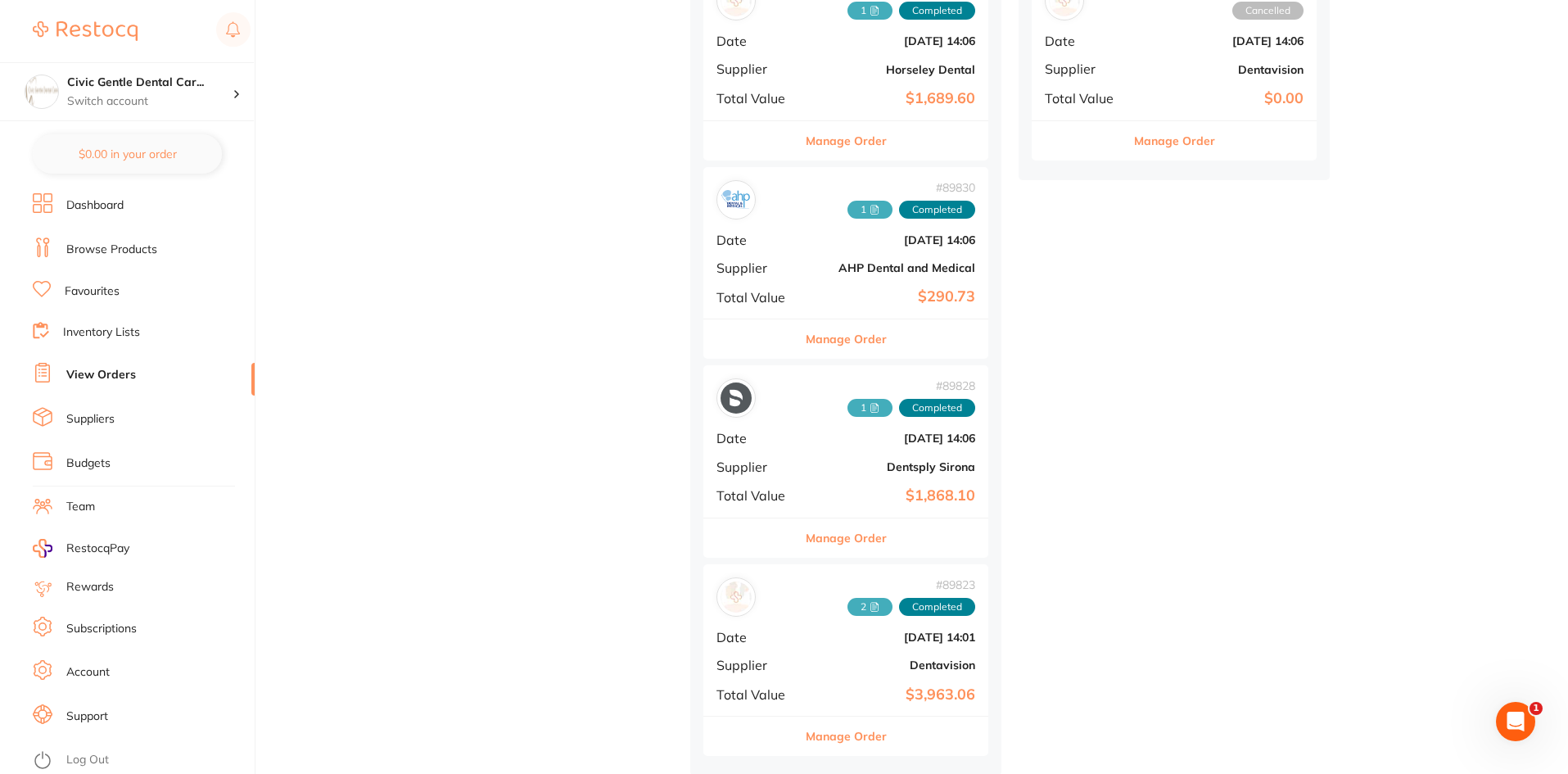
scroll to position [663, 0]
click at [847, 404] on span "1" at bounding box center [869, 405] width 45 height 18
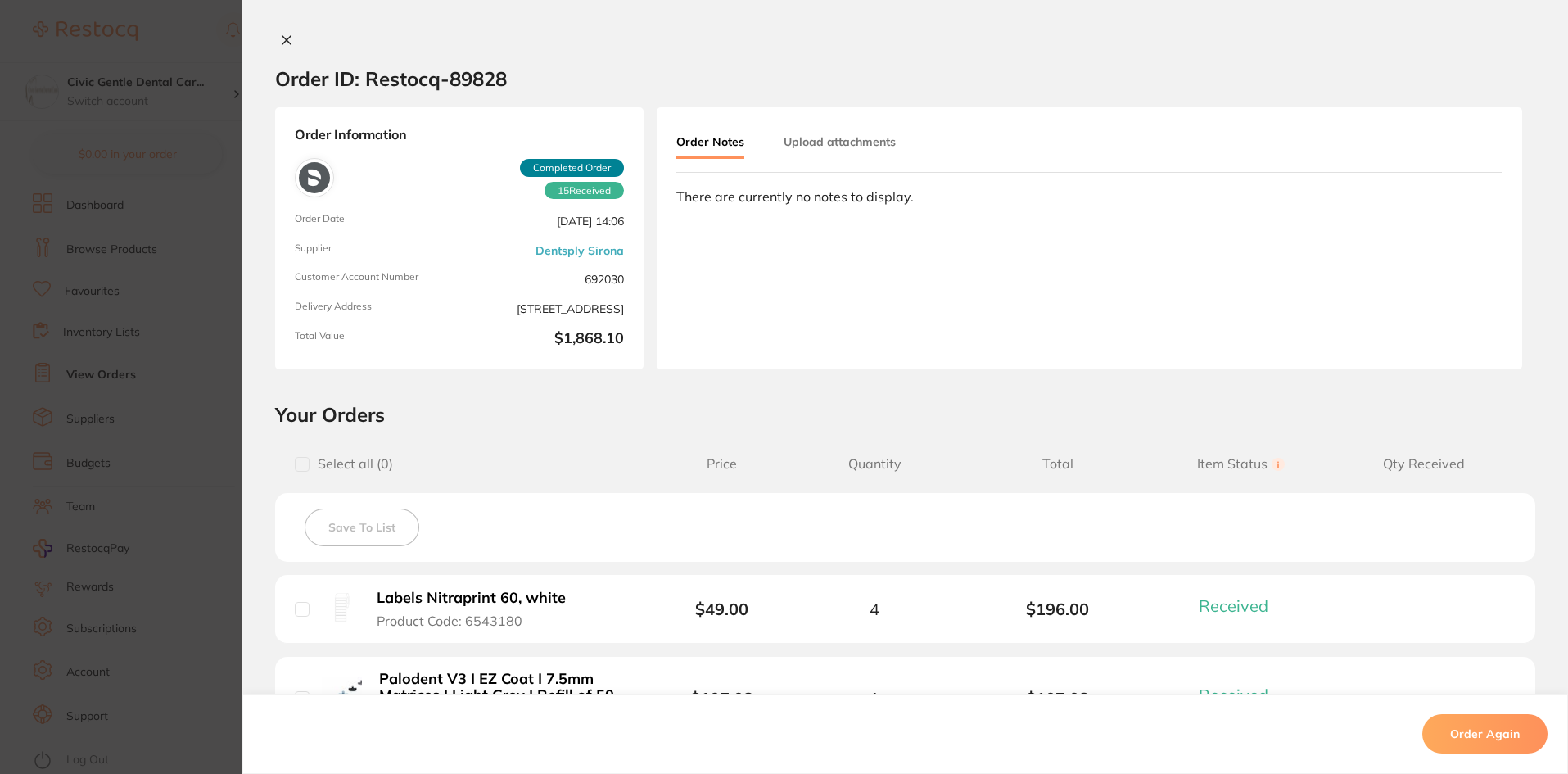
click at [857, 143] on button "Upload attachments" at bounding box center [839, 142] width 112 height 30
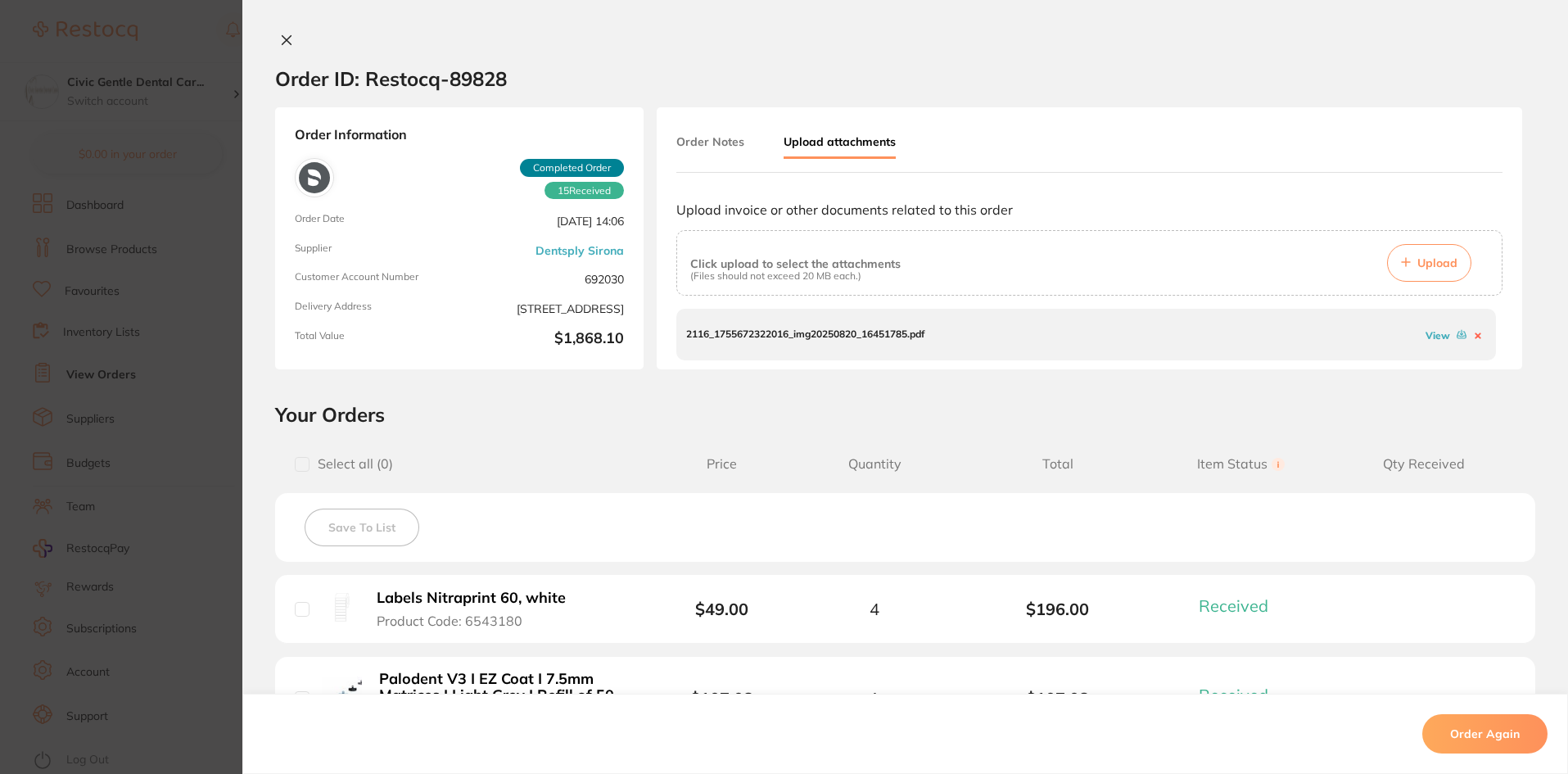
click at [1432, 334] on link "View" at bounding box center [1437, 335] width 25 height 12
click at [280, 42] on icon at bounding box center [286, 39] width 13 height 13
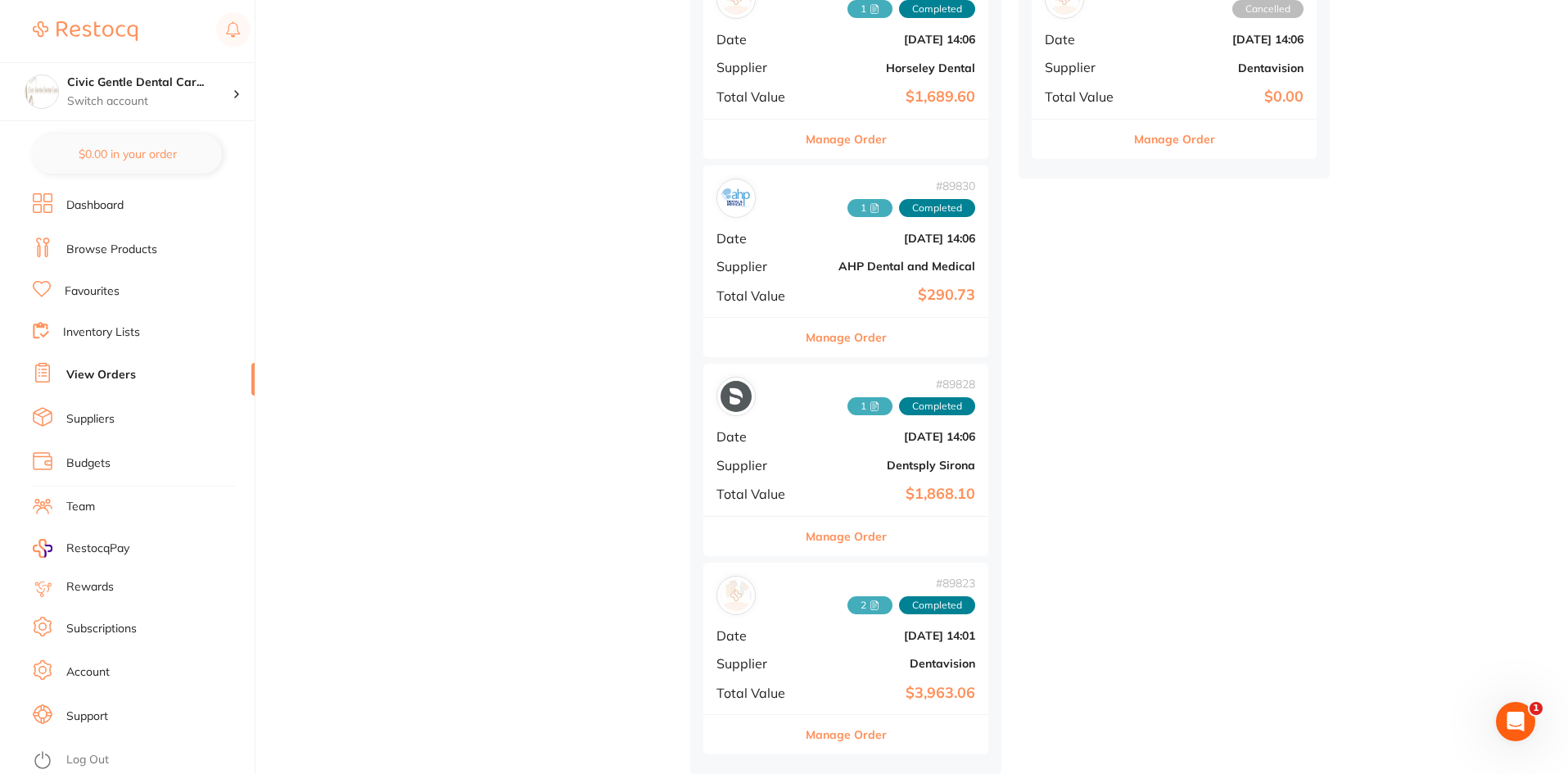
click at [847, 600] on span "2" at bounding box center [869, 605] width 45 height 18
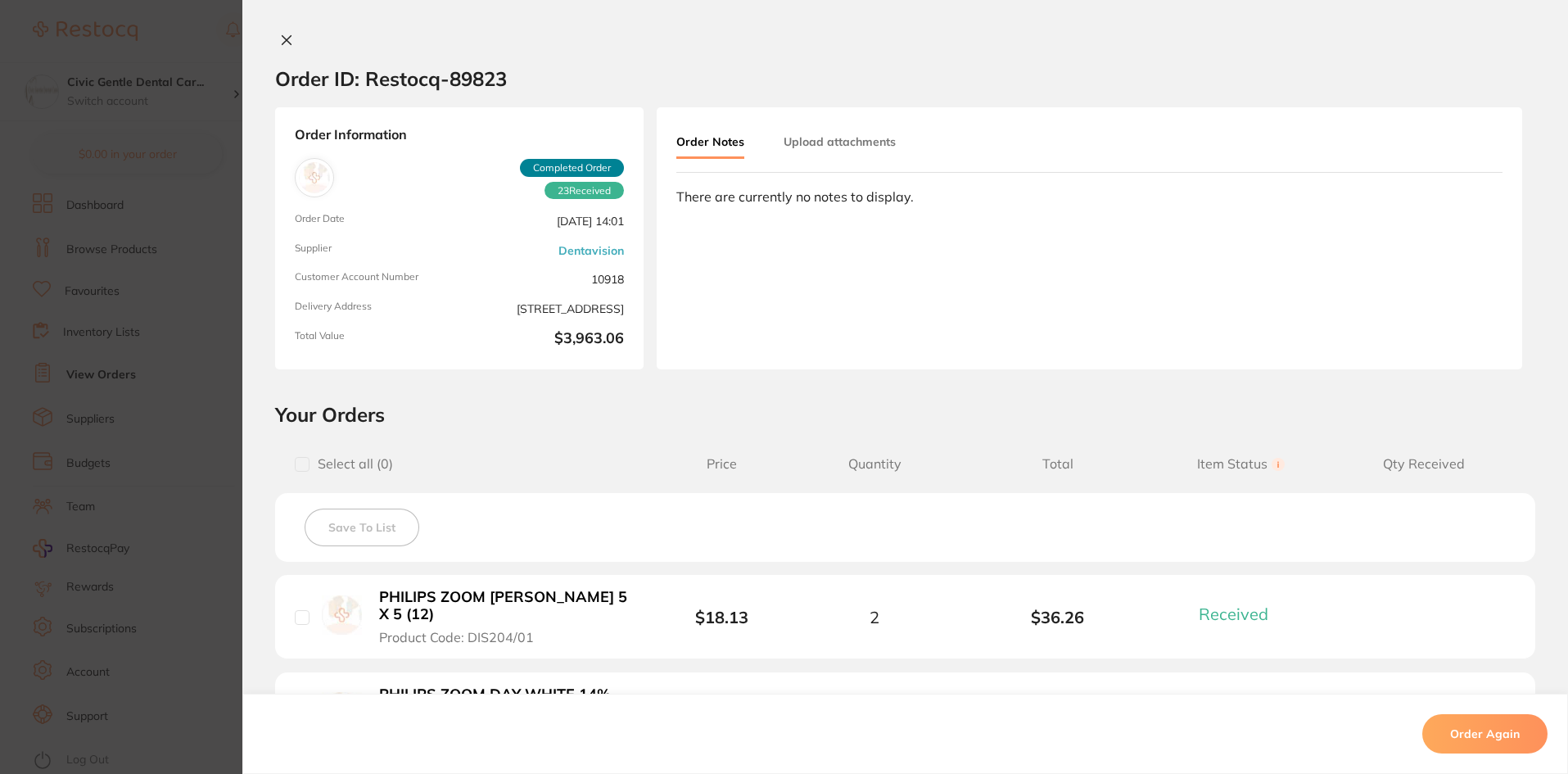
click at [857, 149] on button "Upload attachments" at bounding box center [839, 142] width 112 height 30
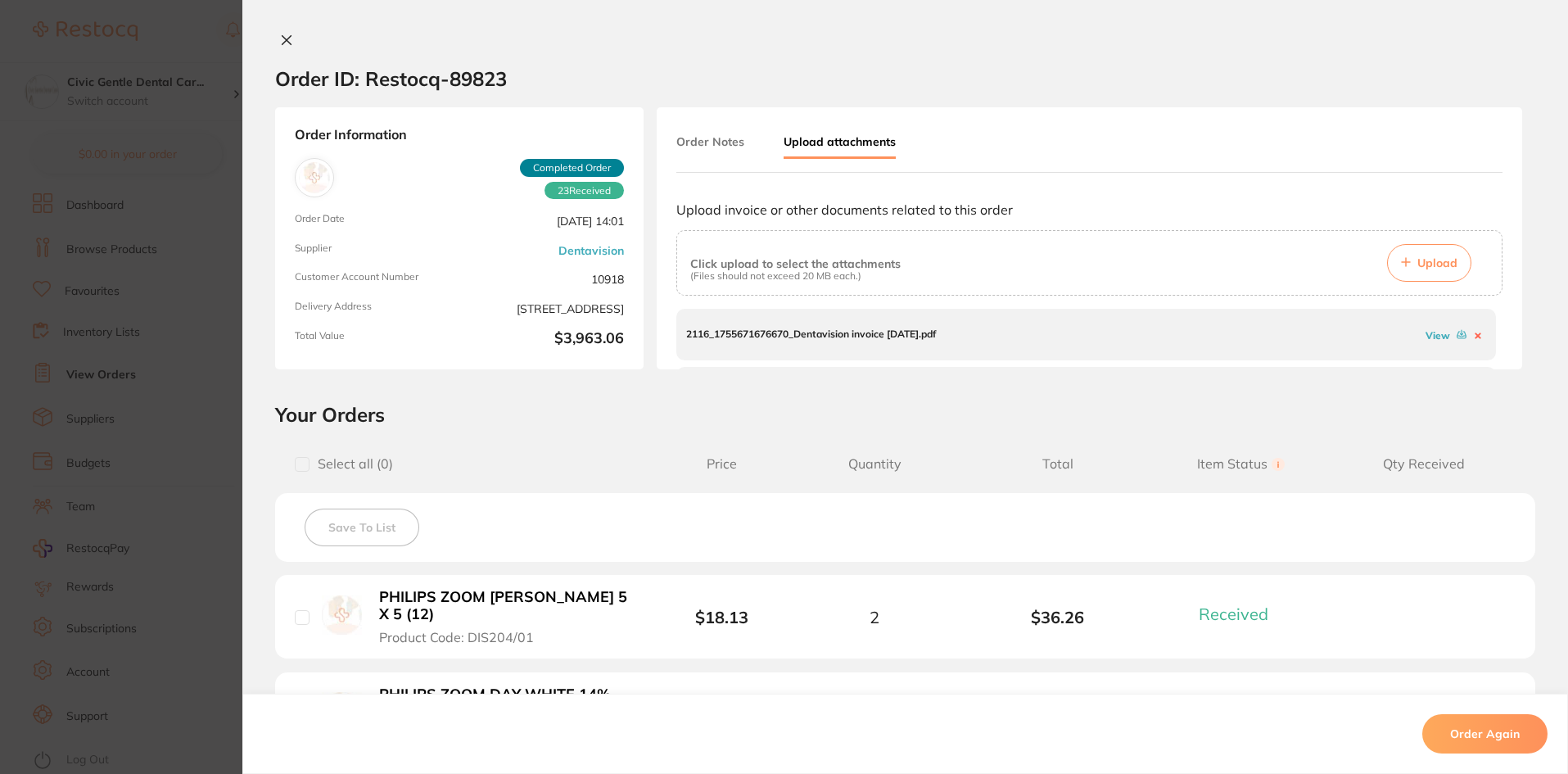
click at [1426, 335] on link "View" at bounding box center [1437, 335] width 25 height 12
click at [1426, 343] on link "View" at bounding box center [1437, 342] width 25 height 12
click at [282, 37] on icon at bounding box center [287, 40] width 9 height 9
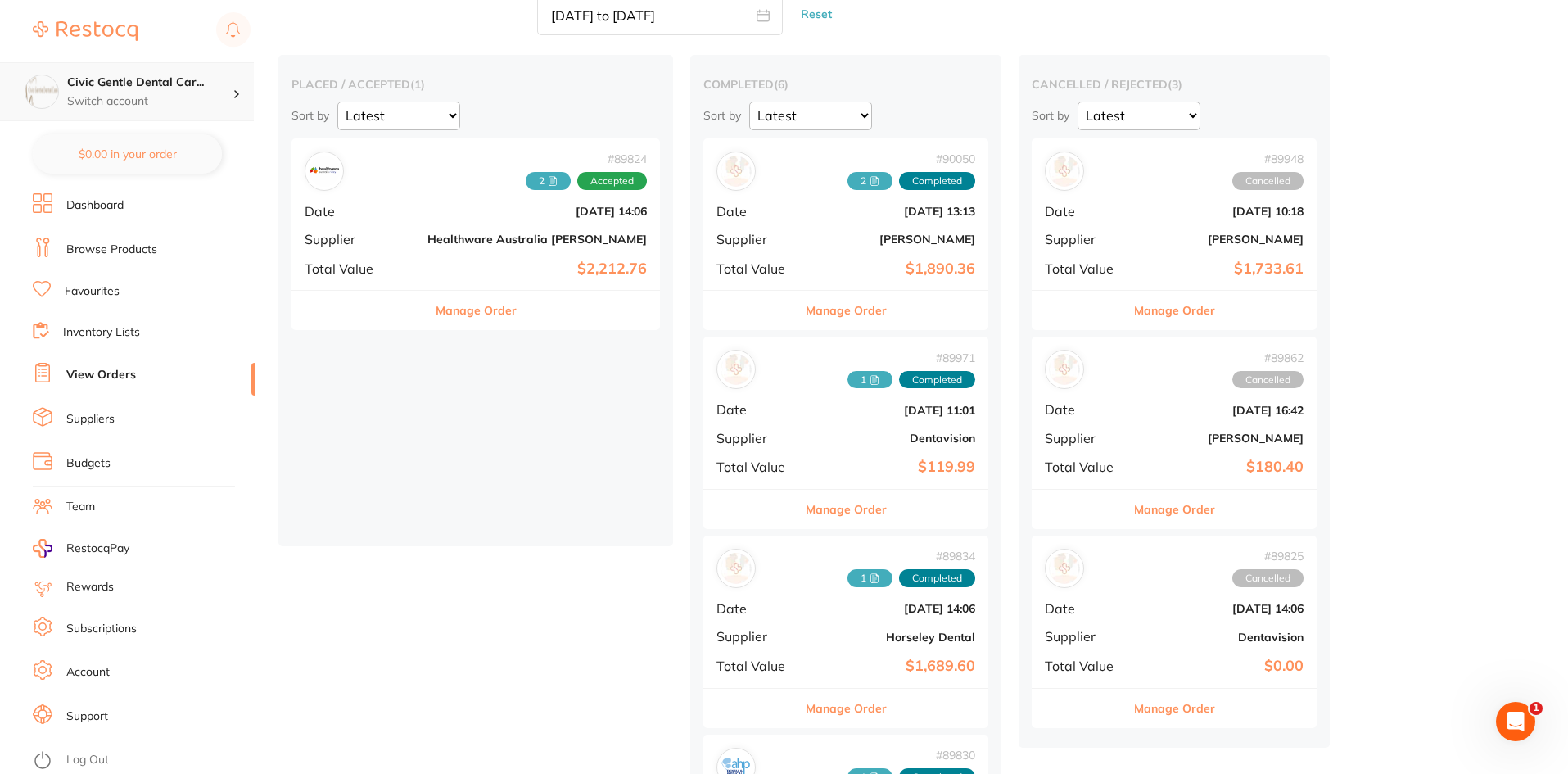
click at [184, 95] on p "Switch account" at bounding box center [150, 101] width 166 height 16
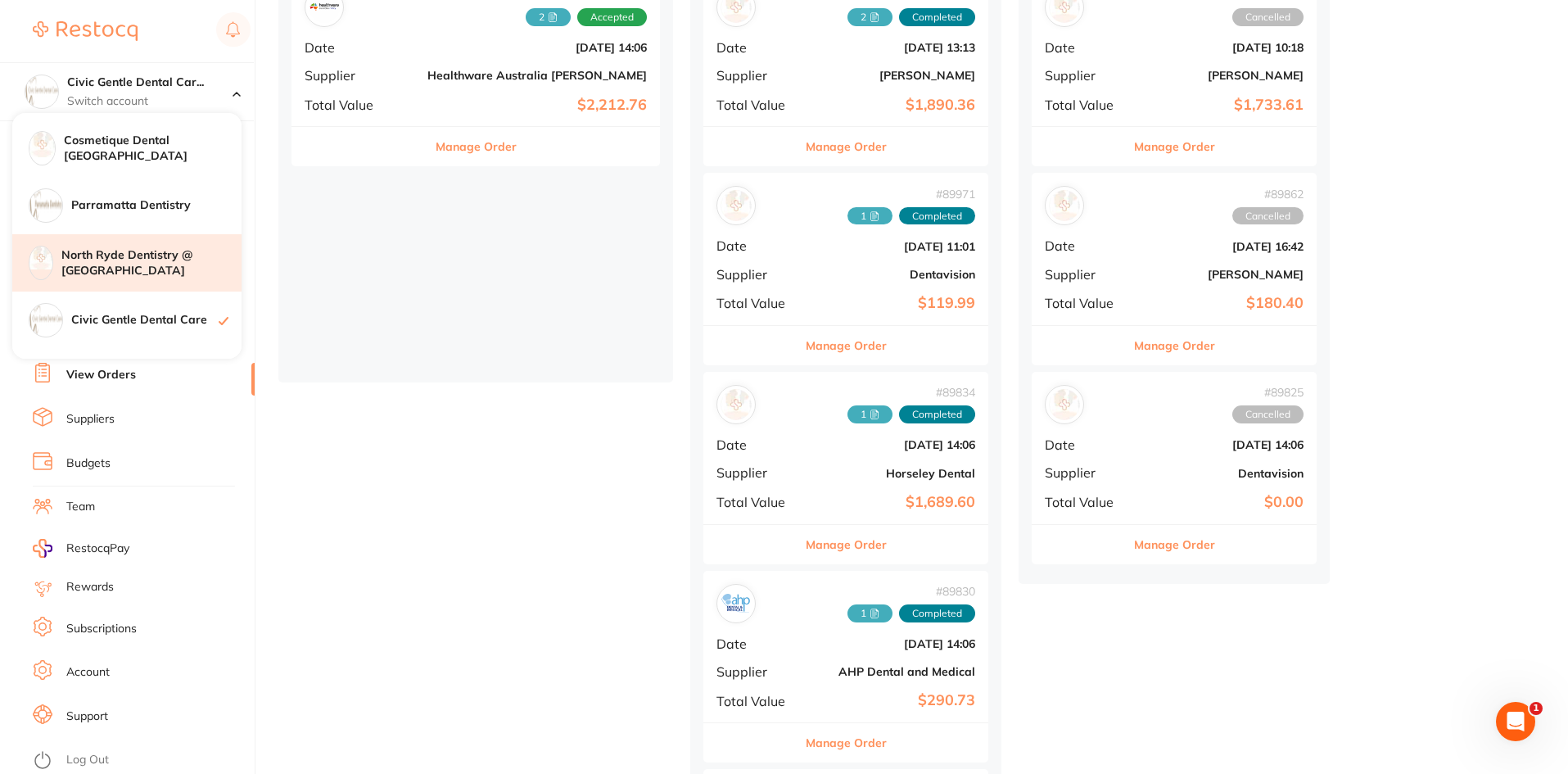
scroll to position [167, 0]
click at [134, 249] on h4 "North Ryde Dentistry @ [GEOGRAPHIC_DATA]" at bounding box center [151, 261] width 180 height 32
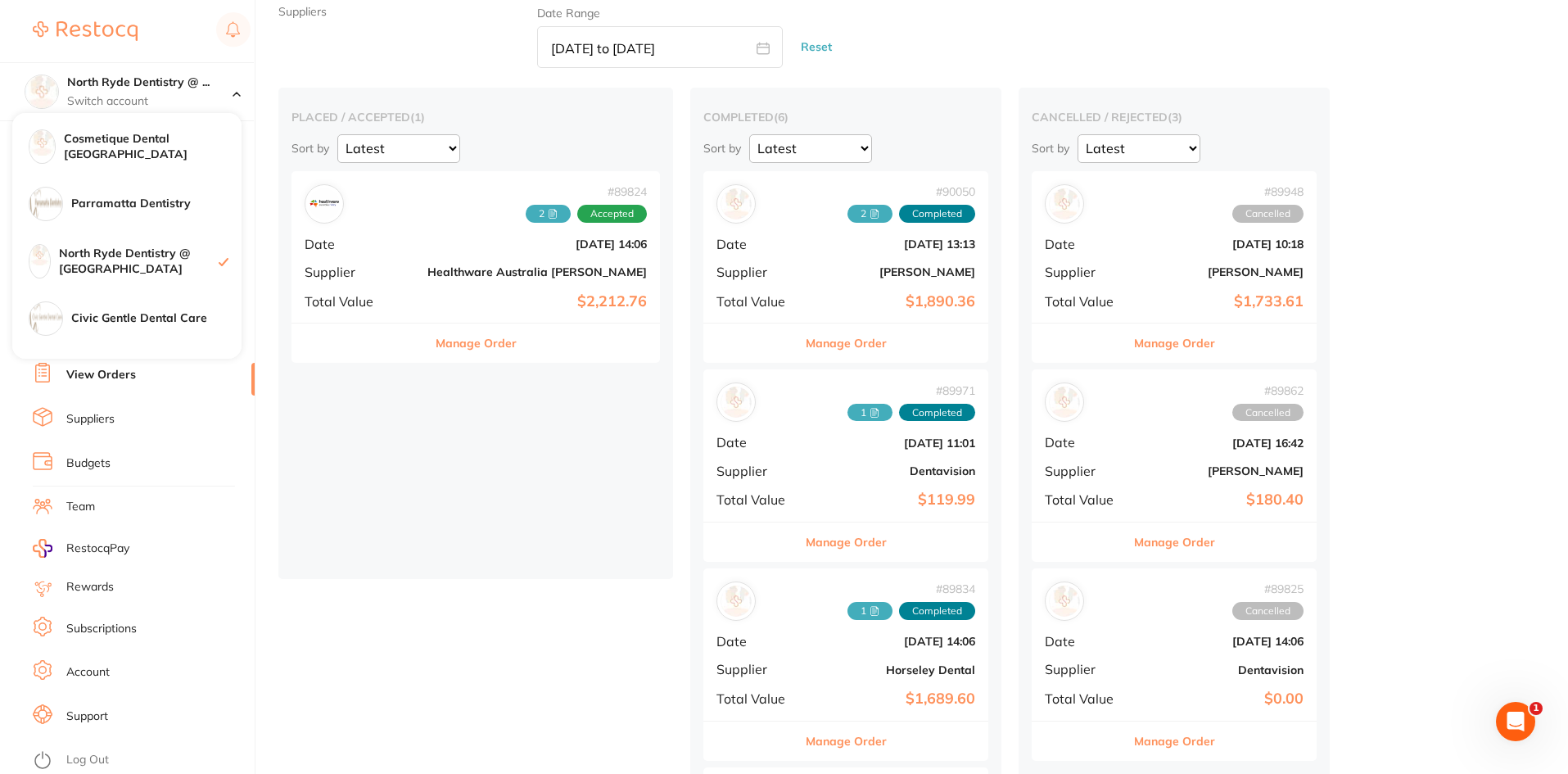
scroll to position [9, 0]
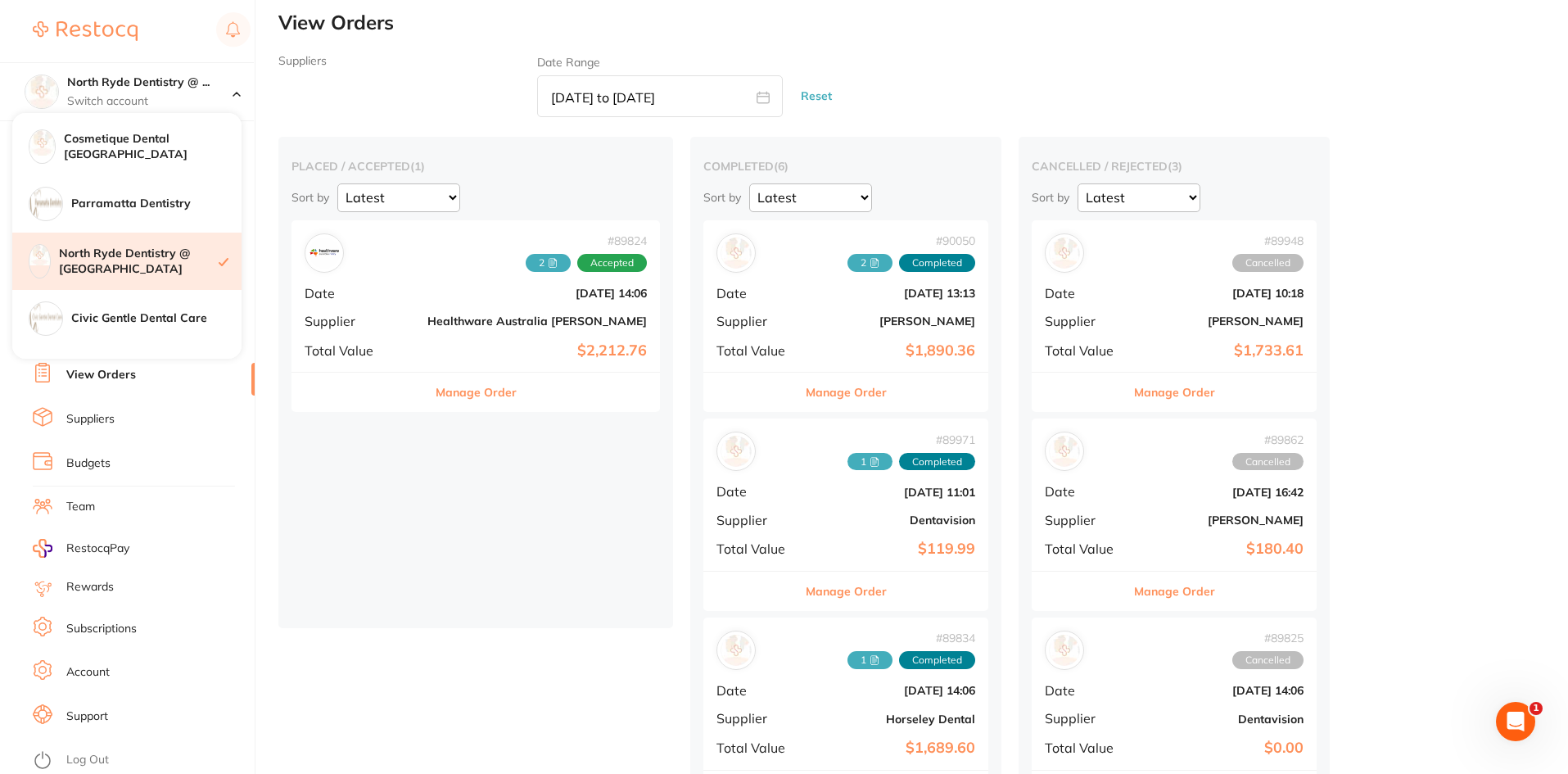
click at [165, 261] on h4 "North Ryde Dentistry @ [GEOGRAPHIC_DATA]" at bounding box center [138, 261] width 160 height 32
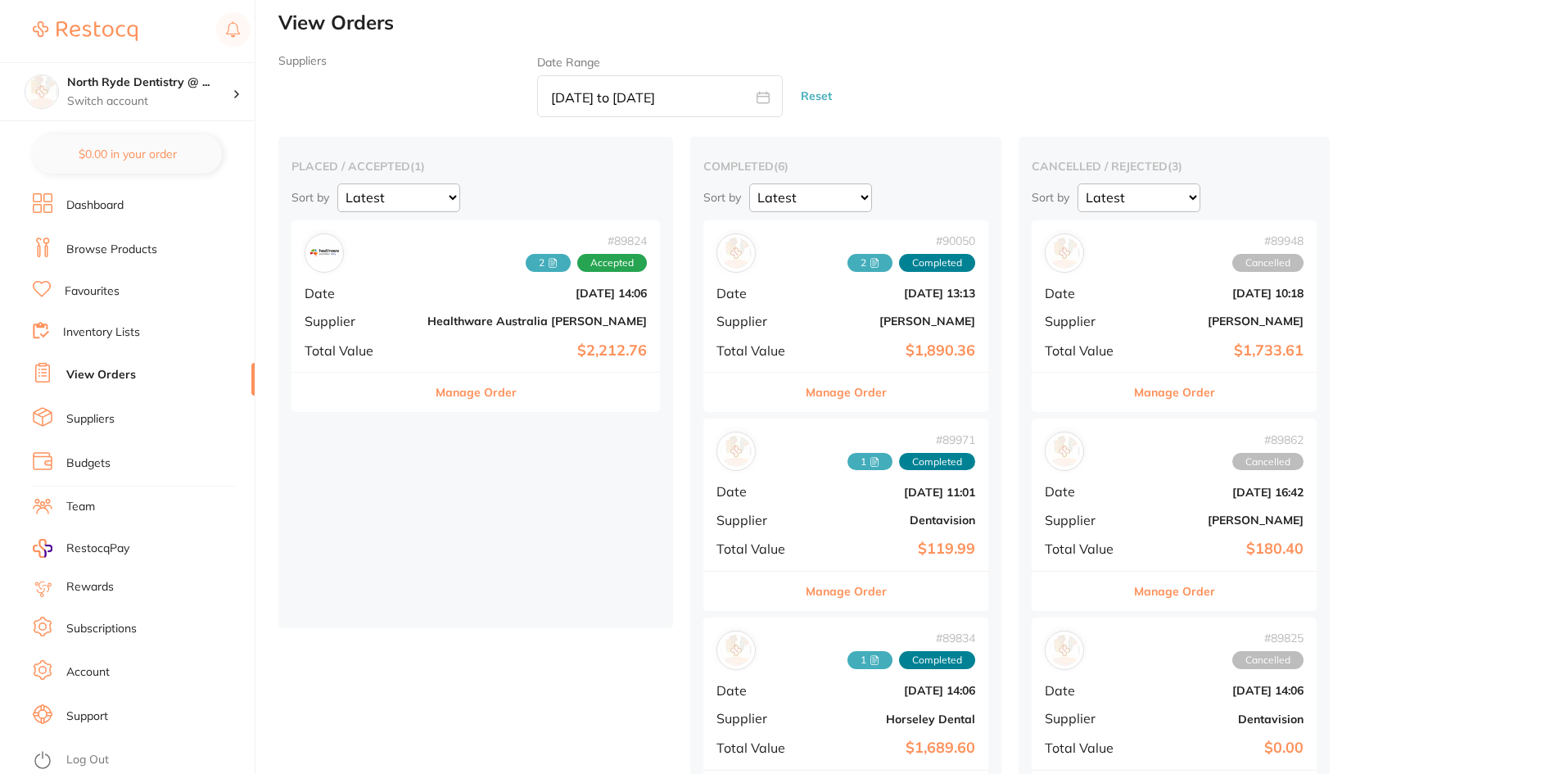
click at [658, 81] on input "[DATE] to [DATE]" at bounding box center [659, 96] width 246 height 42
select select "7"
select select "2025"
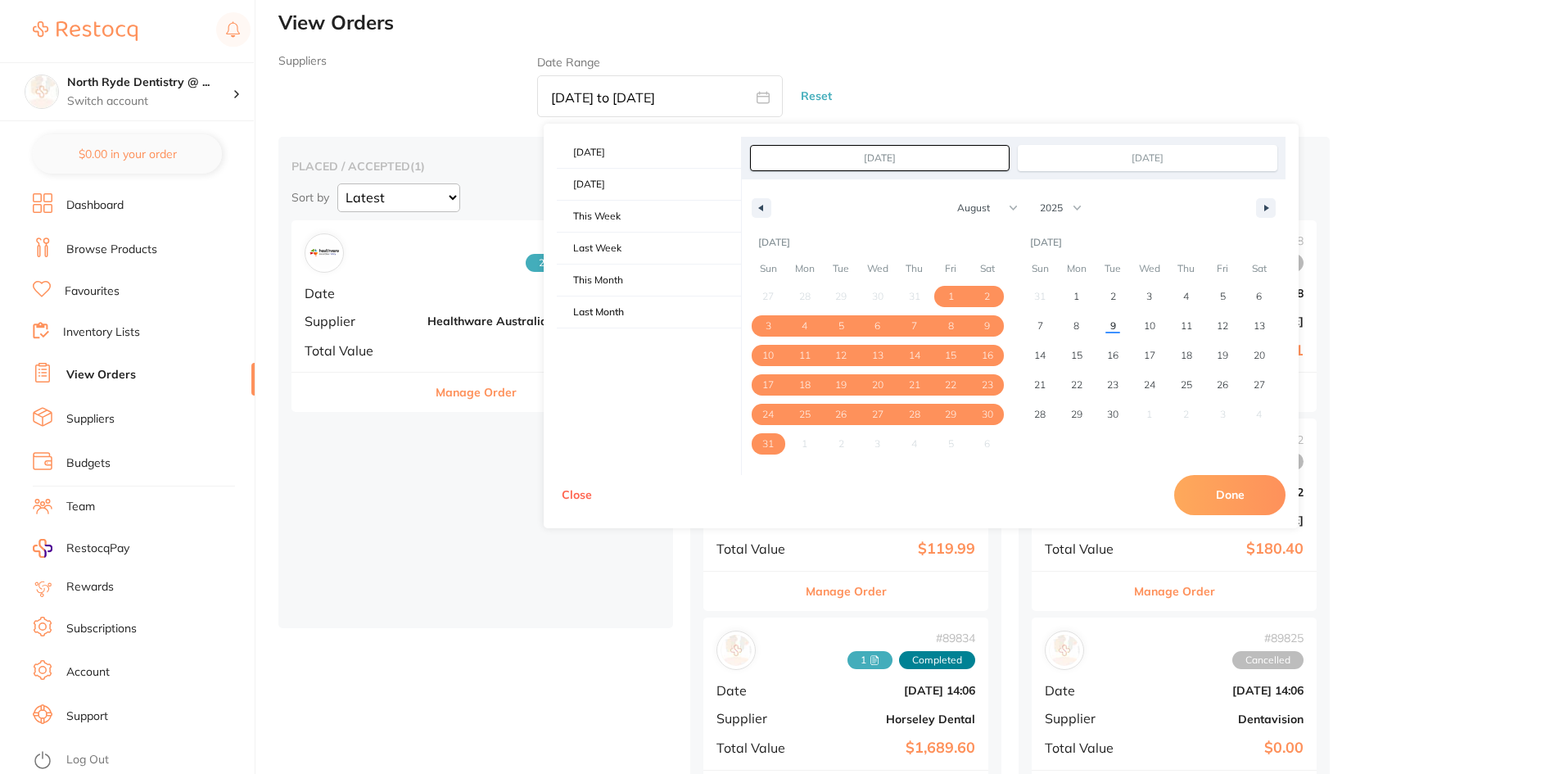
checkbox input "false"
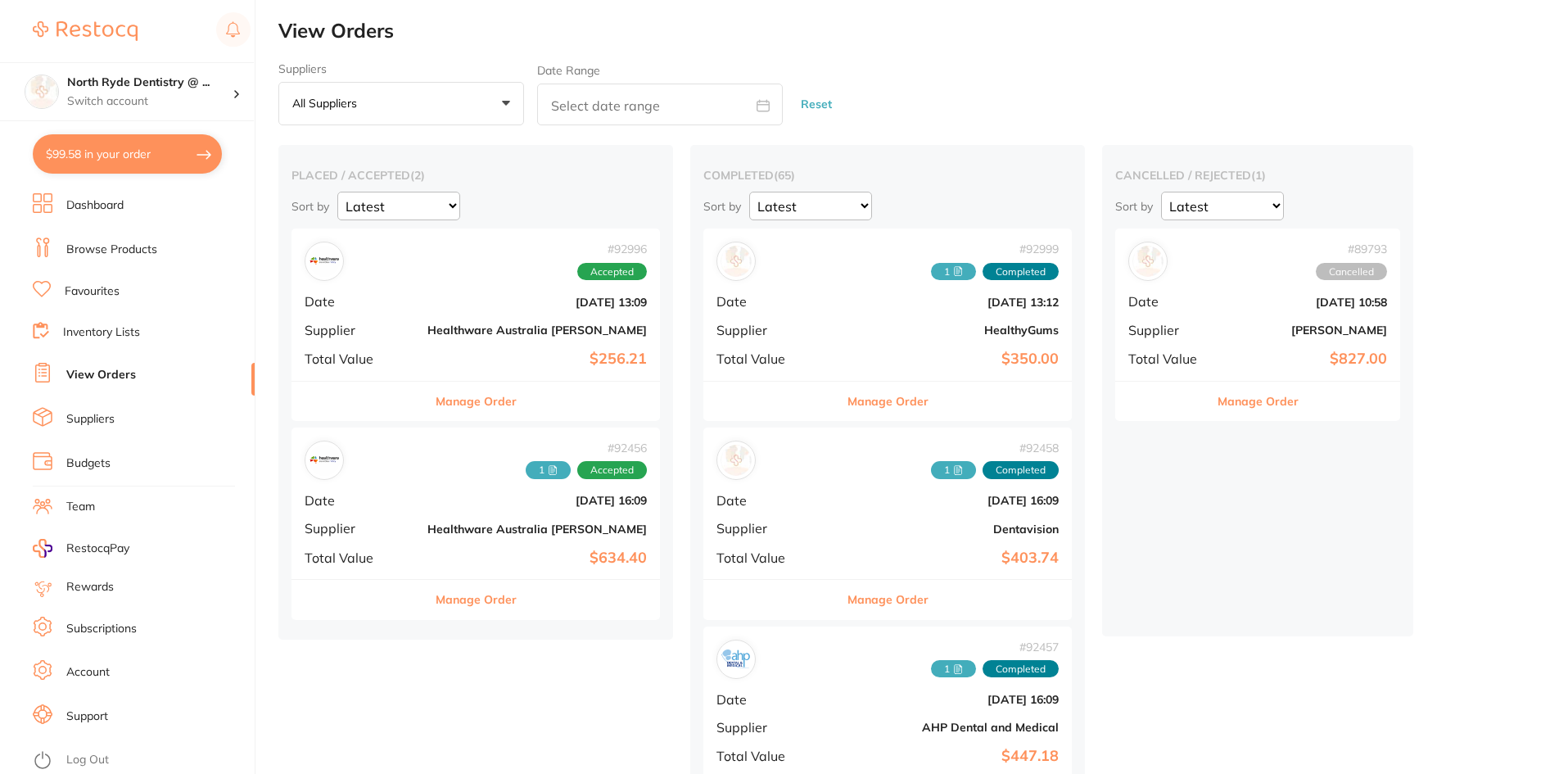
click at [654, 91] on input "text" at bounding box center [659, 104] width 246 height 42
select select "8"
select select "2025"
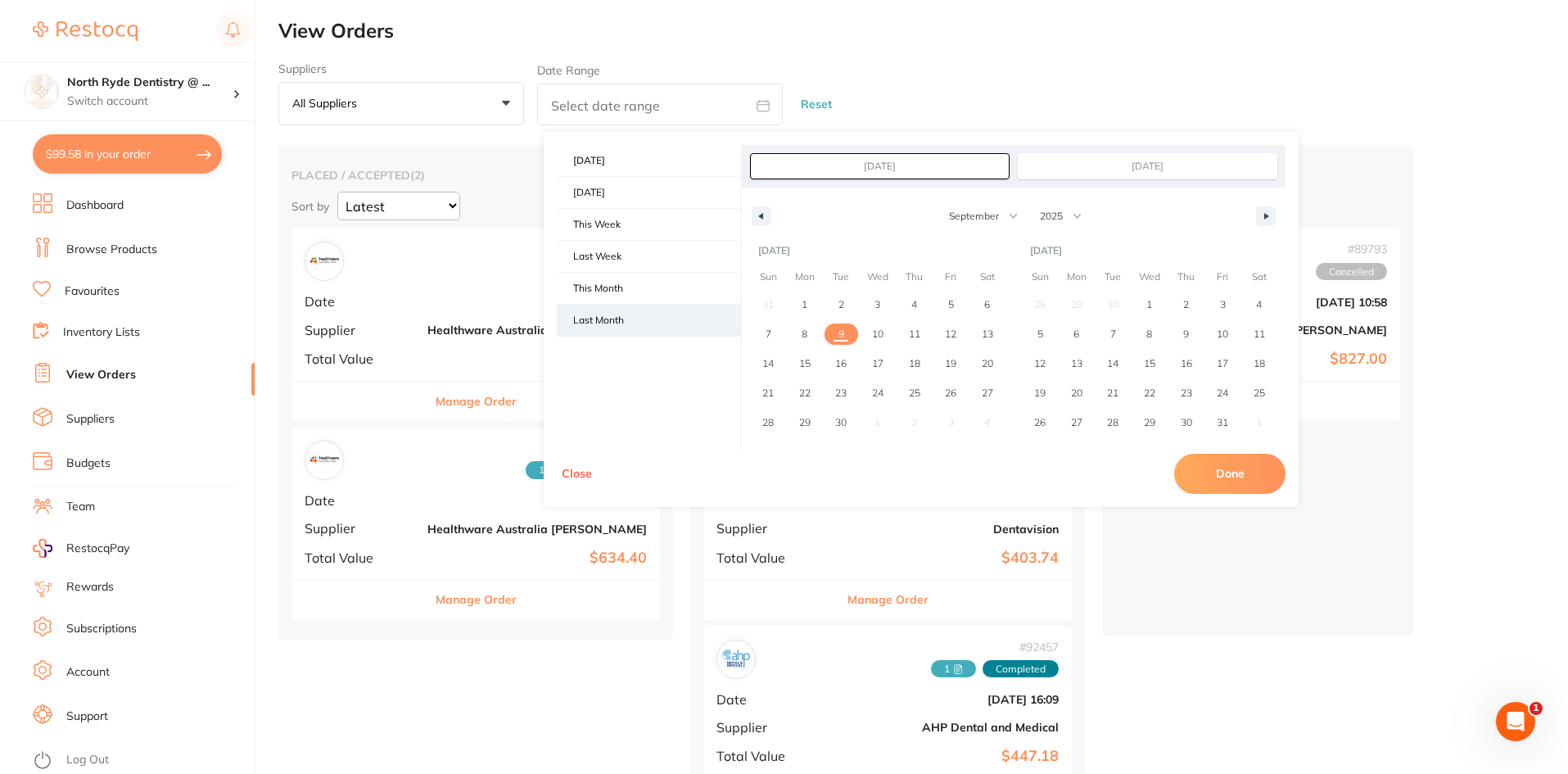
click at [595, 318] on span "Last Month" at bounding box center [648, 320] width 184 height 31
type input "[DATE]"
select select "7"
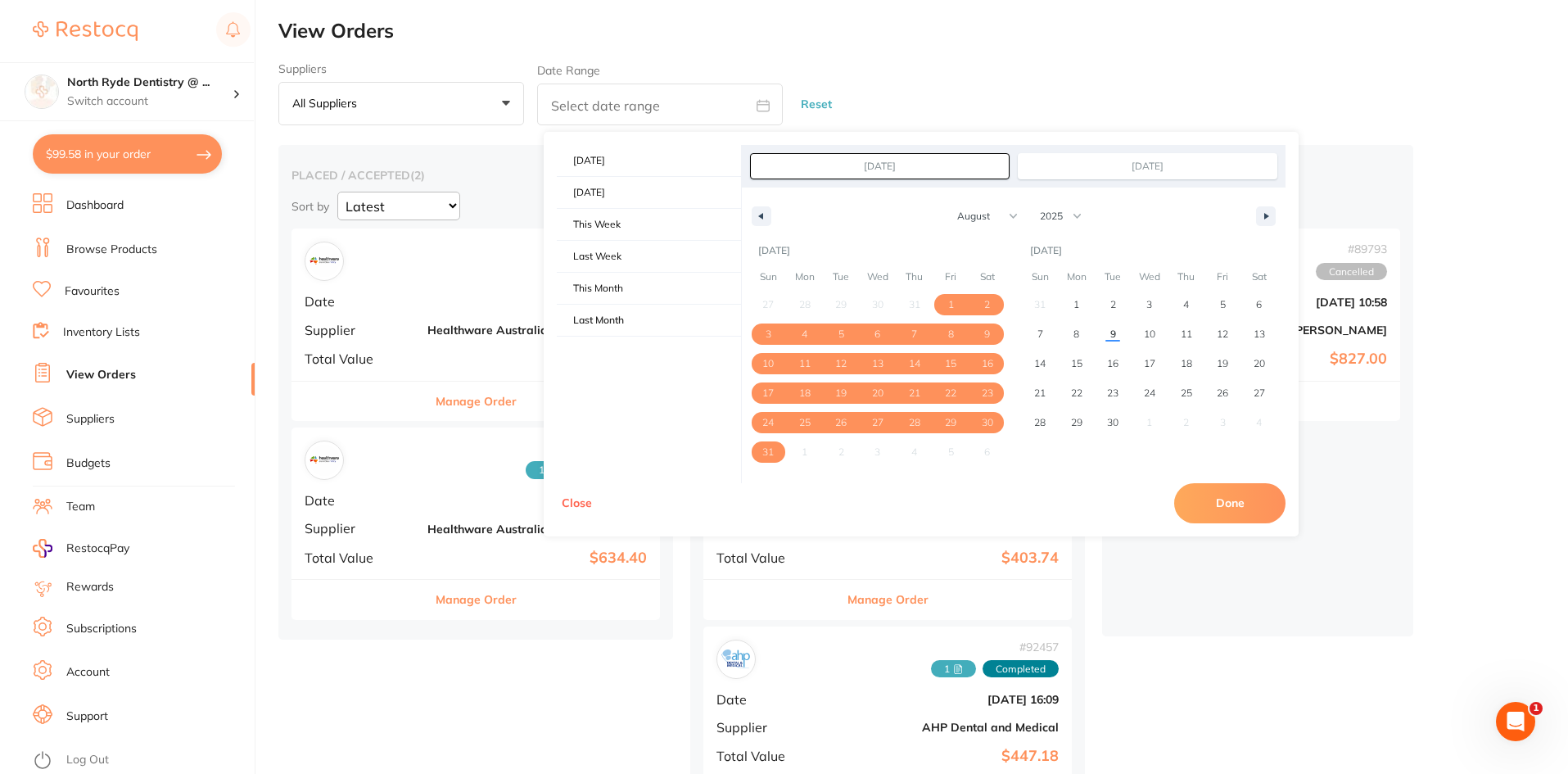
click at [1227, 503] on button "Done" at bounding box center [1229, 503] width 111 height 39
type input "[DATE] to [DATE]"
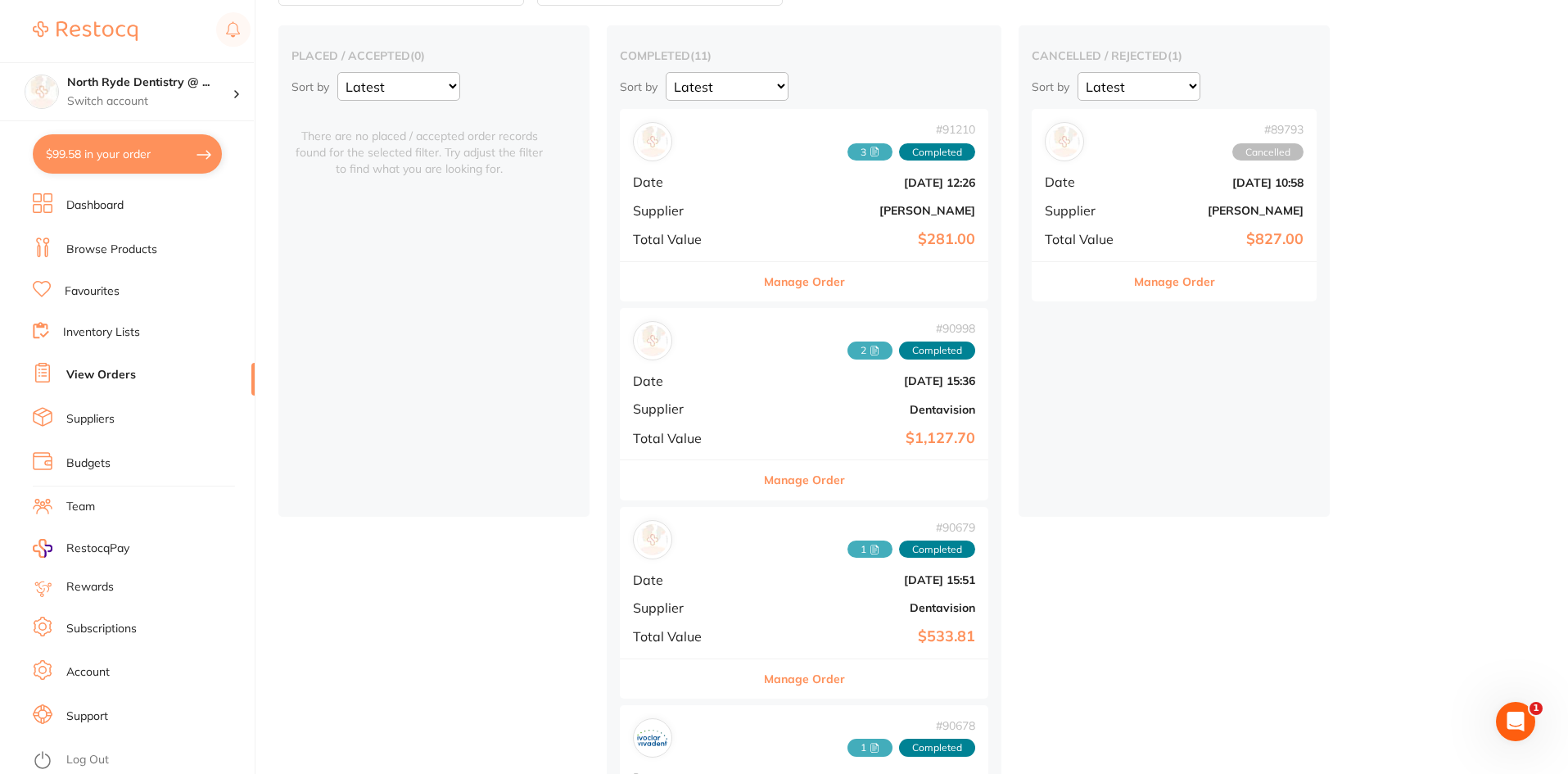
scroll to position [164, 0]
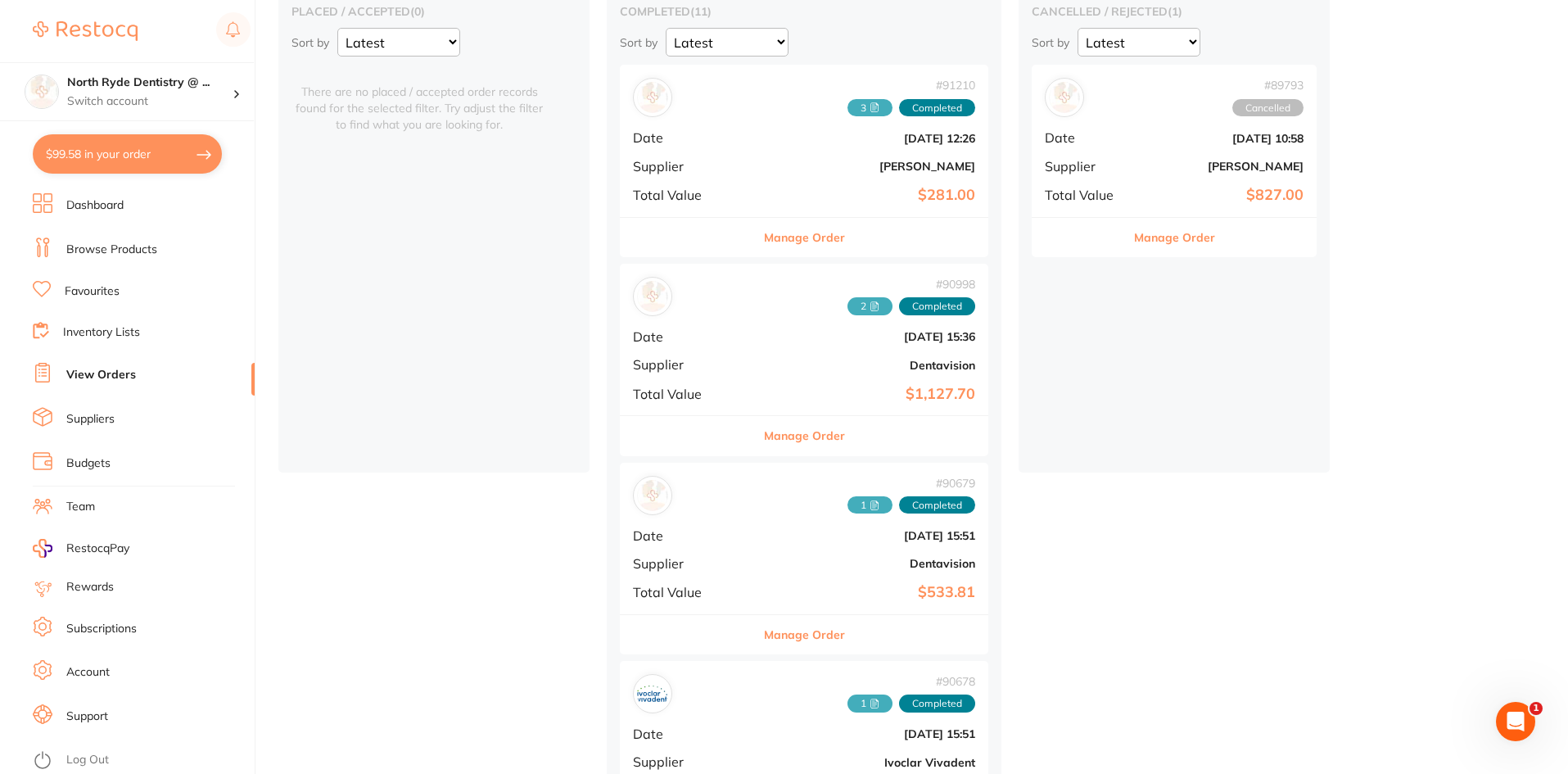
click at [869, 308] on icon at bounding box center [874, 306] width 10 height 10
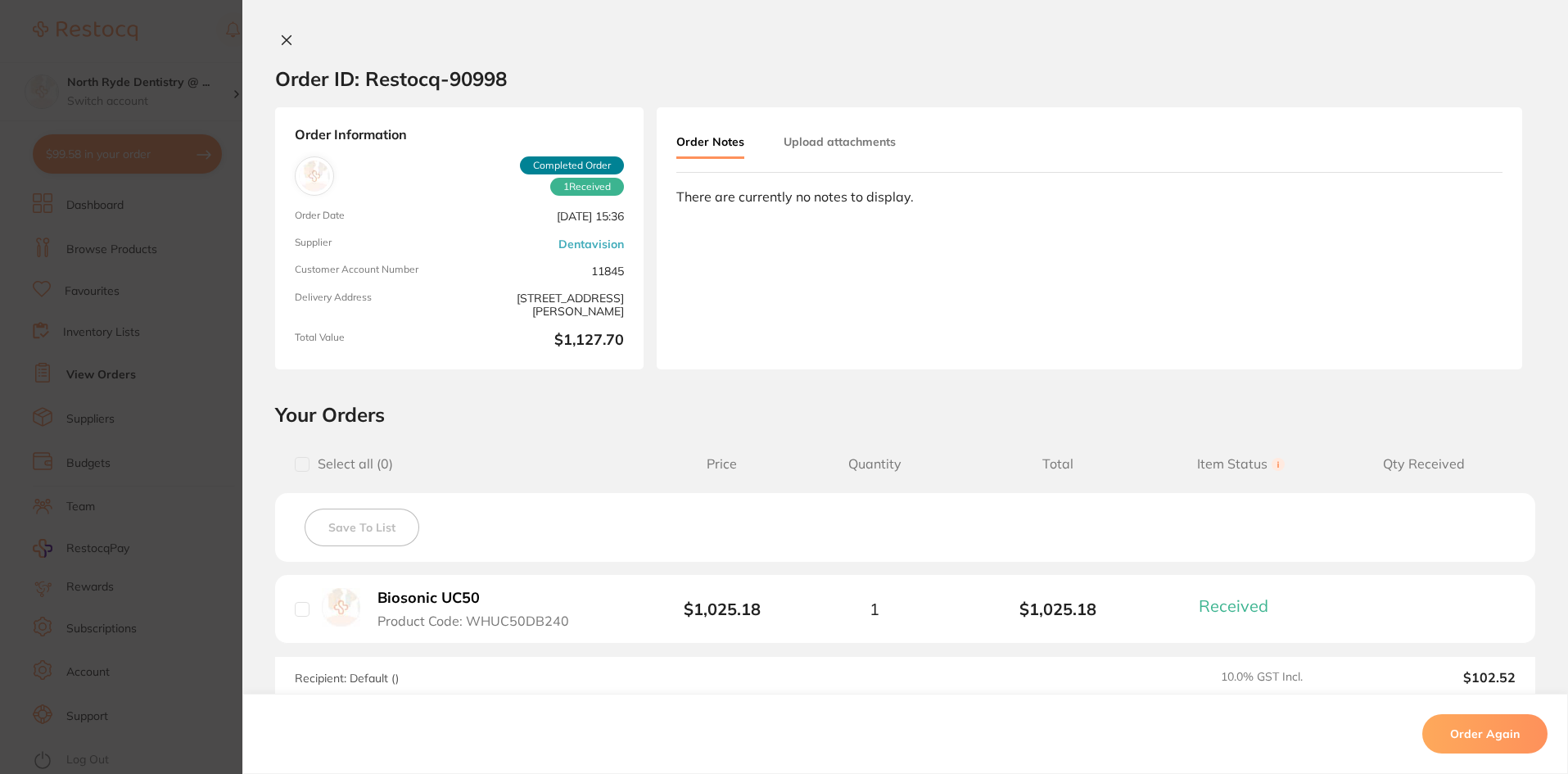
click at [816, 141] on button "Upload attachments" at bounding box center [839, 142] width 112 height 30
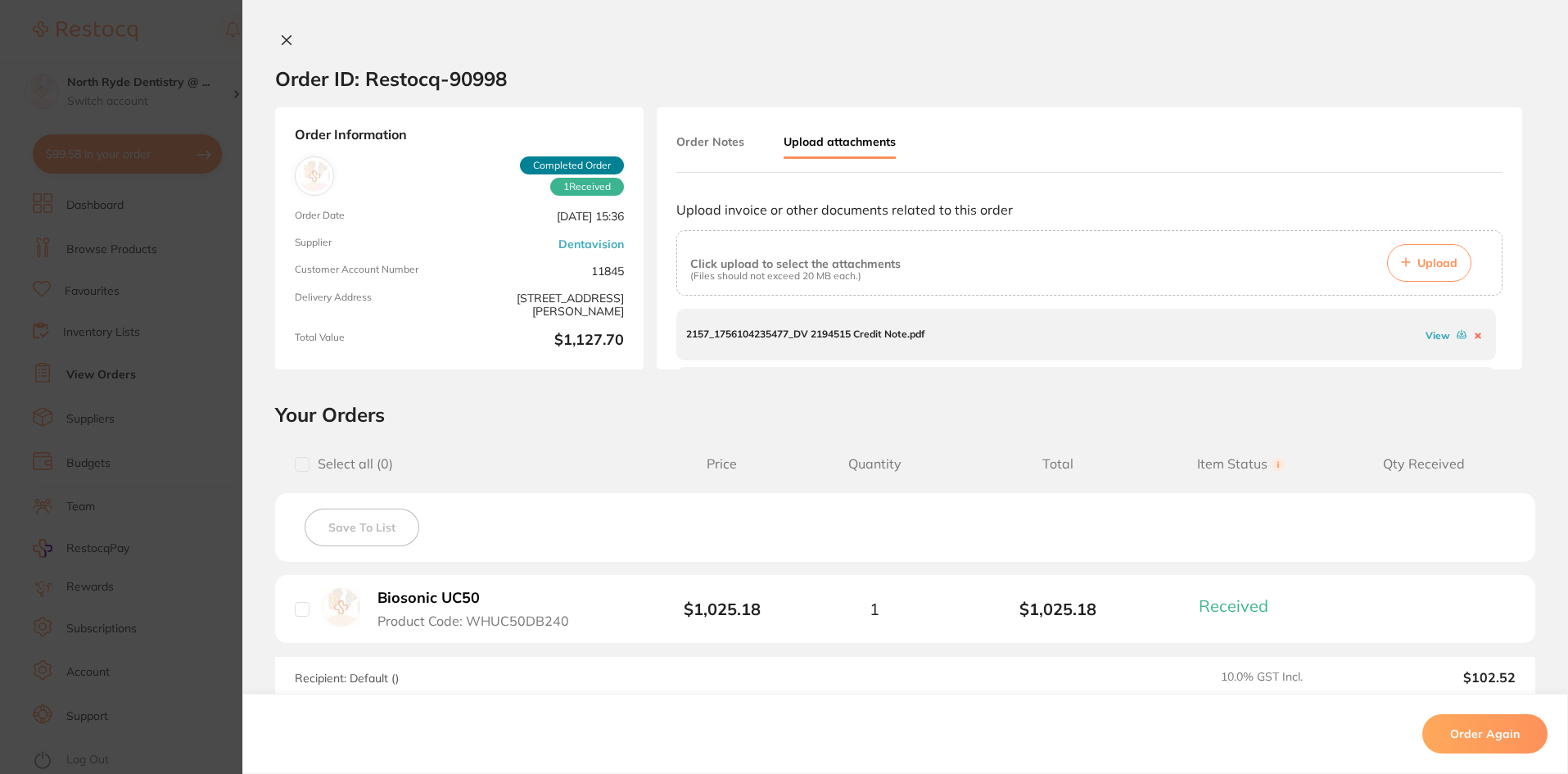
click at [1432, 335] on link "View" at bounding box center [1437, 335] width 25 height 12
drag, startPoint x: 1500, startPoint y: 346, endPoint x: 1504, endPoint y: 323, distance: 23.3
click at [1497, 365] on div "Order Notes Upload attachments Upload invoice or other documents related to thi…" at bounding box center [1089, 238] width 865 height 262
click at [1426, 342] on link "View" at bounding box center [1437, 342] width 25 height 12
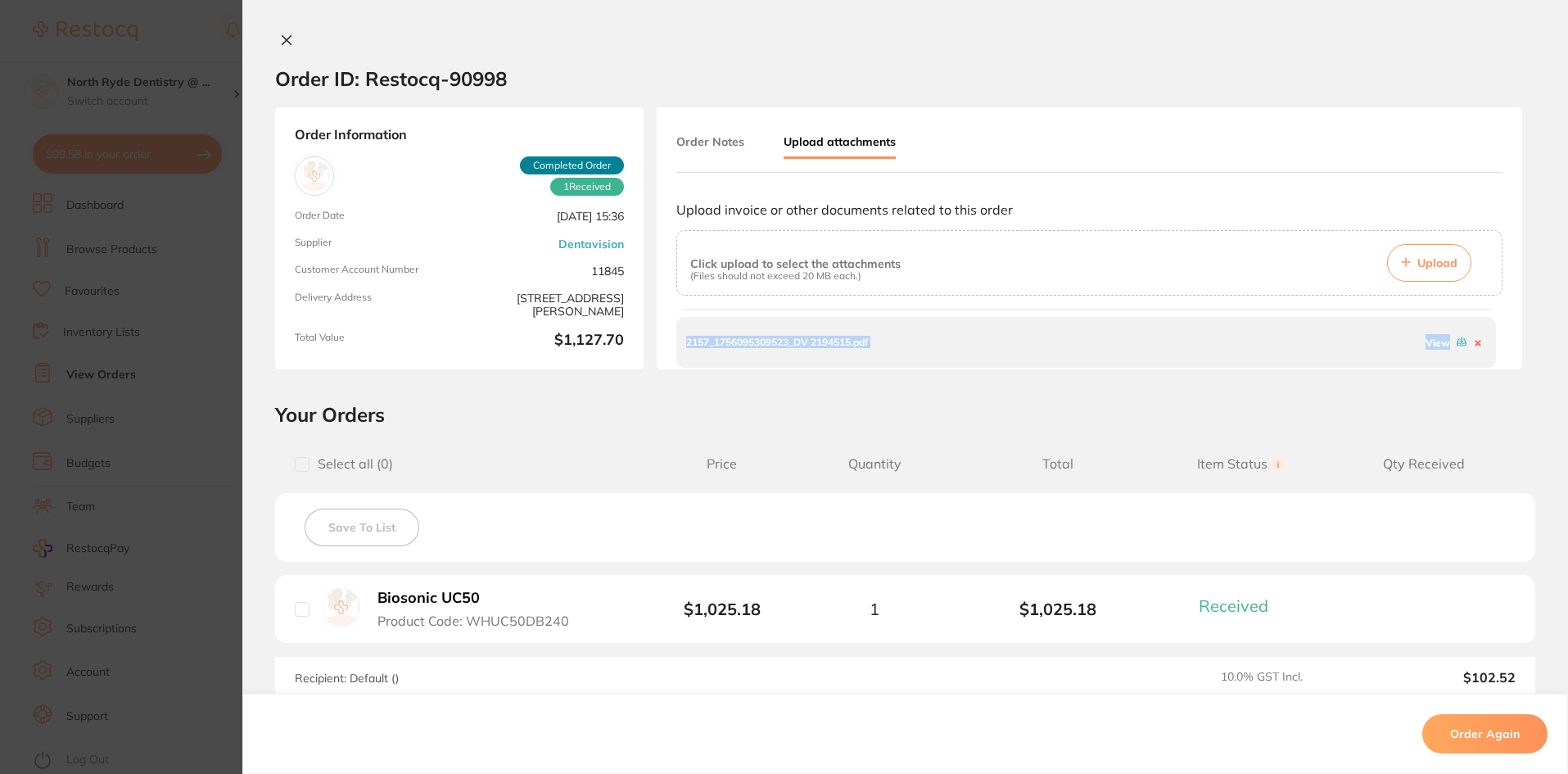
click at [287, 38] on icon at bounding box center [286, 39] width 13 height 13
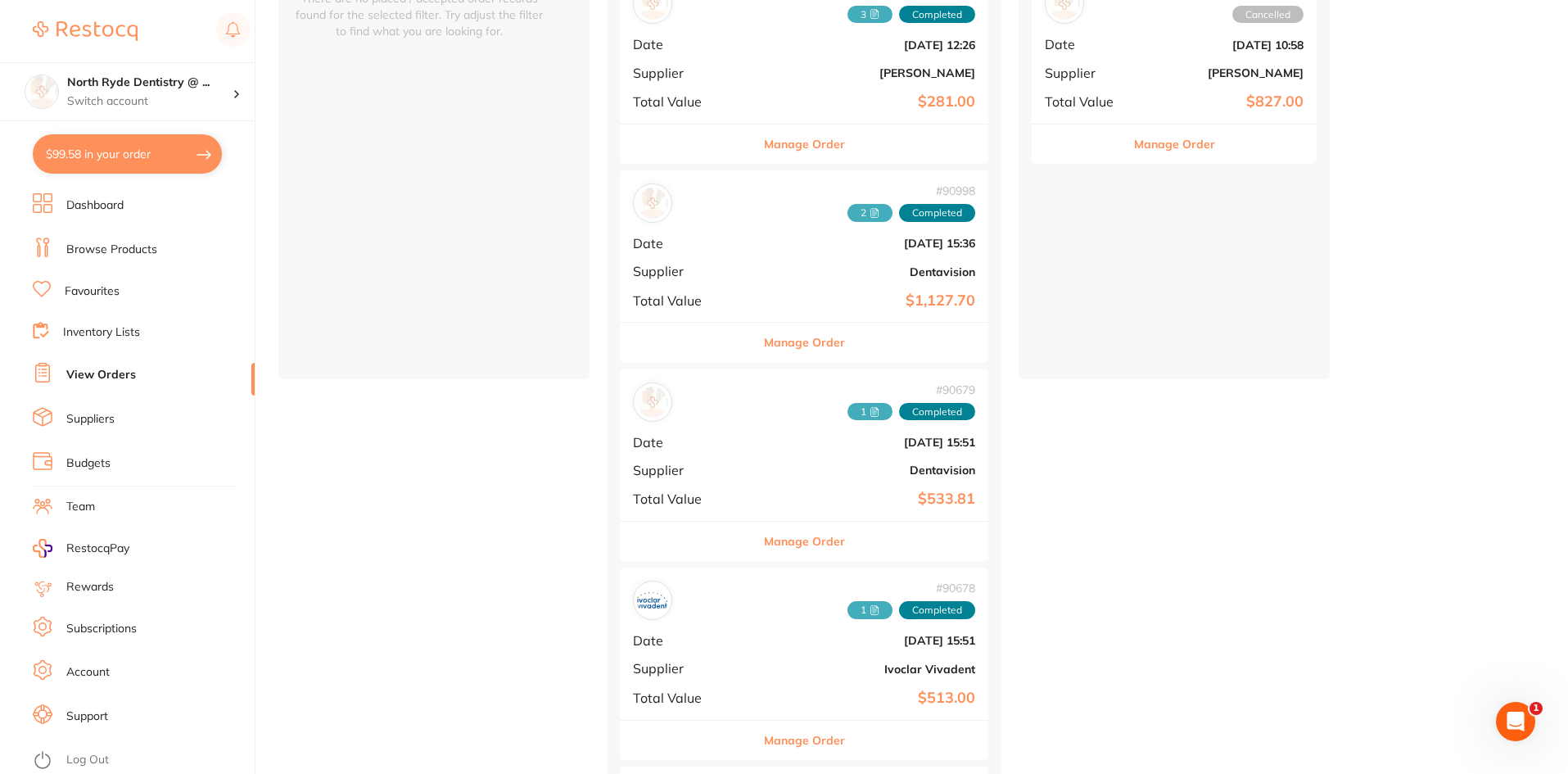
scroll to position [328, 0]
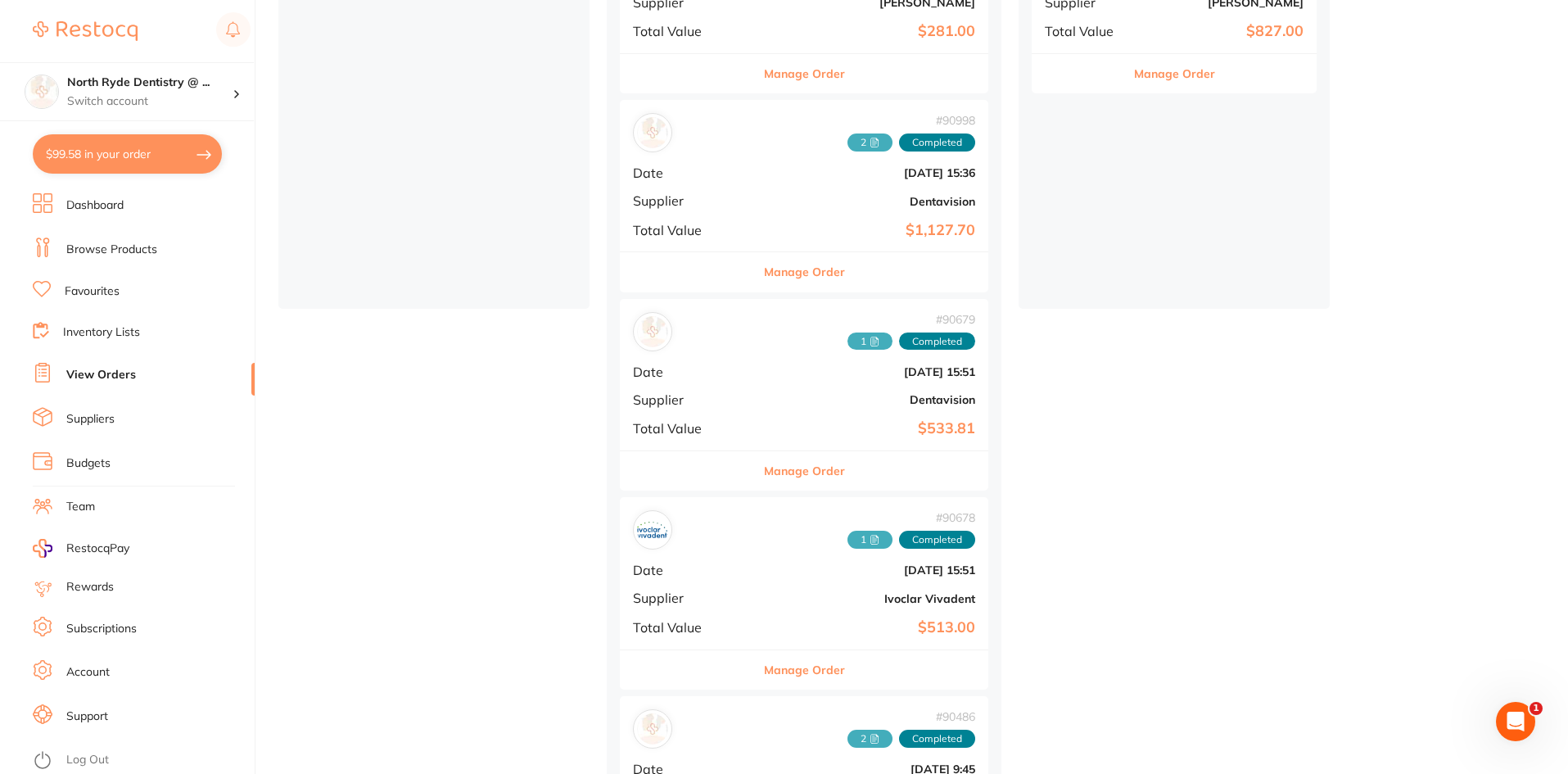
click at [869, 342] on icon at bounding box center [874, 341] width 10 height 10
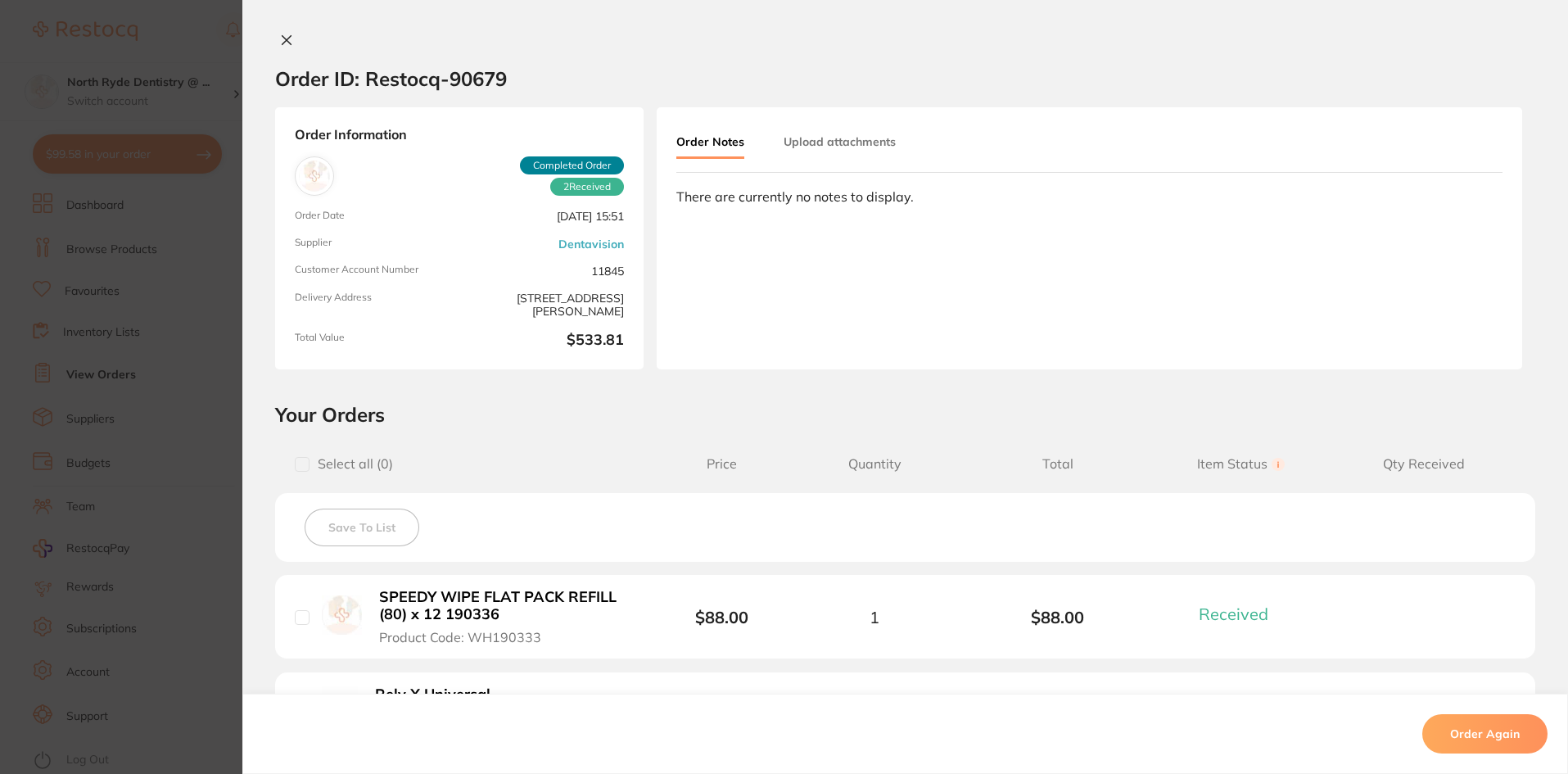
click at [854, 143] on button "Upload attachments" at bounding box center [839, 142] width 112 height 30
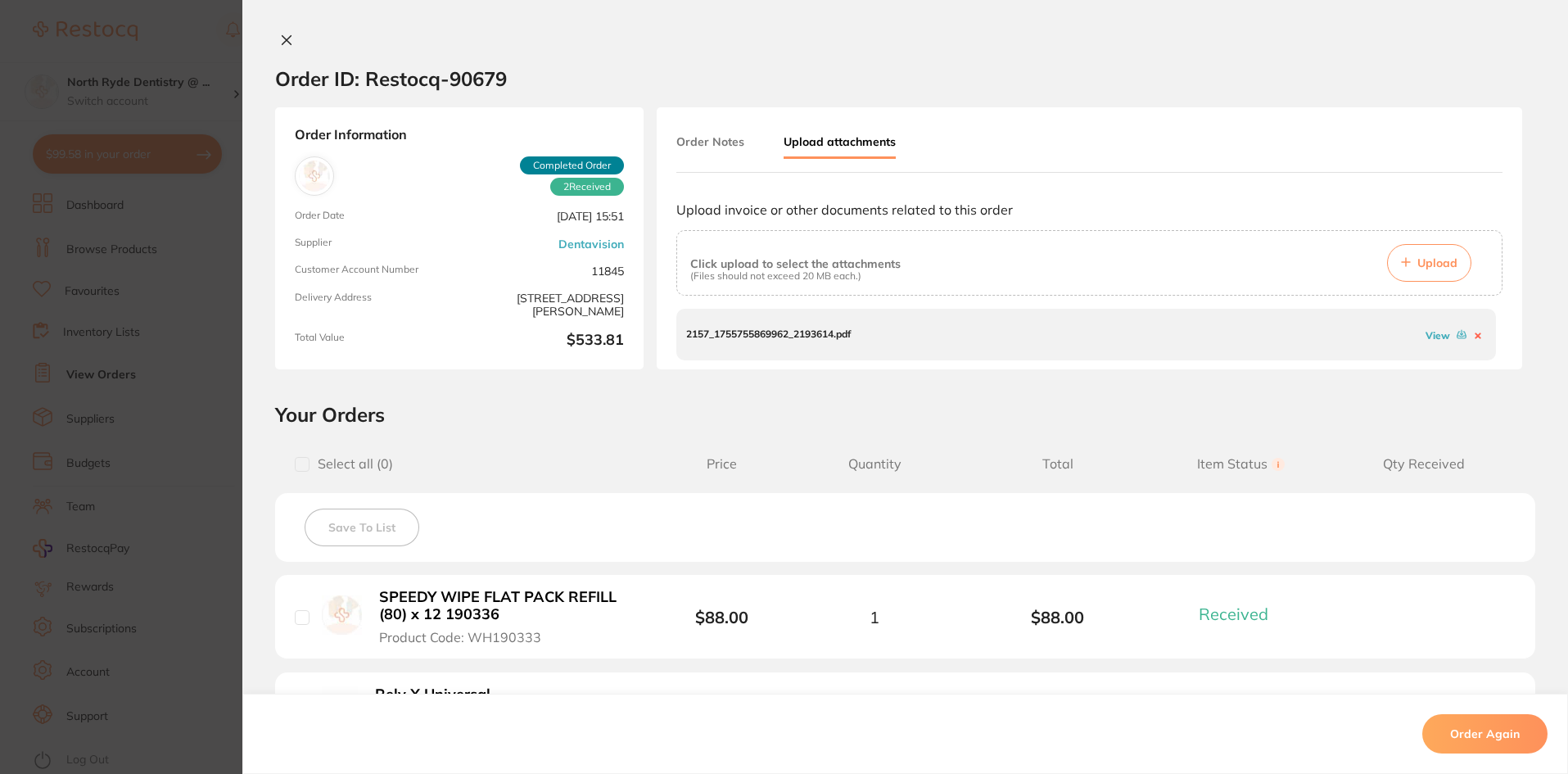
click at [1427, 336] on link "View" at bounding box center [1437, 335] width 25 height 12
click at [282, 39] on icon at bounding box center [287, 40] width 9 height 9
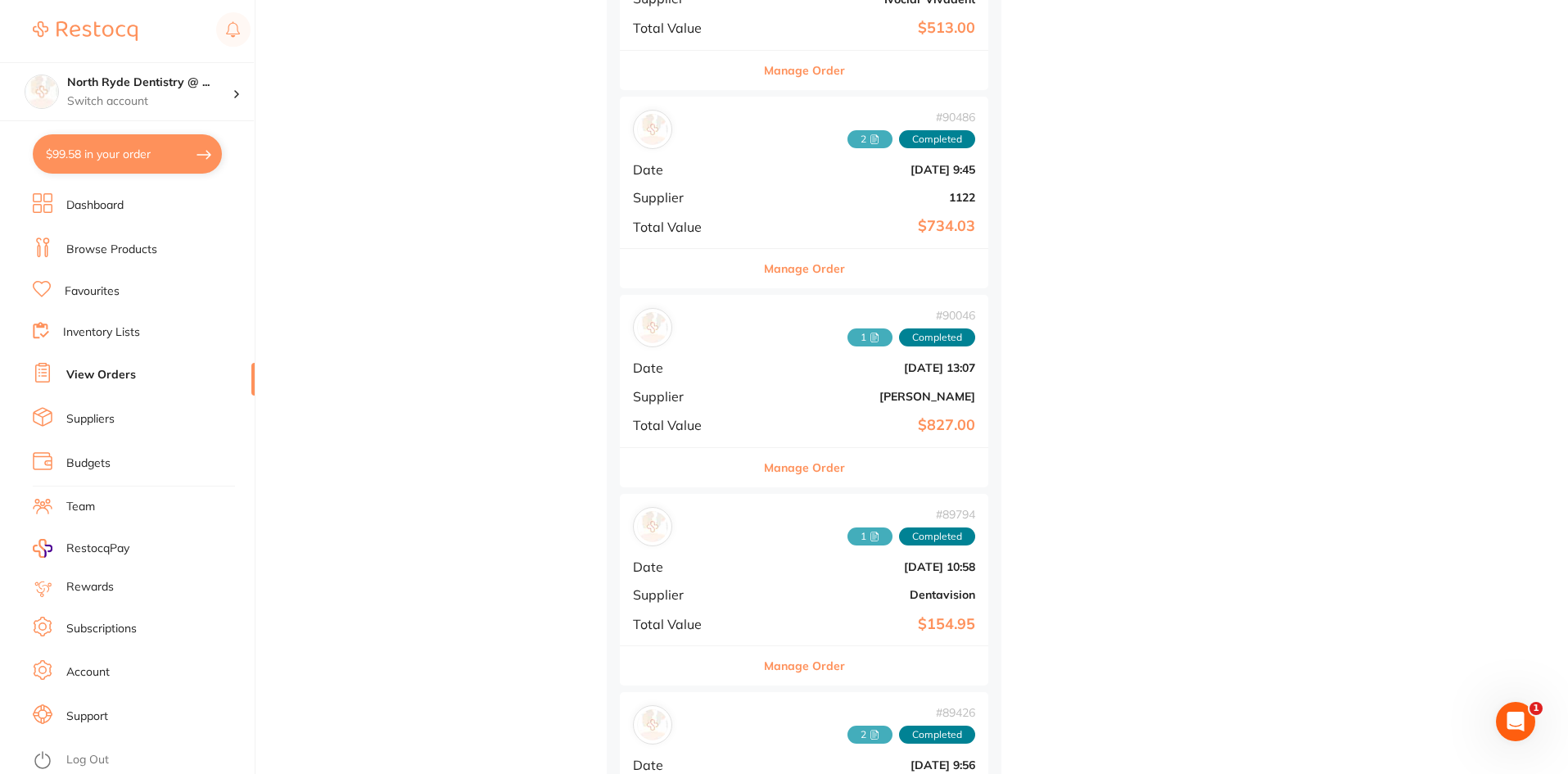
scroll to position [982, 0]
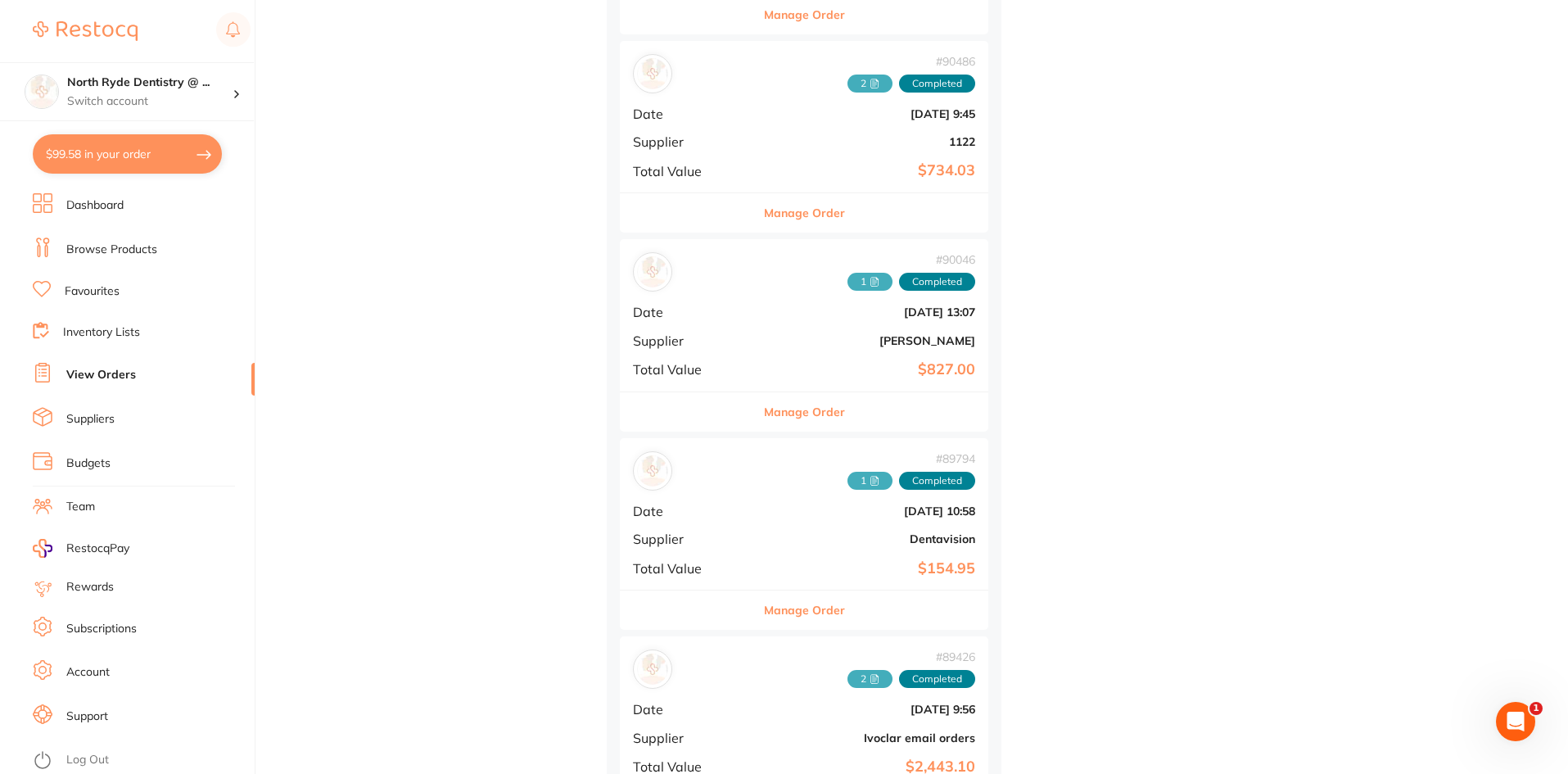
click at [869, 480] on icon at bounding box center [874, 480] width 10 height 10
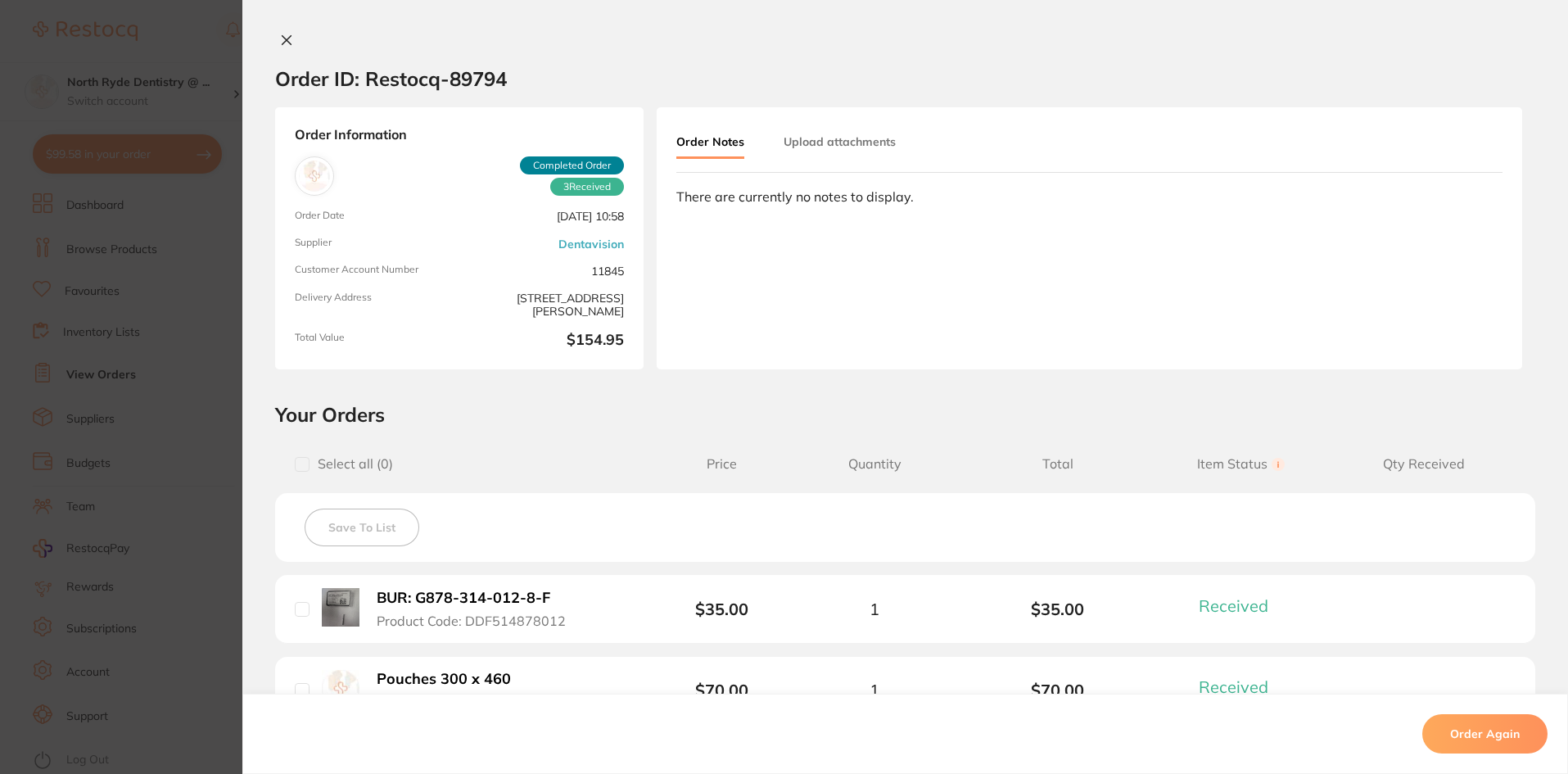
click at [815, 129] on button "Upload attachments" at bounding box center [839, 142] width 112 height 30
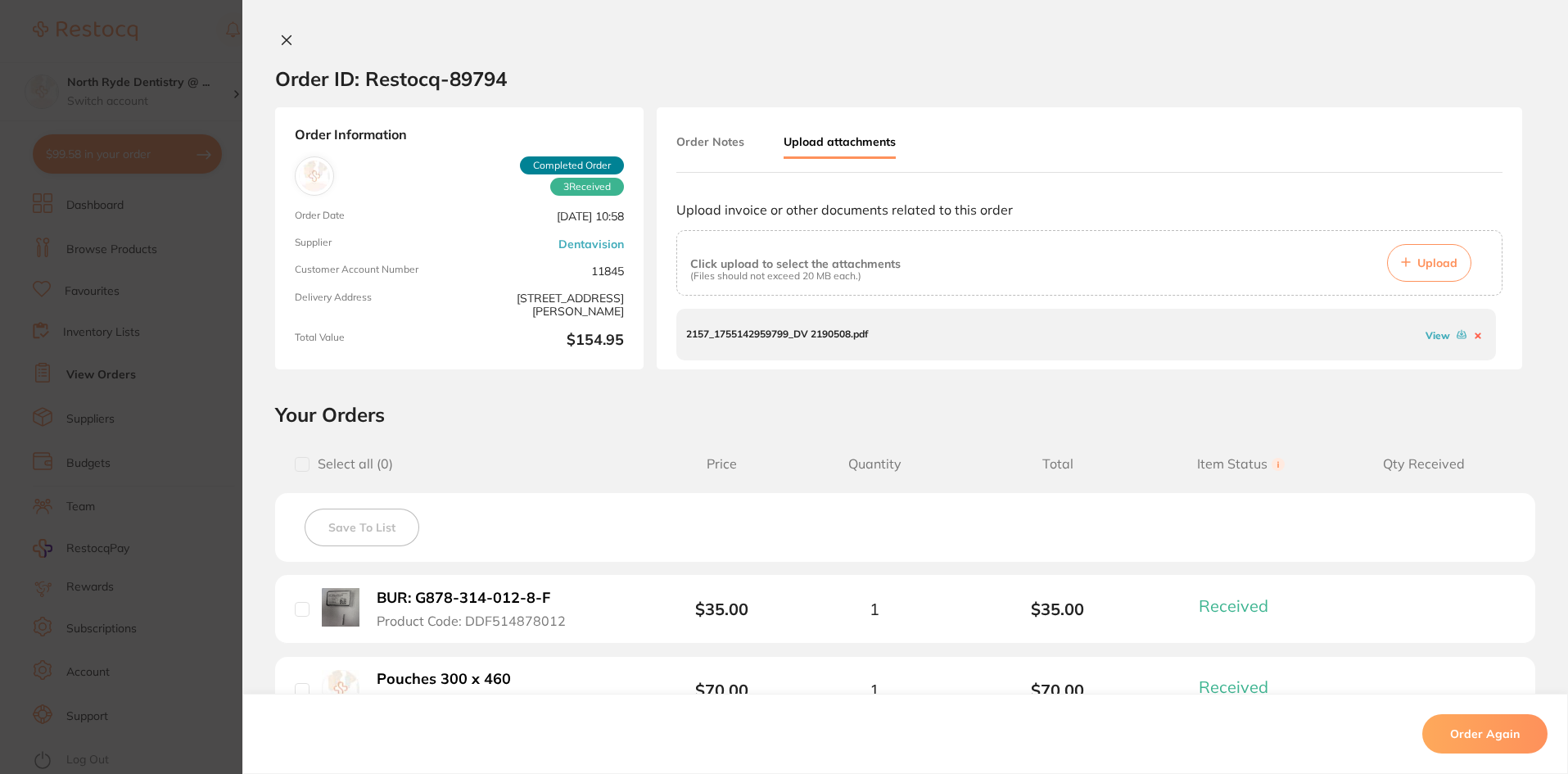
click at [1431, 334] on link "View" at bounding box center [1437, 335] width 25 height 12
click at [282, 37] on icon at bounding box center [286, 39] width 13 height 13
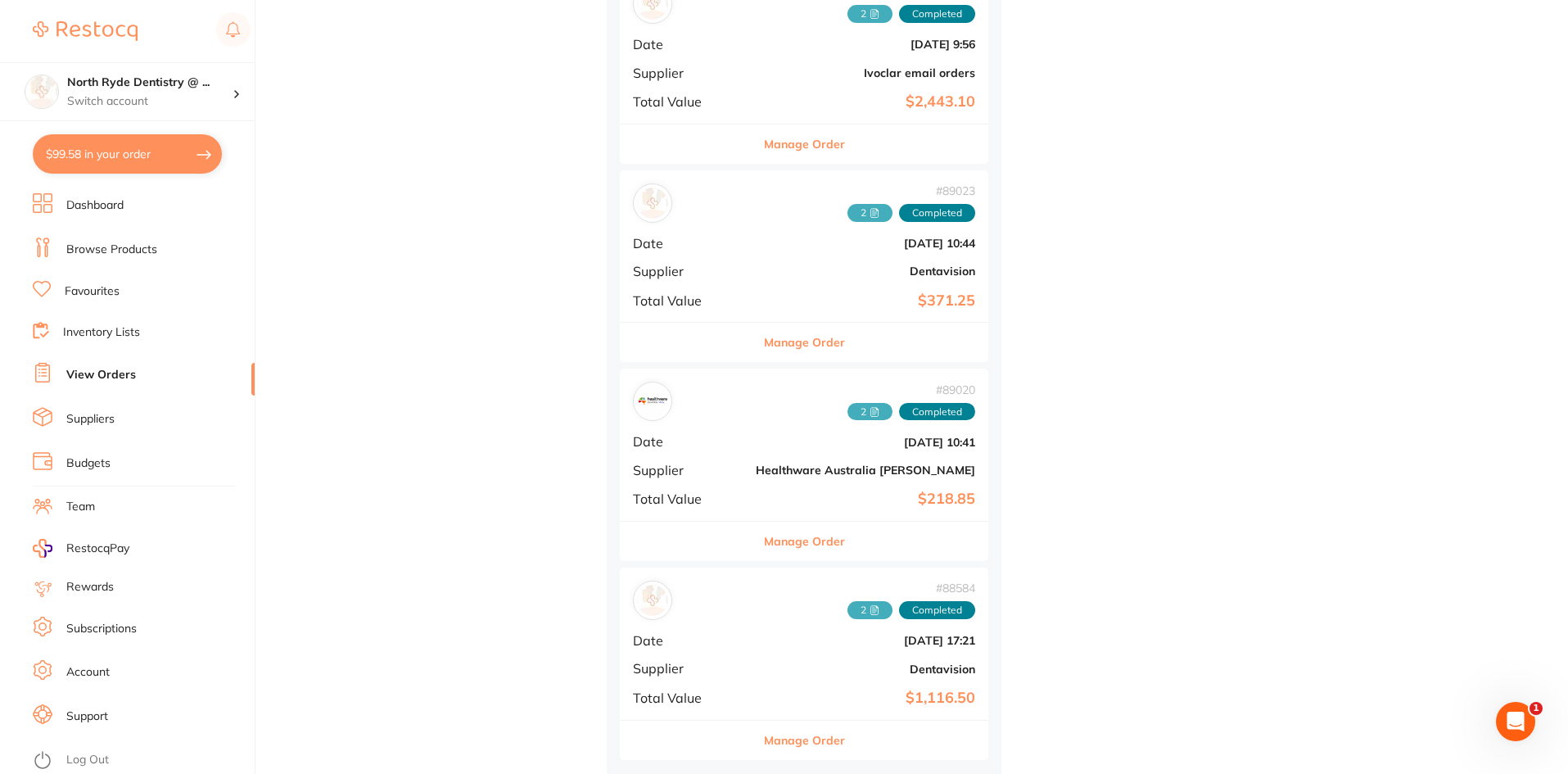
scroll to position [1657, 0]
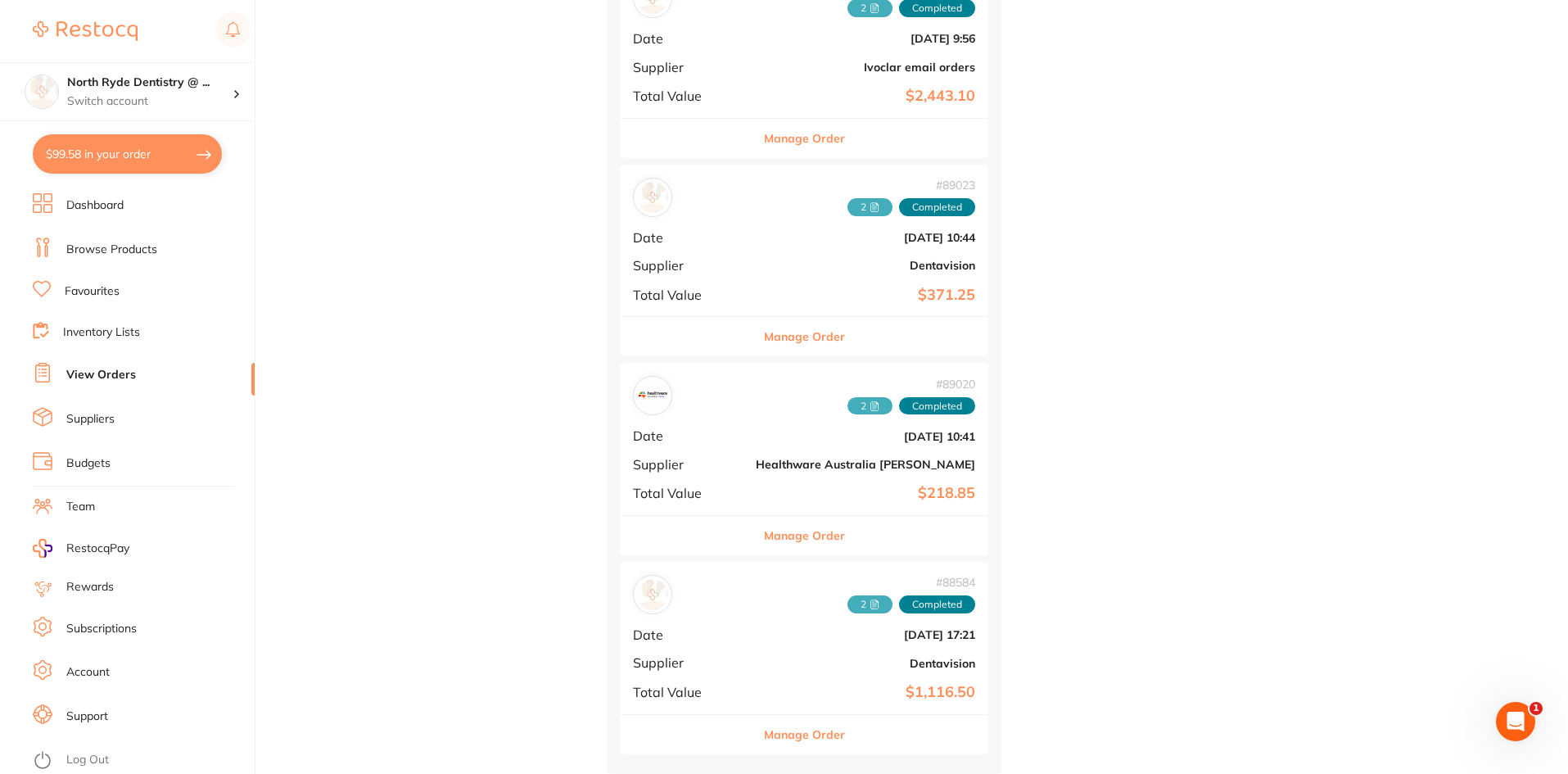
click at [847, 203] on span "2" at bounding box center [869, 207] width 45 height 18
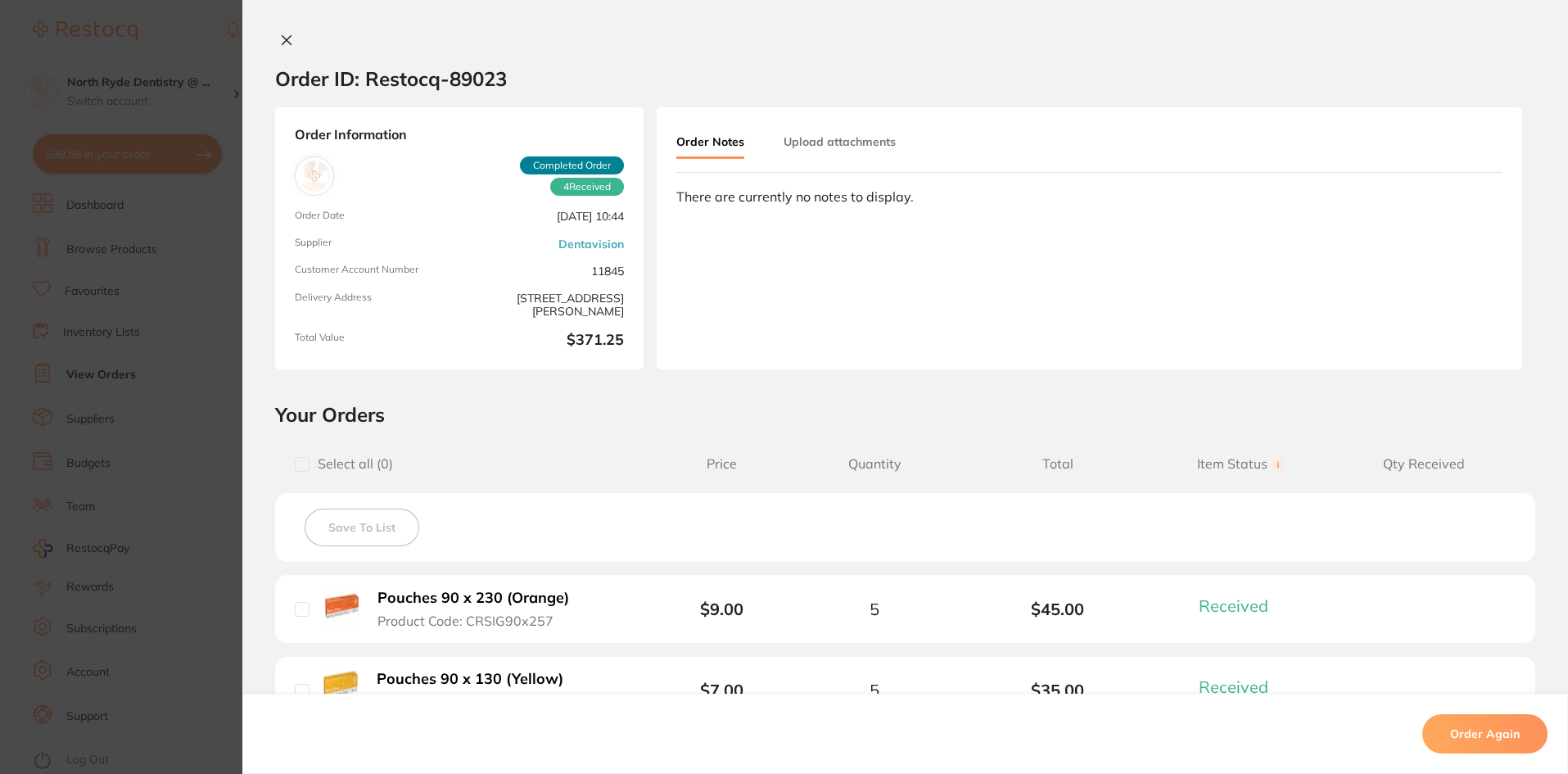
click at [848, 147] on button "Upload attachments" at bounding box center [839, 142] width 112 height 30
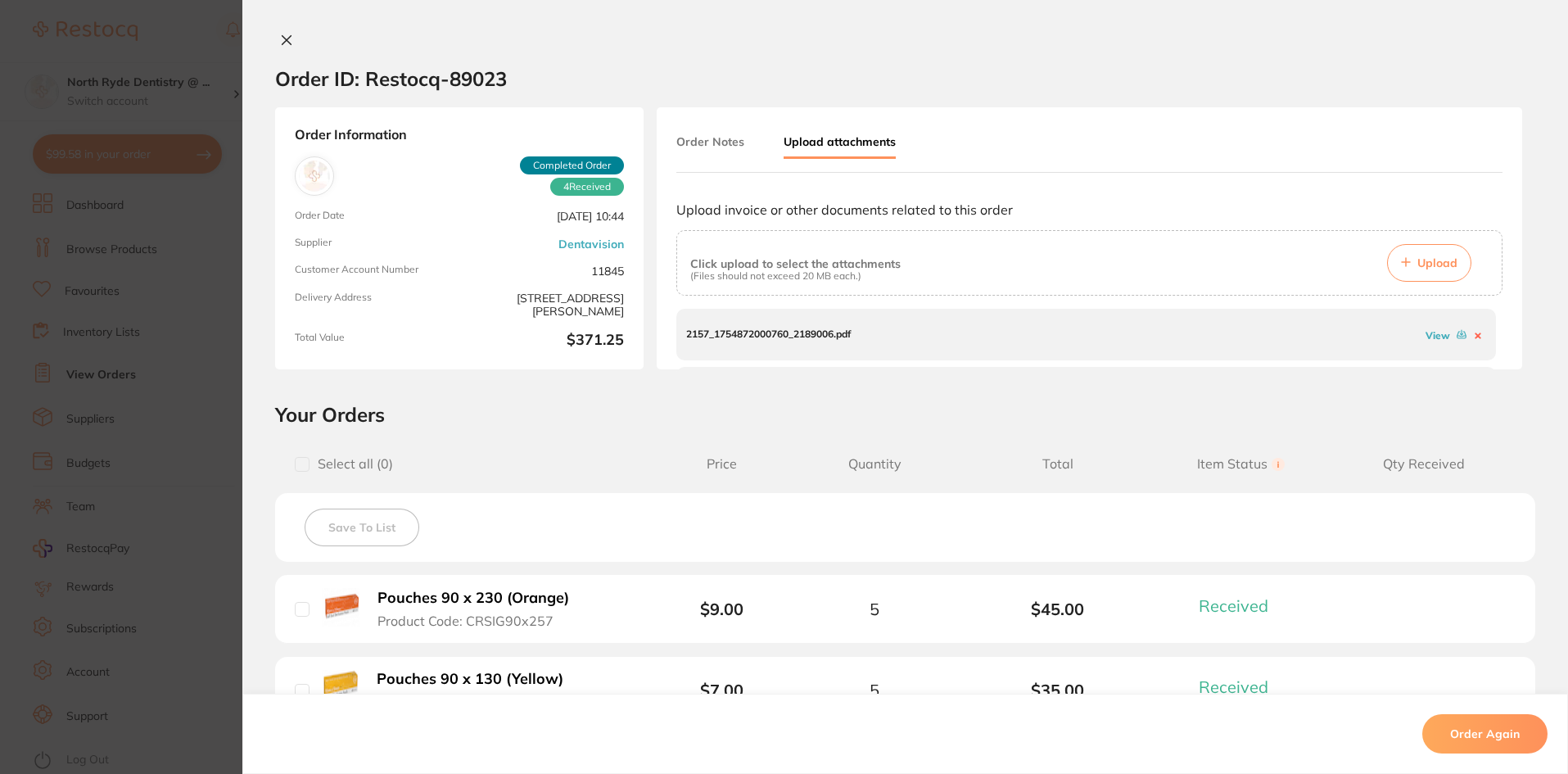
click at [1426, 335] on link "View" at bounding box center [1437, 335] width 25 height 12
click at [1430, 343] on link "View" at bounding box center [1437, 342] width 25 height 12
click at [292, 44] on button at bounding box center [286, 41] width 23 height 17
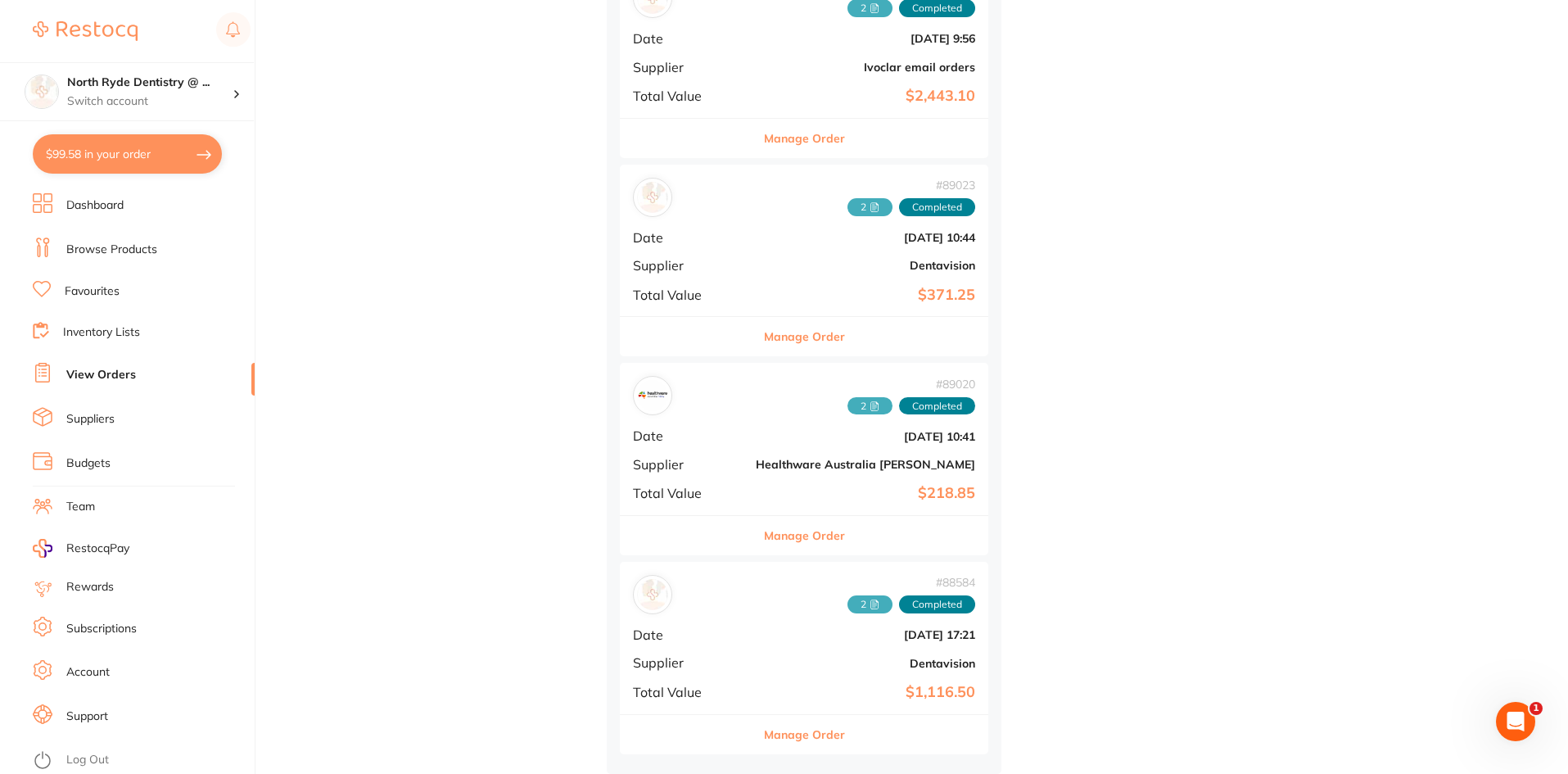
click at [869, 599] on icon at bounding box center [874, 604] width 10 height 10
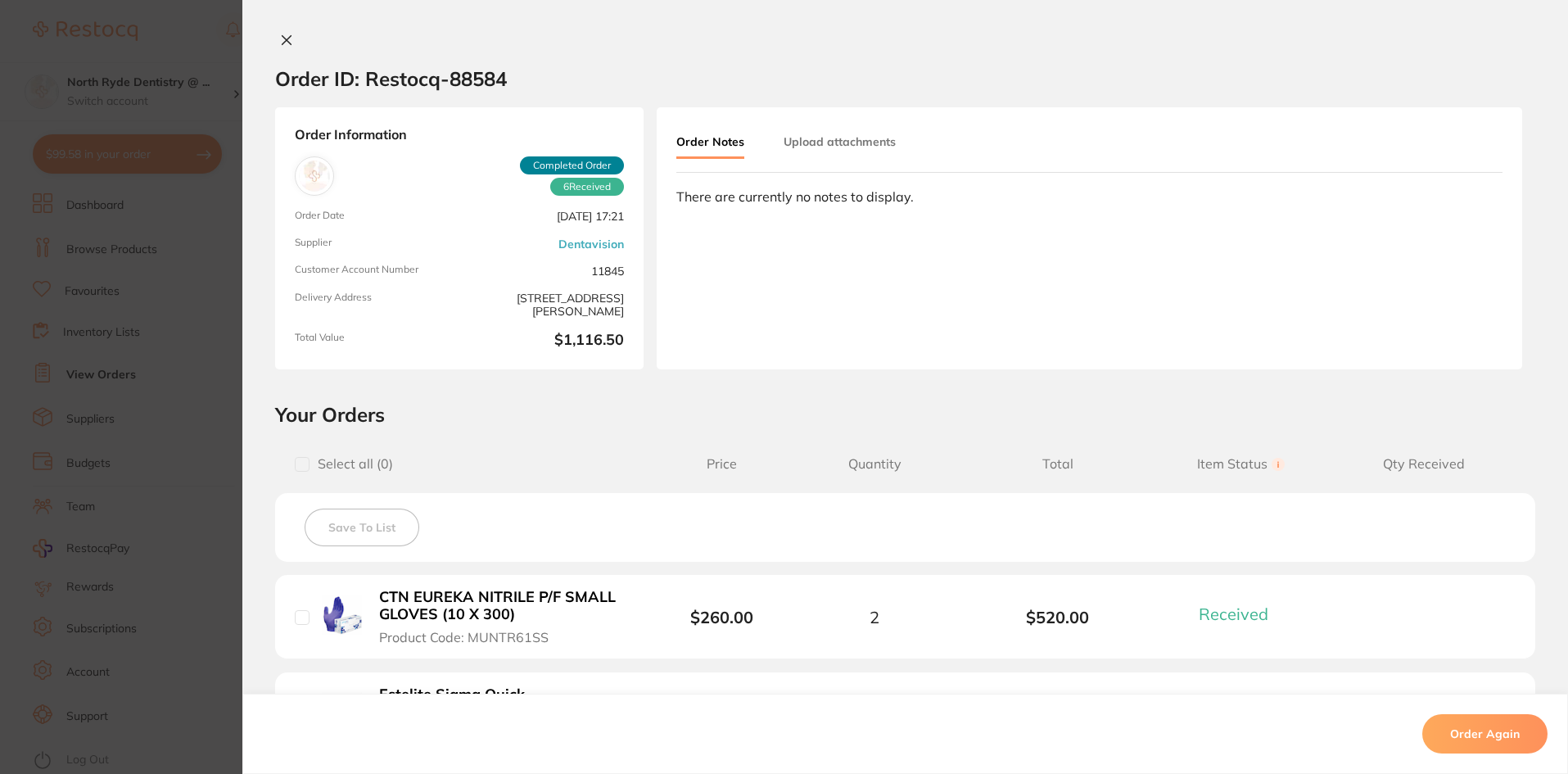
click at [854, 144] on button "Upload attachments" at bounding box center [839, 142] width 112 height 30
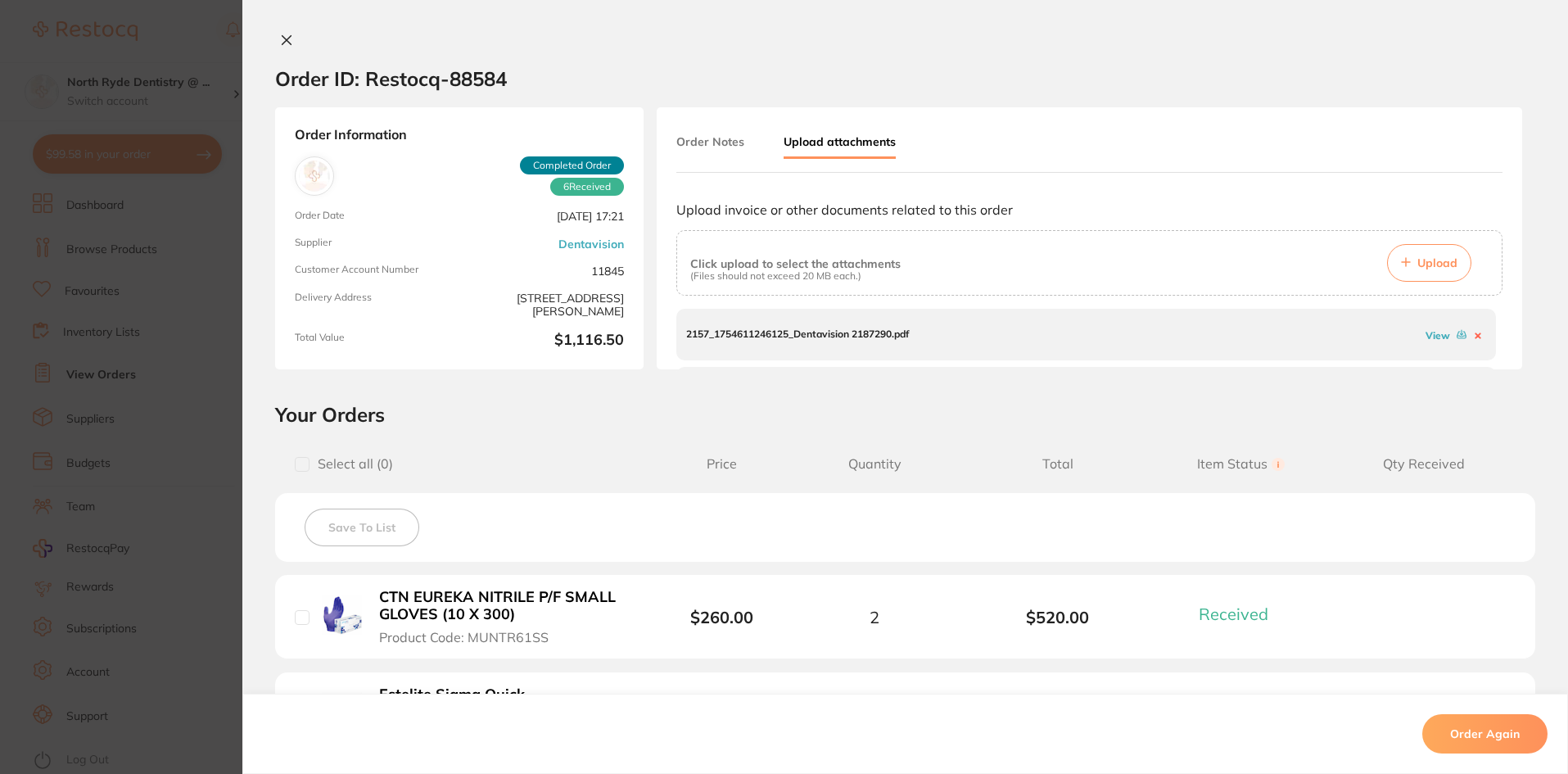
click at [1426, 335] on link "View" at bounding box center [1437, 335] width 25 height 12
click at [1426, 341] on link "View" at bounding box center [1437, 342] width 25 height 12
click at [280, 44] on icon at bounding box center [286, 39] width 13 height 13
